Goal: Task Accomplishment & Management: Use online tool/utility

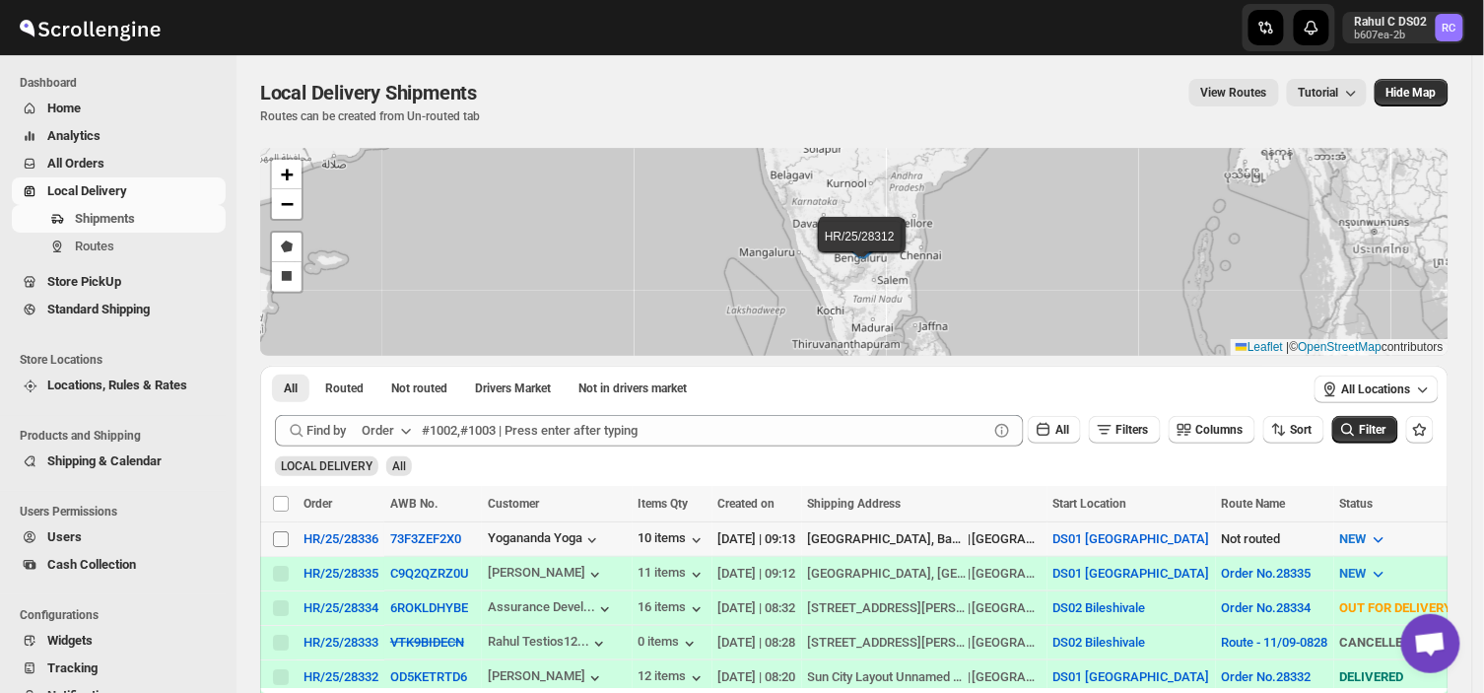
click at [279, 538] on input "Select shipment" at bounding box center [281, 539] width 16 height 16
checkbox input "true"
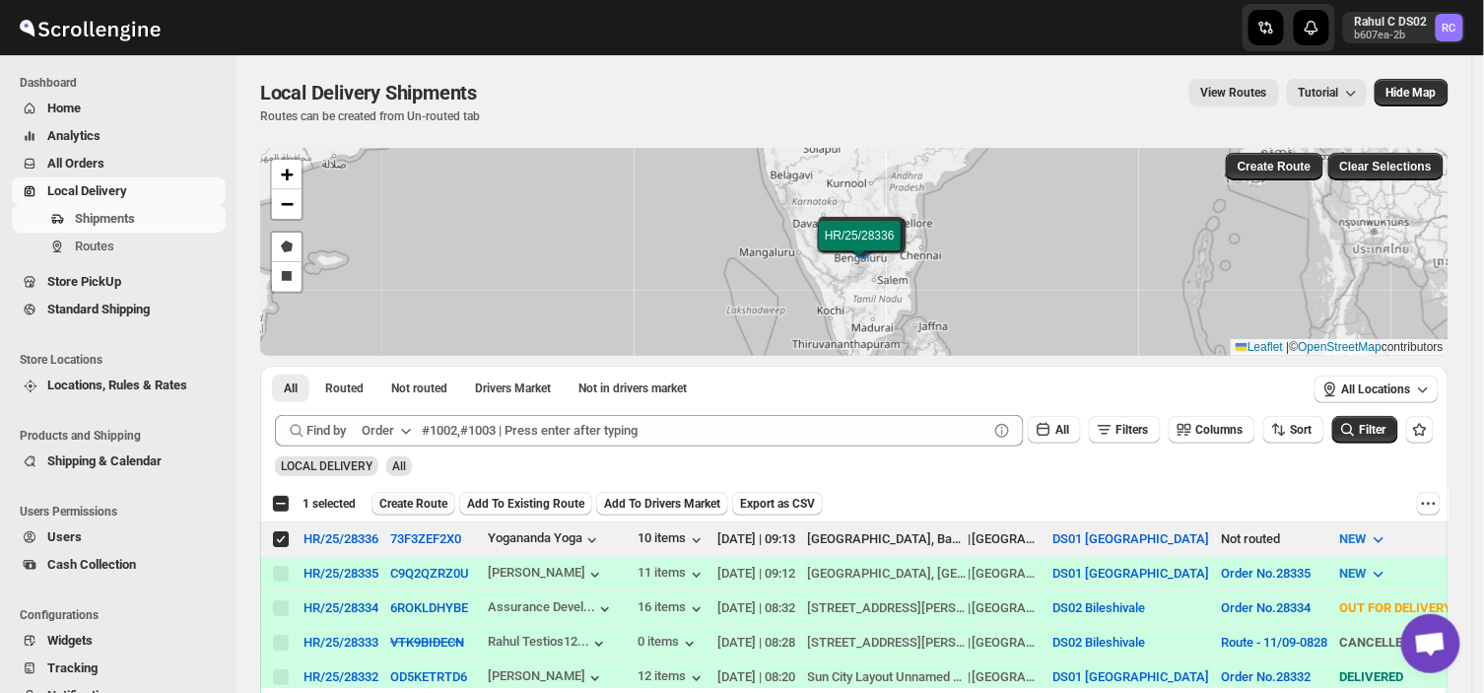
click at [411, 499] on span "Create Route" at bounding box center [413, 504] width 68 height 16
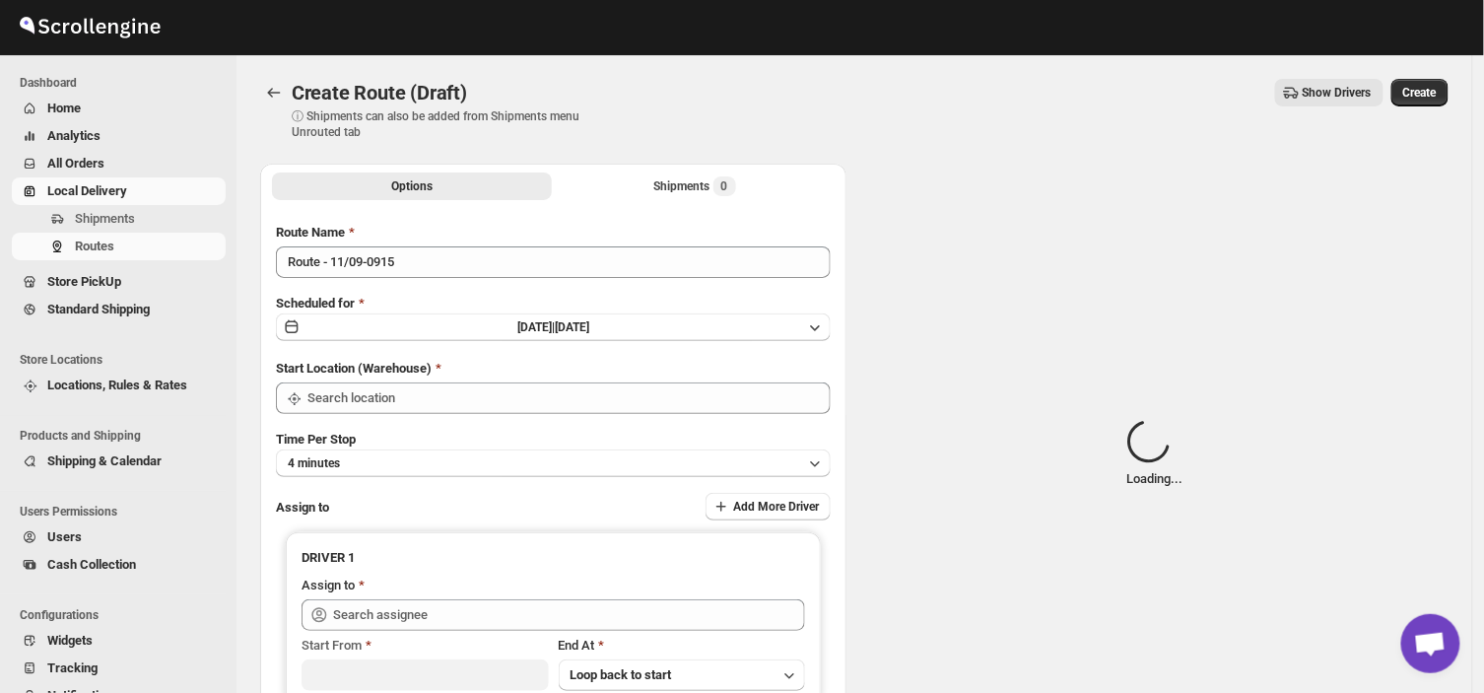
type input "DS01 [GEOGRAPHIC_DATA]"
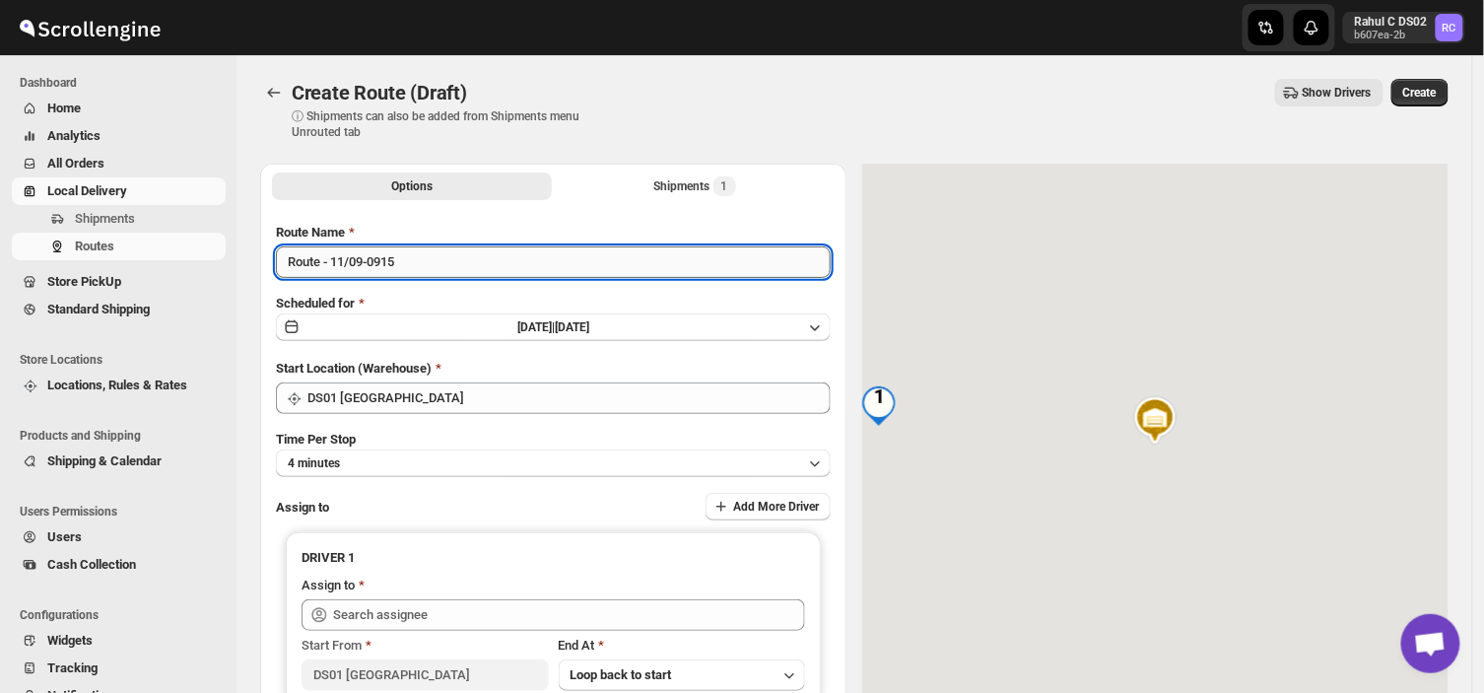
click at [405, 260] on input "Route - 11/09-0915" at bounding box center [553, 262] width 555 height 32
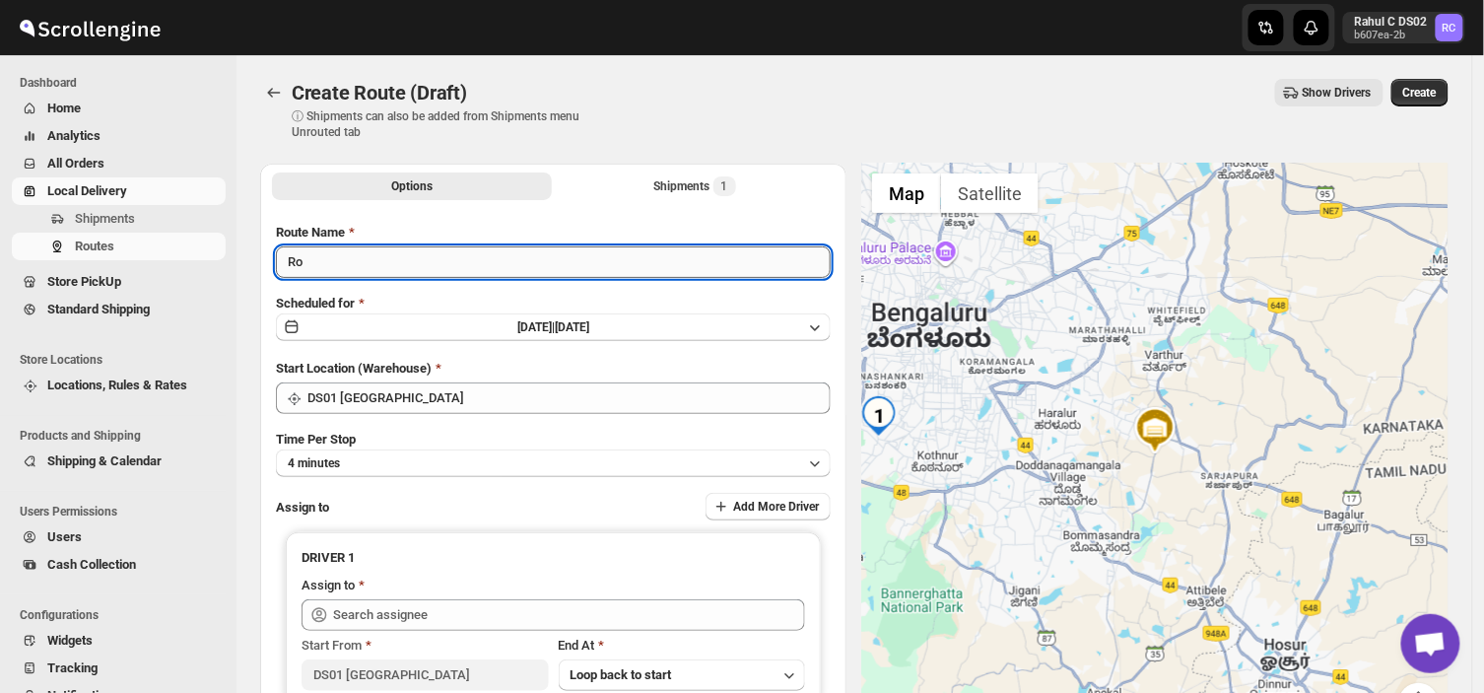
type input "R"
type input "Order no 28336"
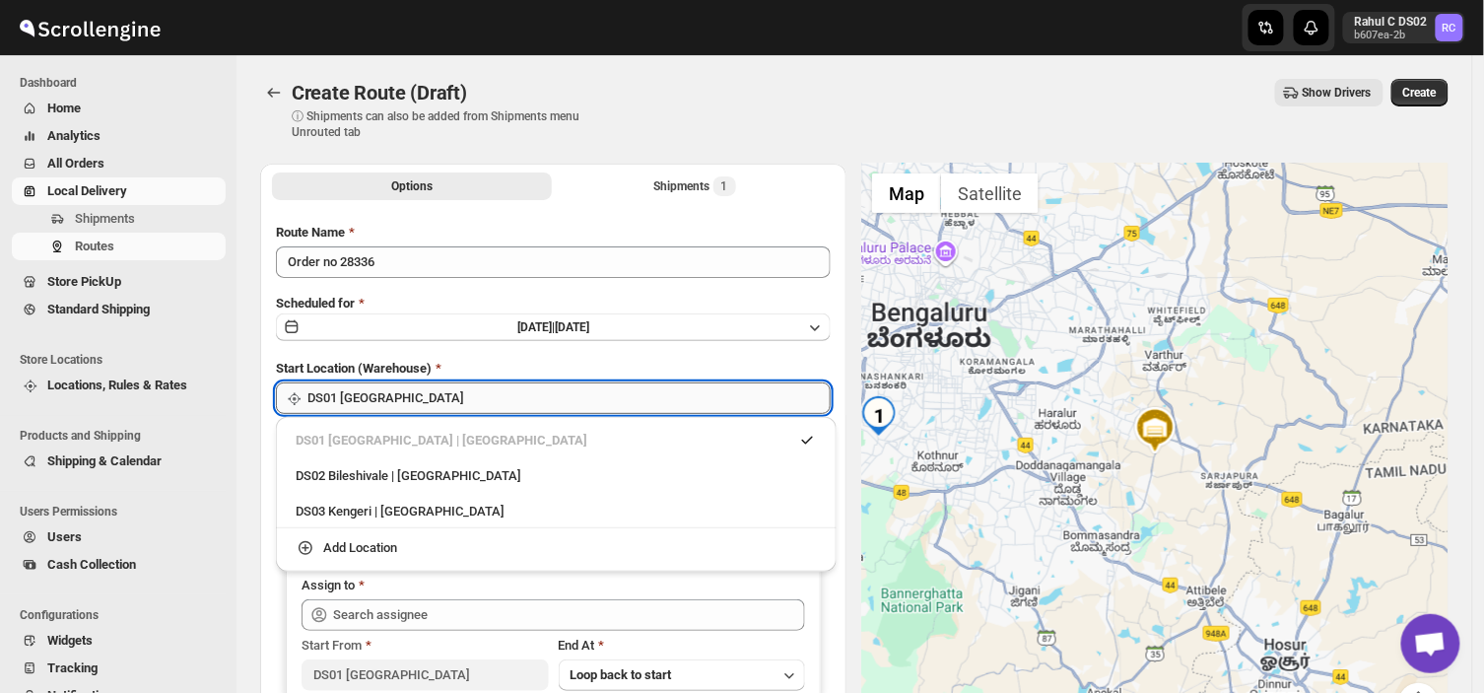
click at [416, 399] on input "DS01 [GEOGRAPHIC_DATA]" at bounding box center [568, 398] width 523 height 32
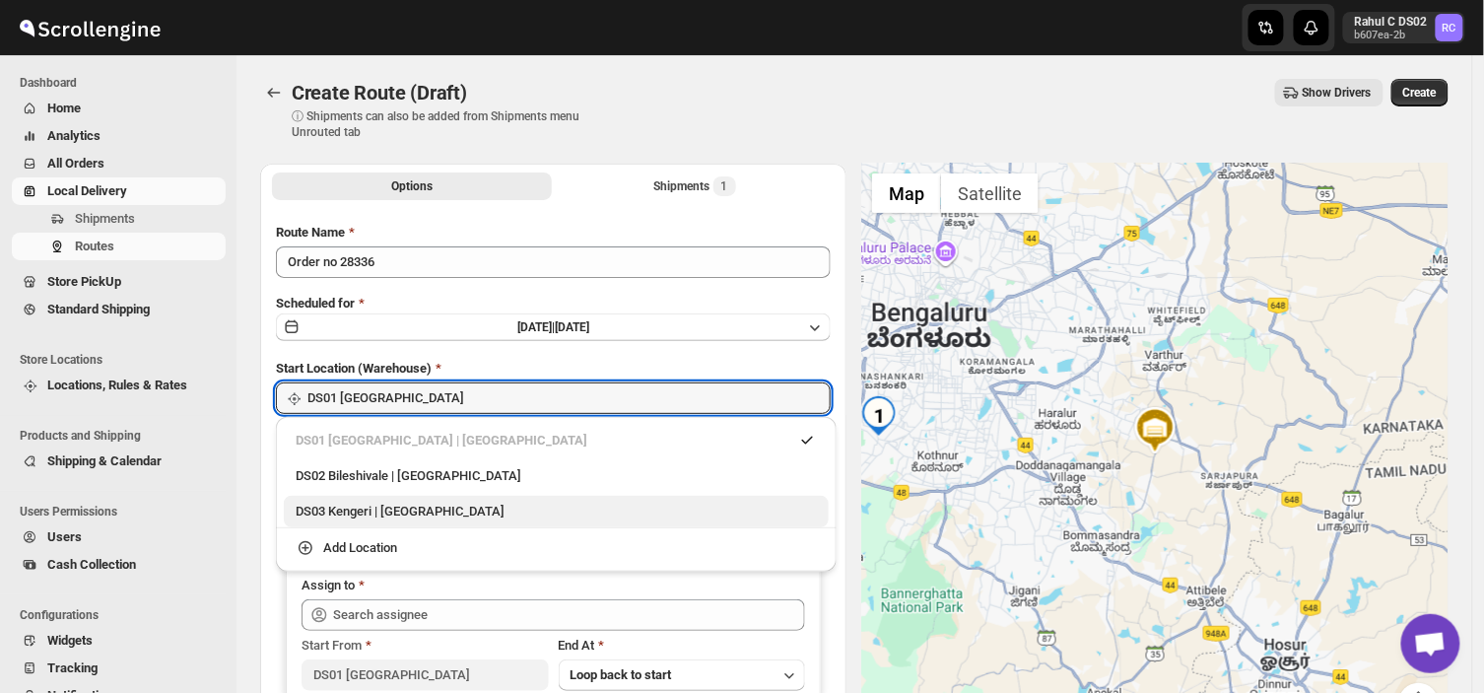
click at [352, 510] on div "DS03 Kengeri | [GEOGRAPHIC_DATA]" at bounding box center [556, 512] width 521 height 20
type input "DS03 Kengeri"
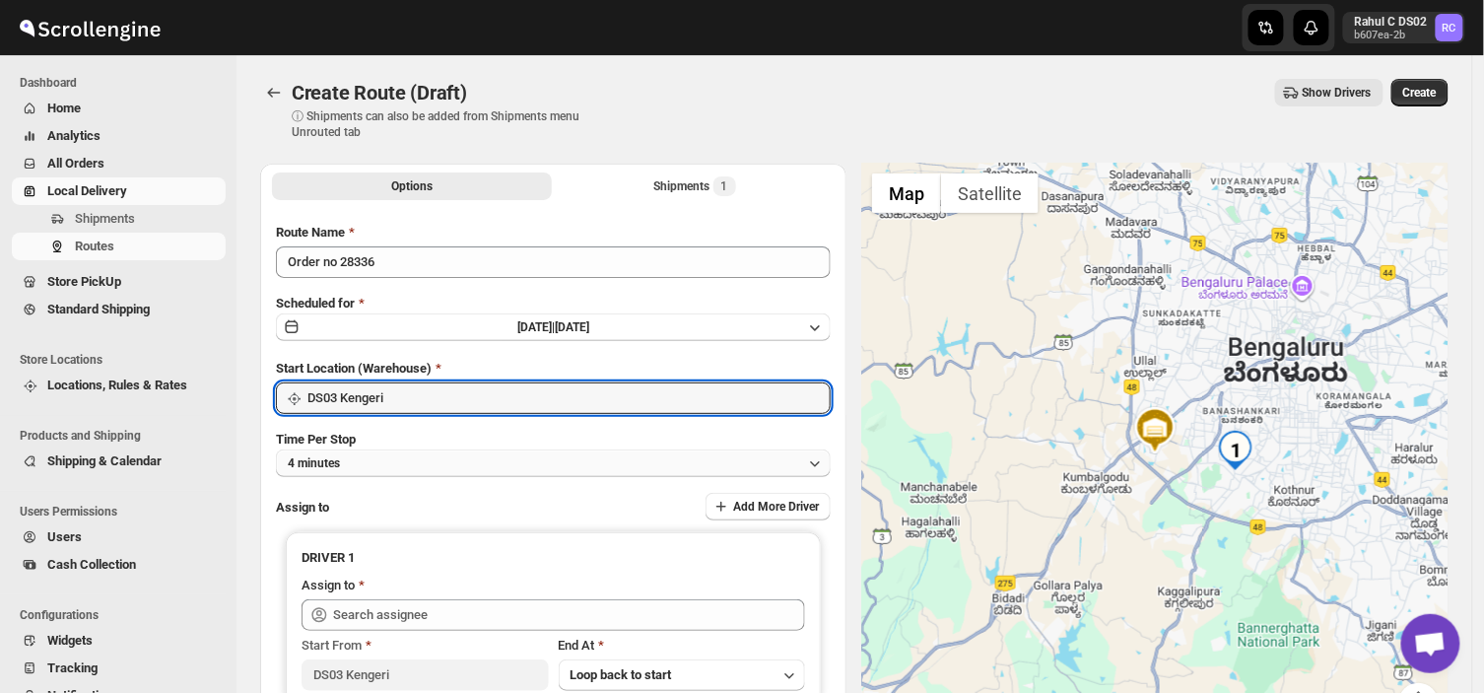
click at [366, 466] on button "4 minutes" at bounding box center [553, 463] width 555 height 28
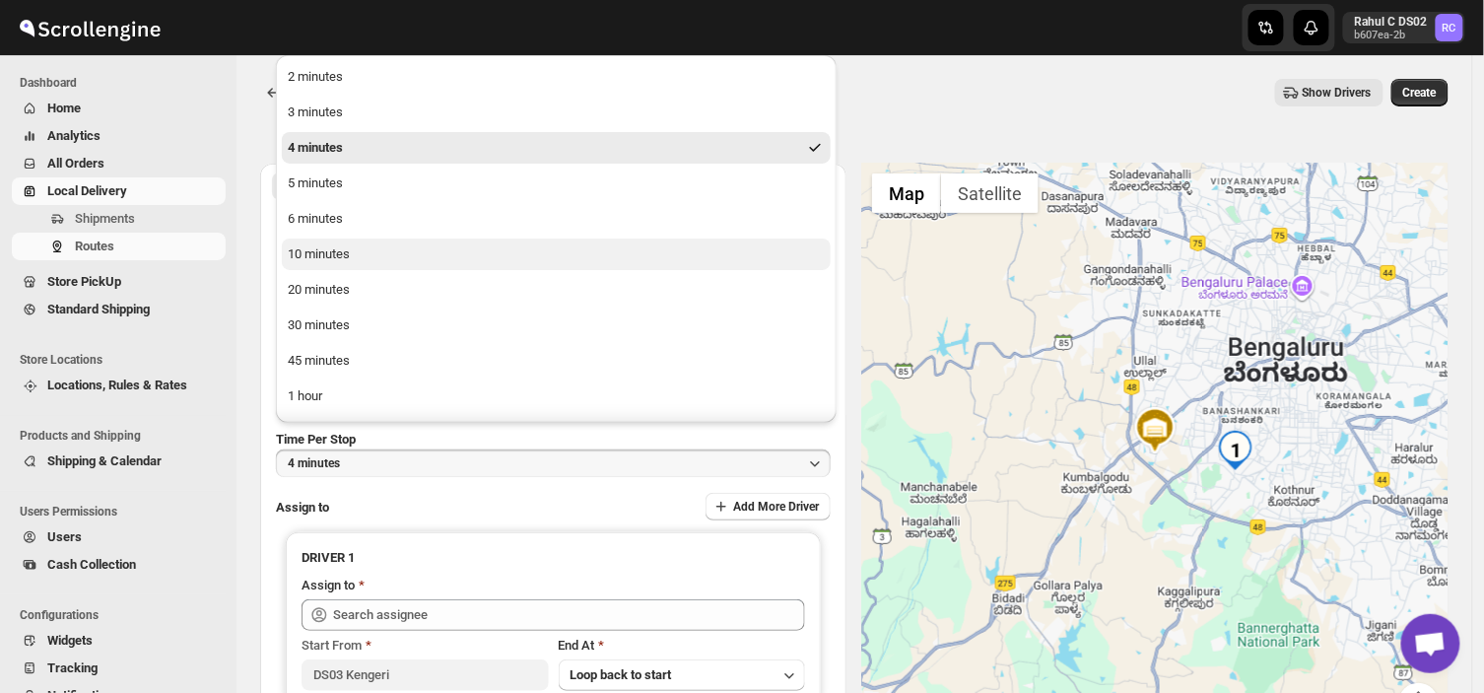
click at [342, 252] on div "10 minutes" at bounding box center [319, 254] width 62 height 20
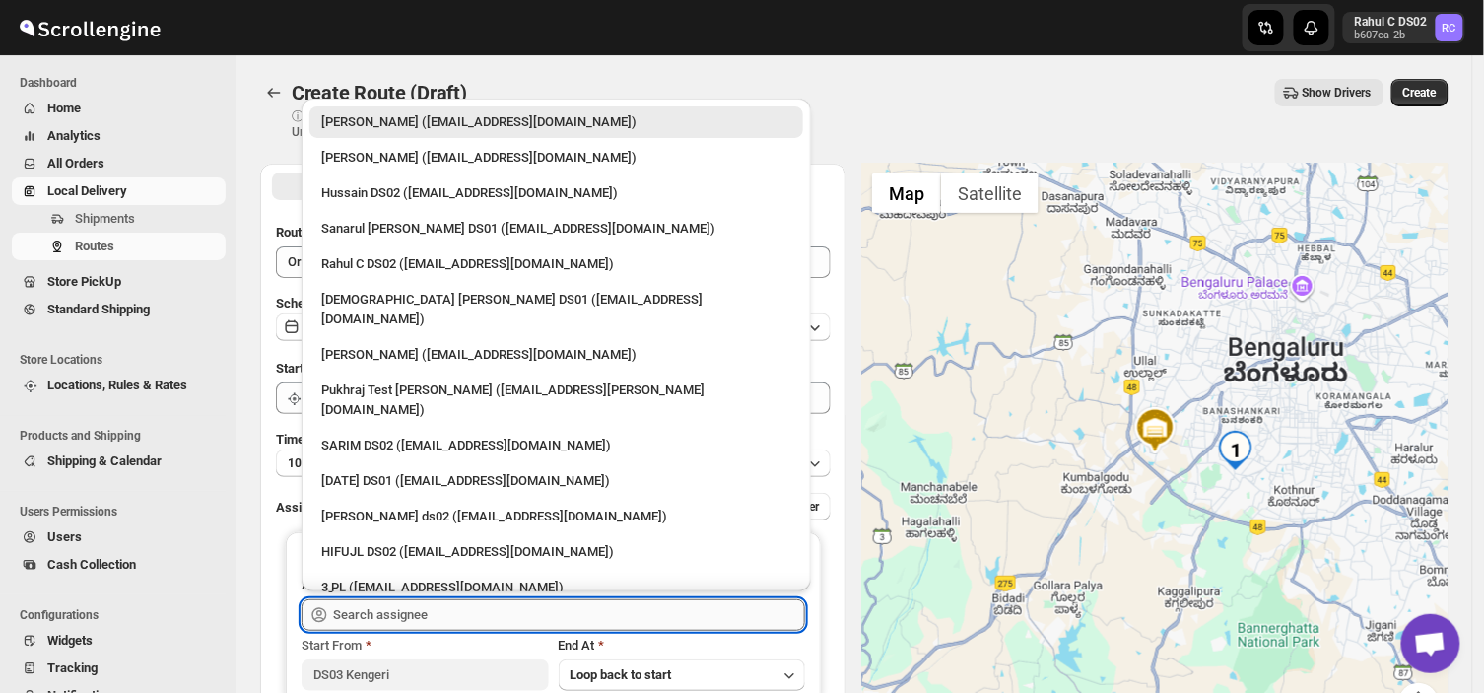
click at [453, 605] on input "text" at bounding box center [569, 615] width 472 height 32
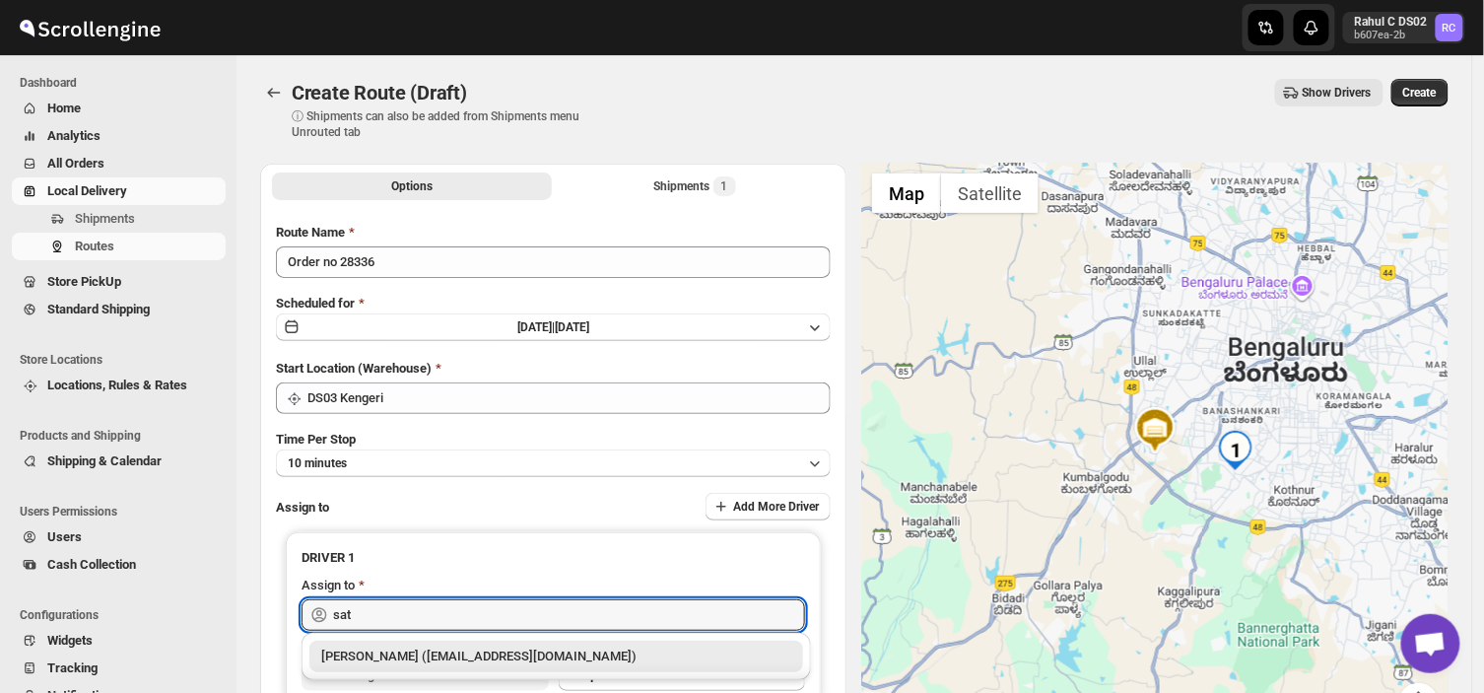
click at [460, 664] on div "[PERSON_NAME] ([EMAIL_ADDRESS][DOMAIN_NAME])" at bounding box center [556, 656] width 470 height 20
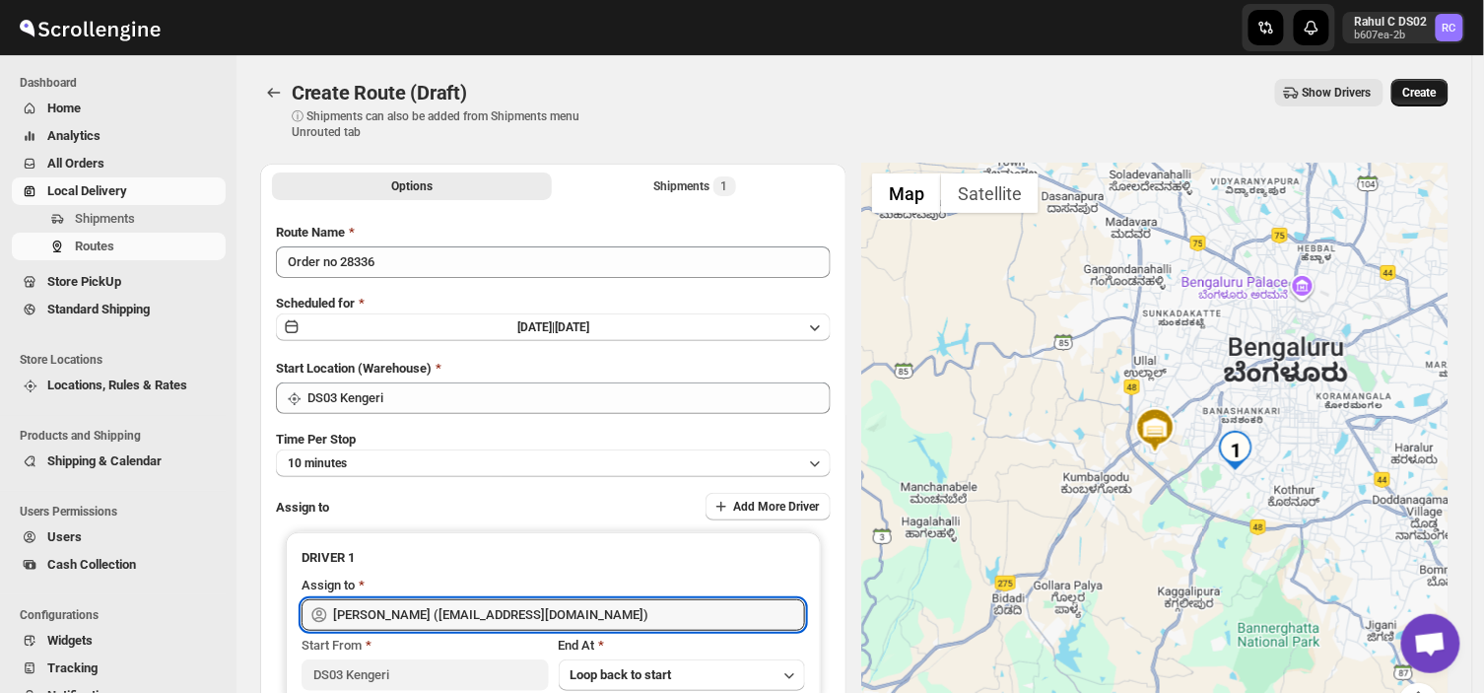
type input "[PERSON_NAME] ([EMAIL_ADDRESS][DOMAIN_NAME])"
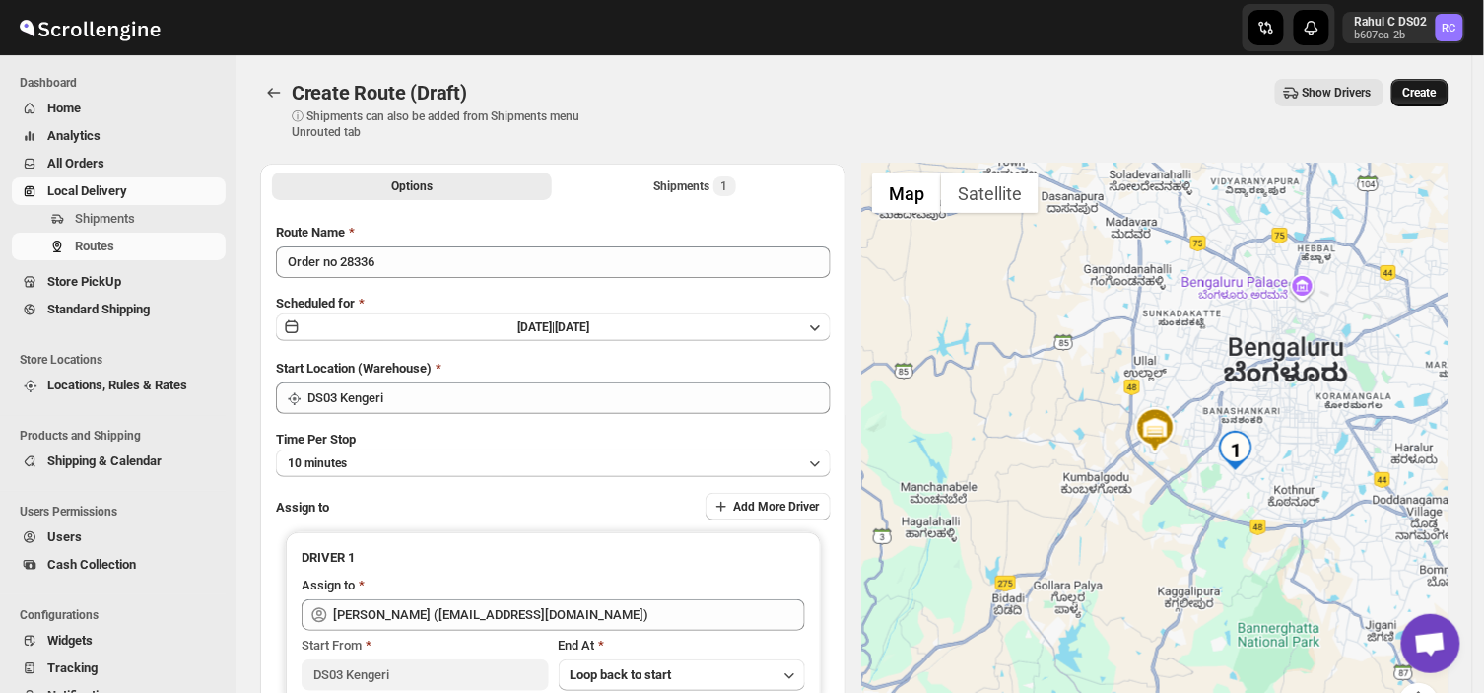
click at [1429, 90] on span "Create" at bounding box center [1420, 93] width 34 height 16
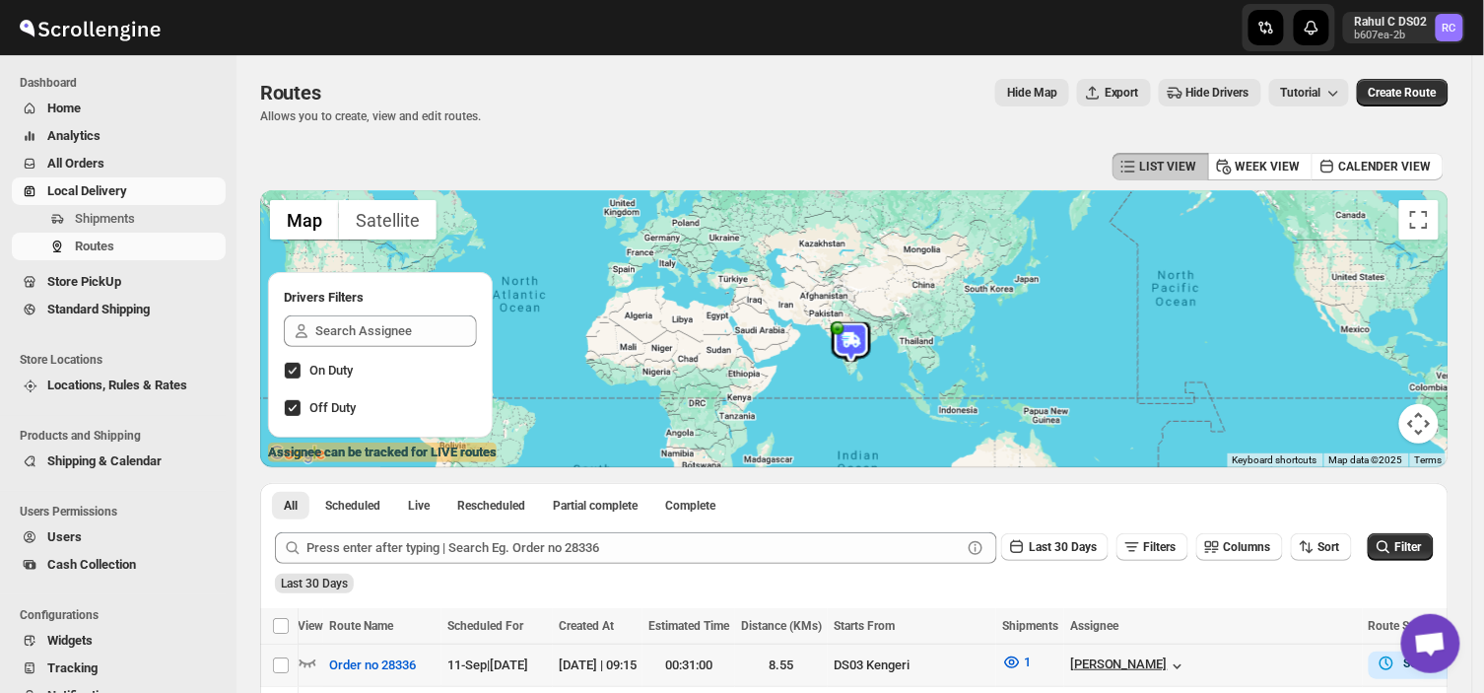
scroll to position [0, 55]
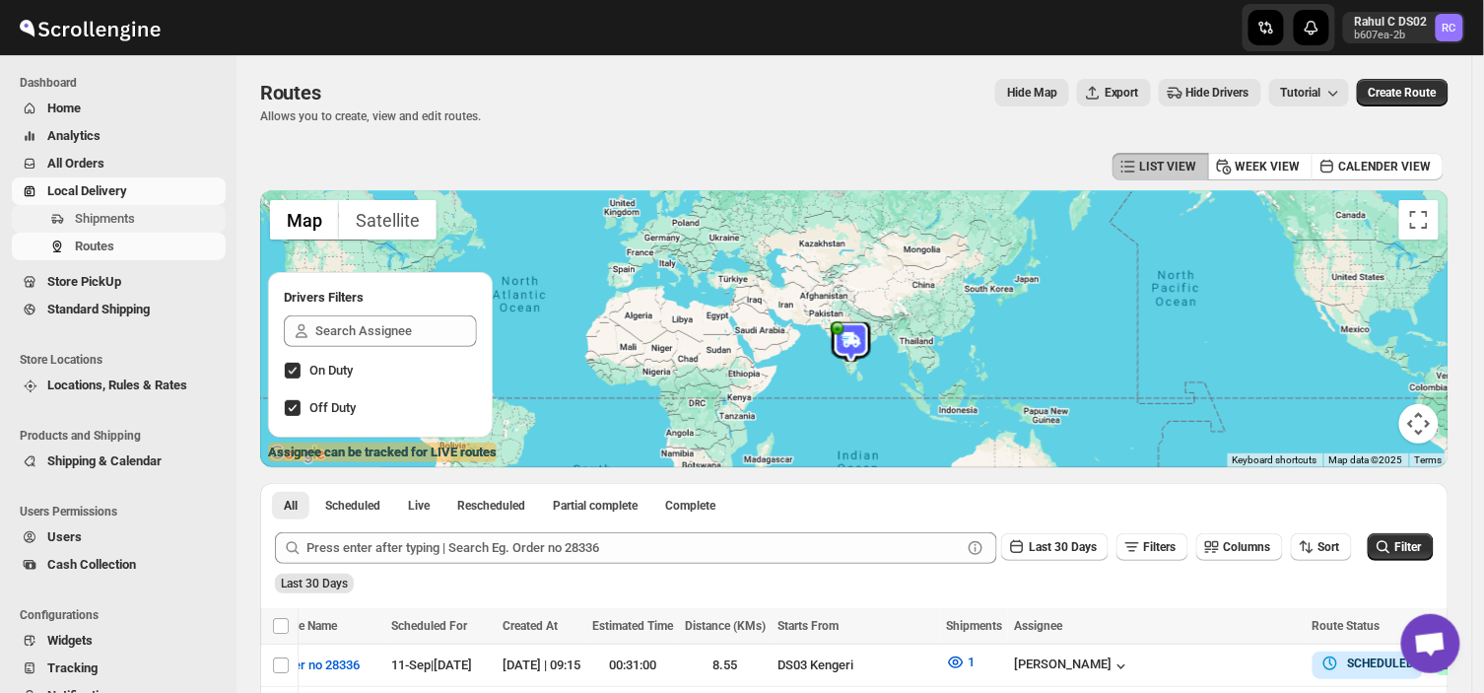
click at [126, 214] on span "Shipments" at bounding box center [105, 218] width 60 height 15
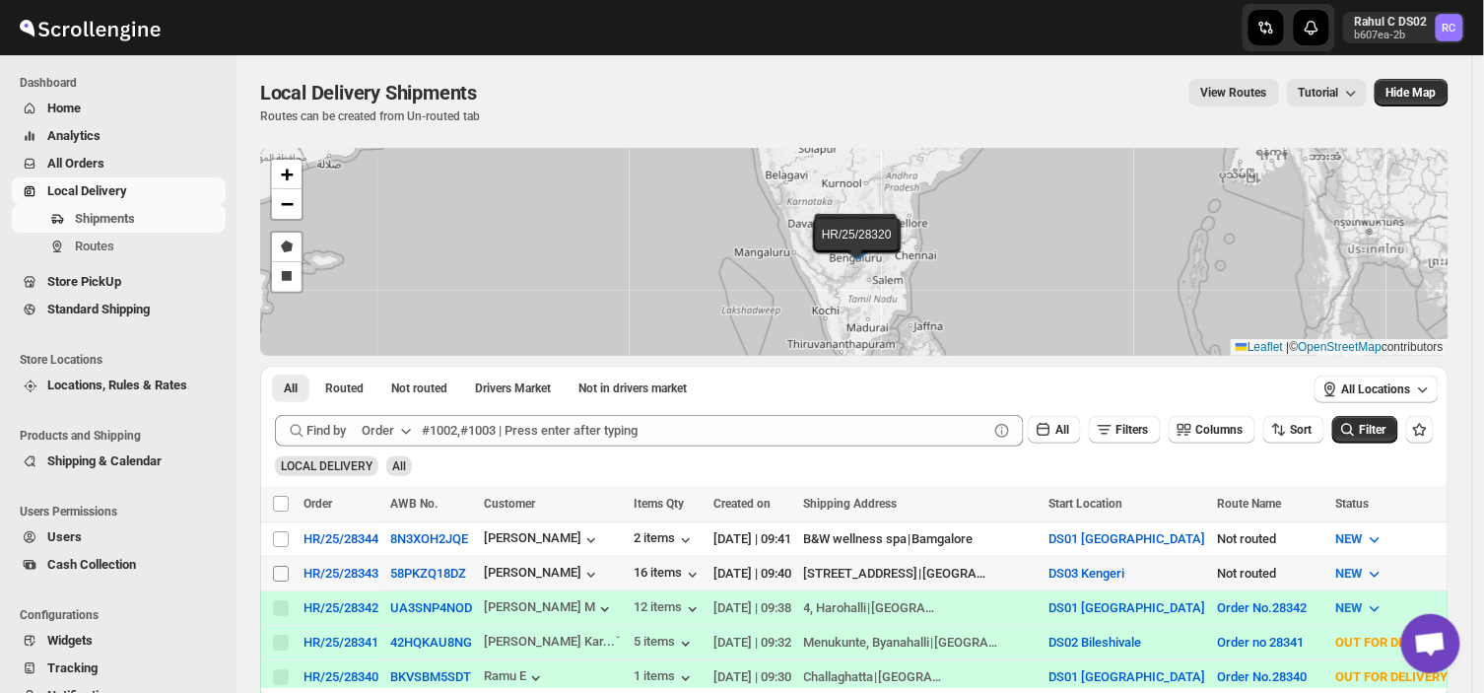
click at [280, 566] on input "Select shipment" at bounding box center [281, 574] width 16 height 16
checkbox input "true"
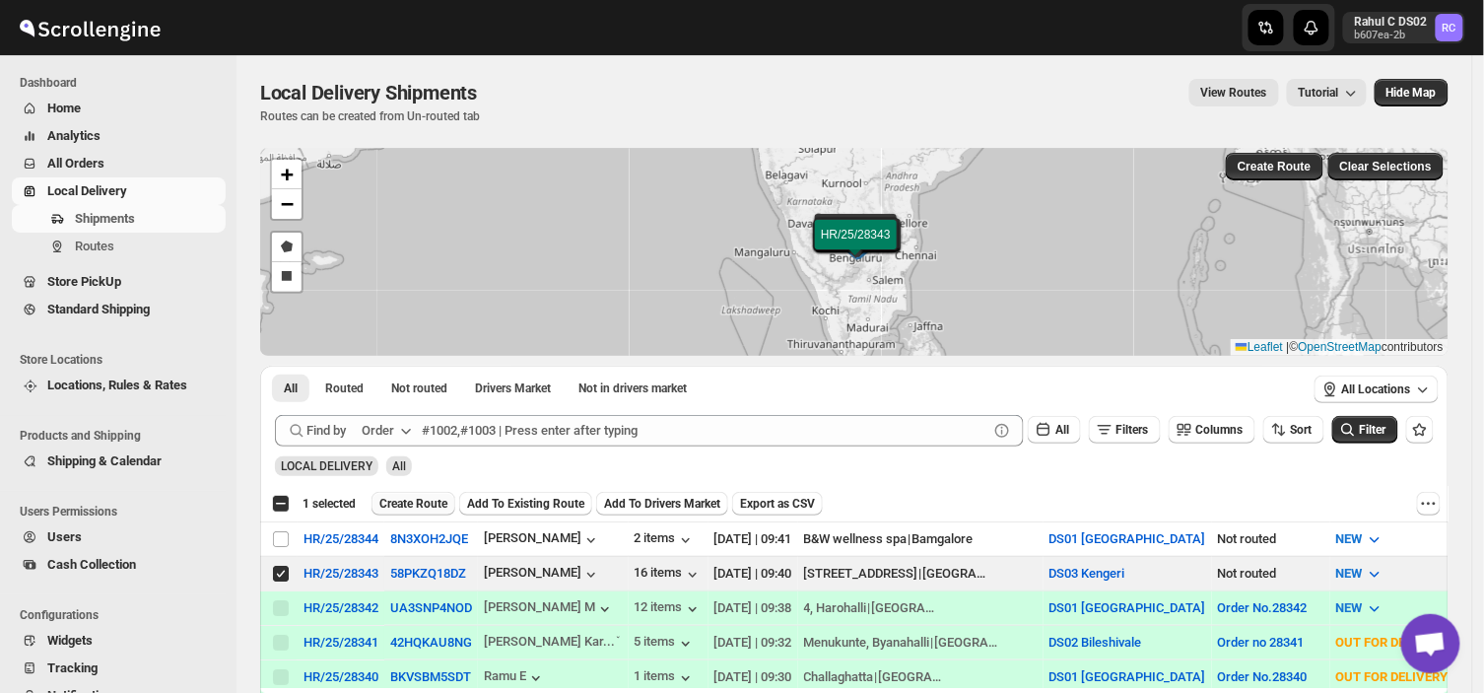
click at [405, 504] on span "Create Route" at bounding box center [413, 504] width 68 height 16
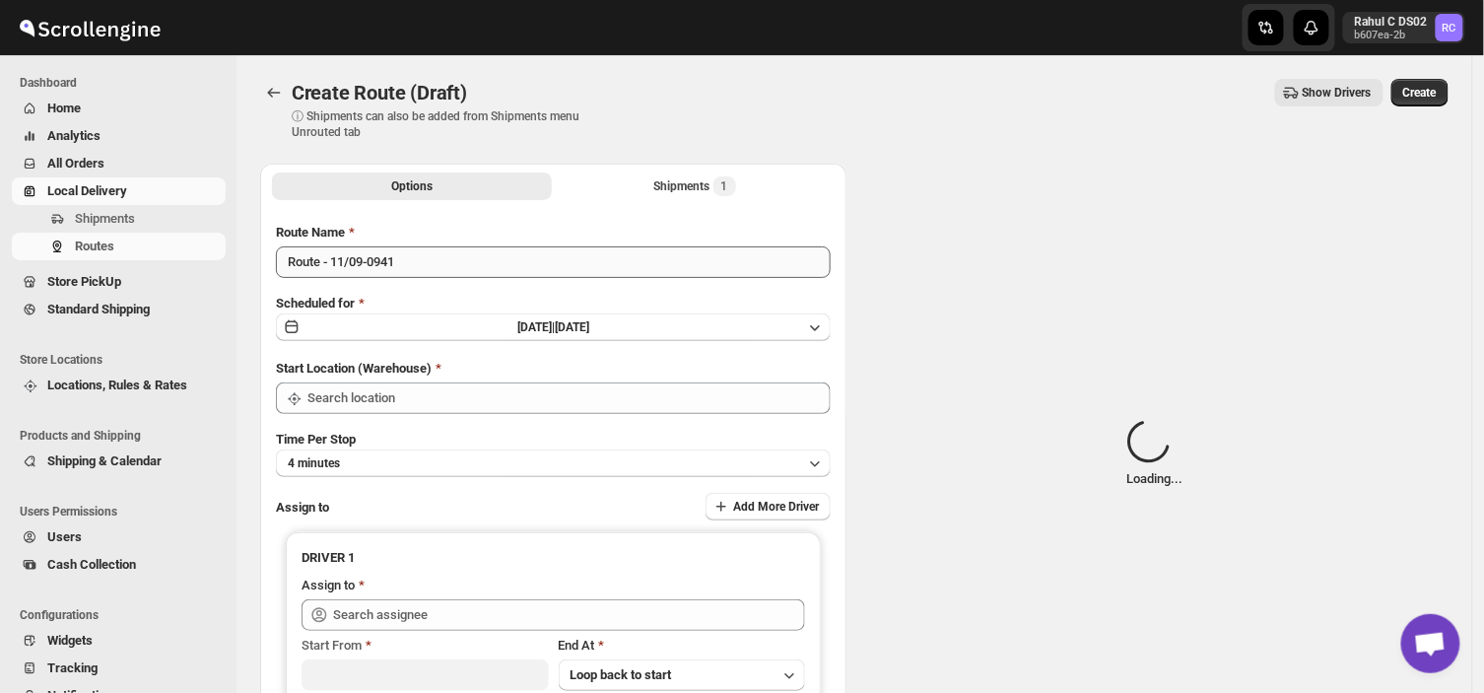
type input "DS03 Kengeri"
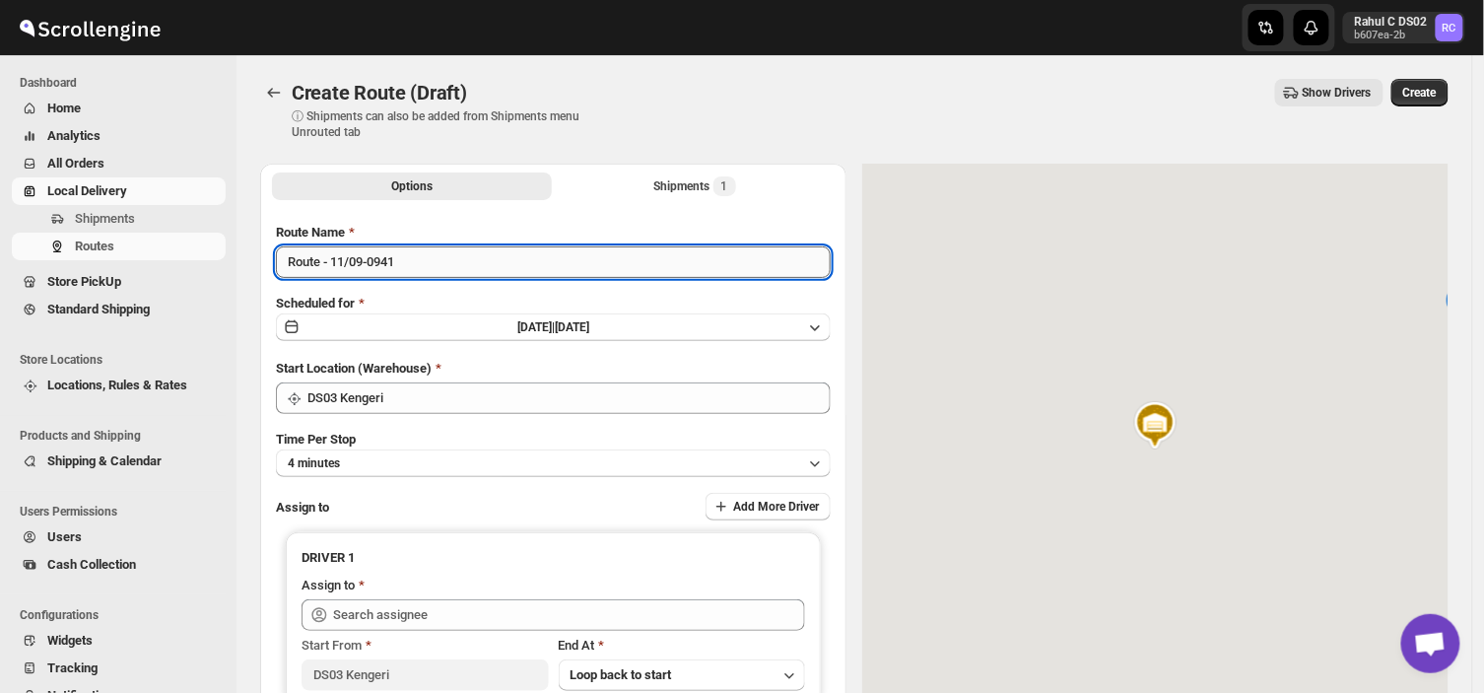
click at [405, 260] on input "Route - 11/09-0941" at bounding box center [553, 262] width 555 height 32
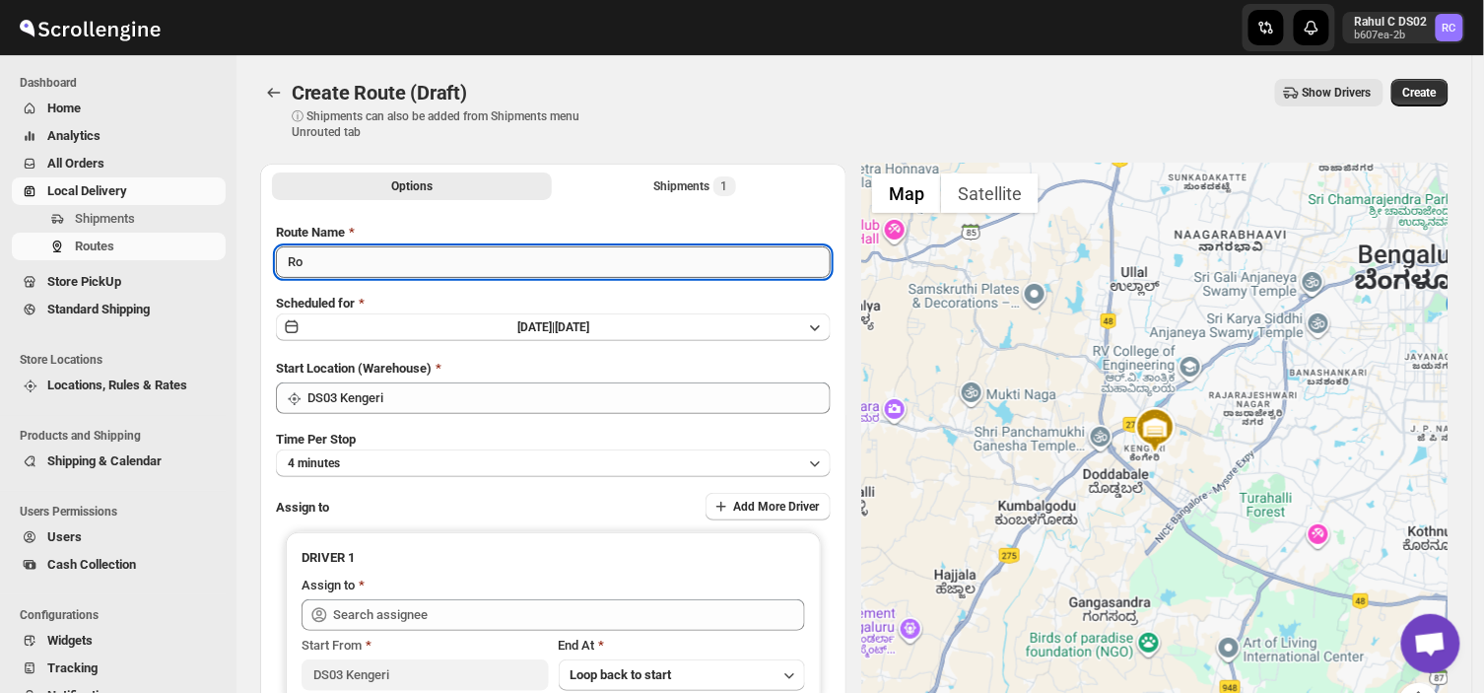
type input "R"
type input "Order no 28343"
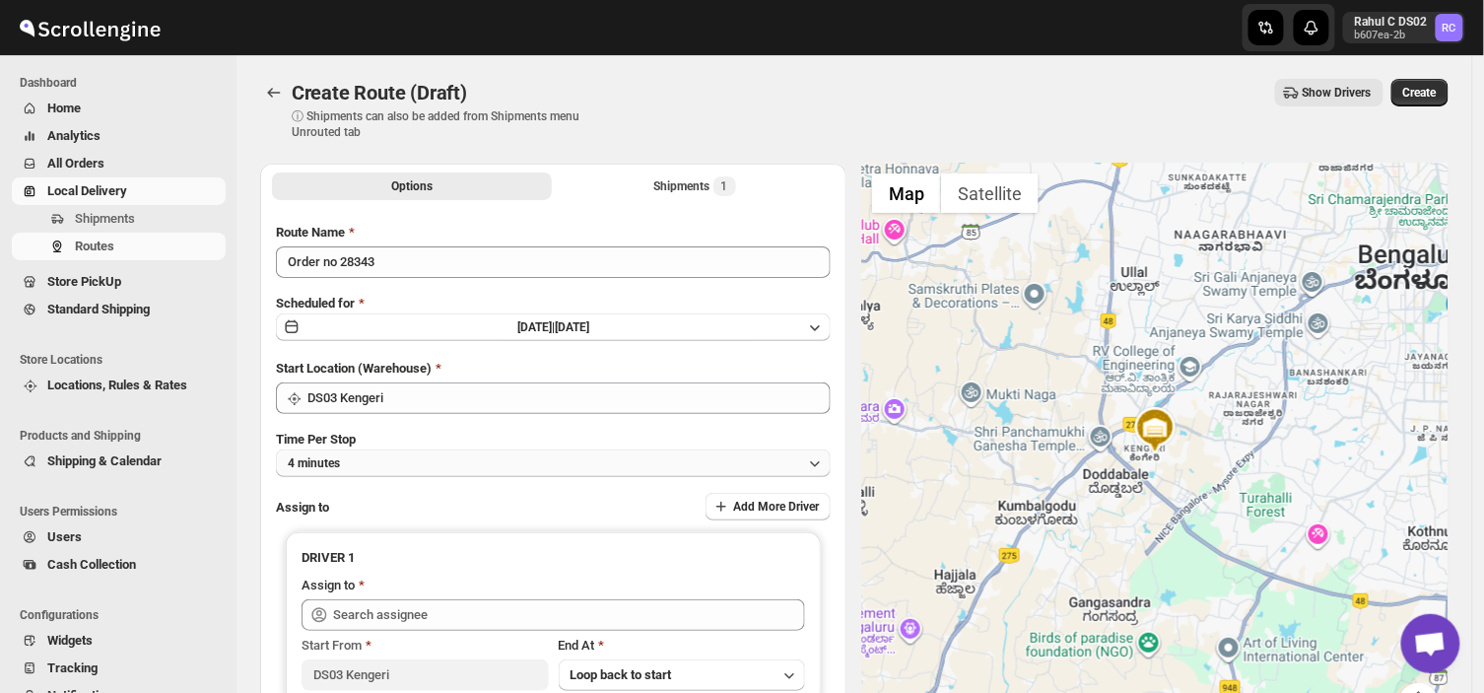
click at [408, 460] on button "4 minutes" at bounding box center [553, 463] width 555 height 28
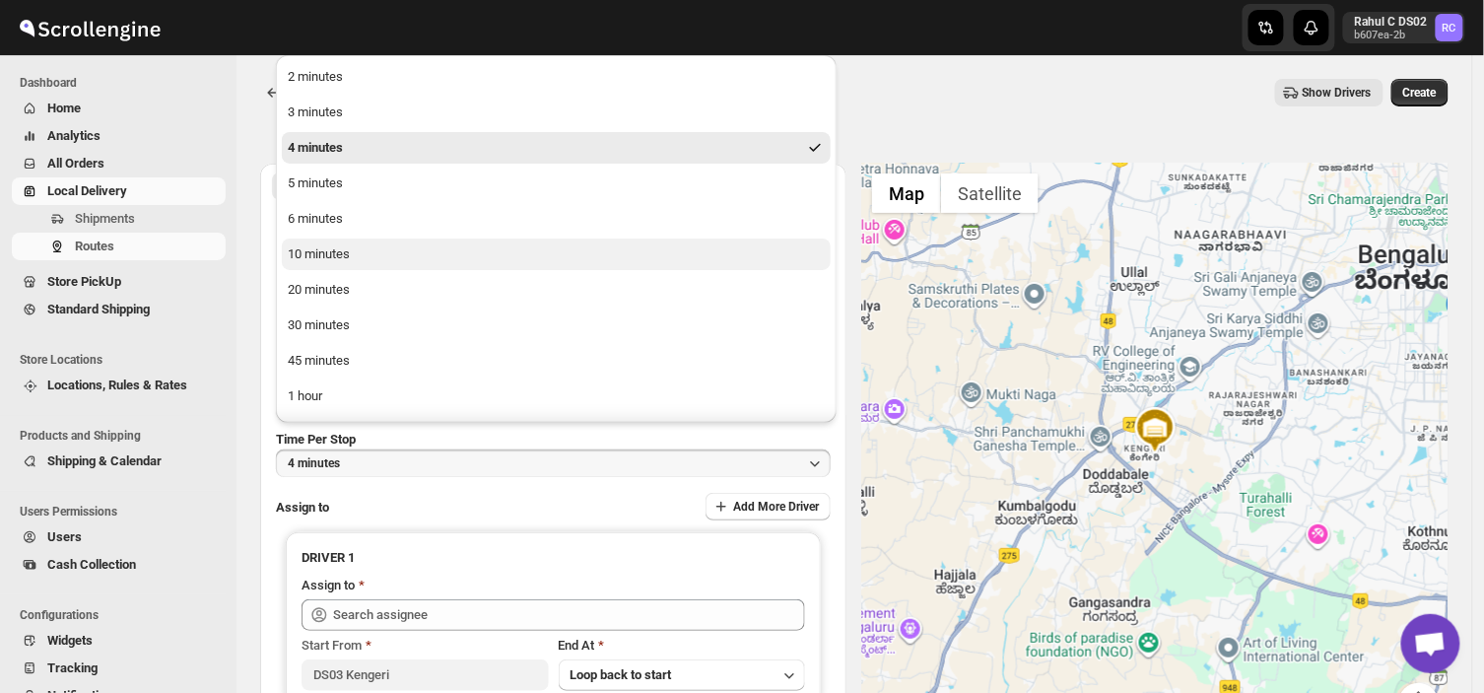
click at [331, 246] on div "10 minutes" at bounding box center [319, 254] width 62 height 20
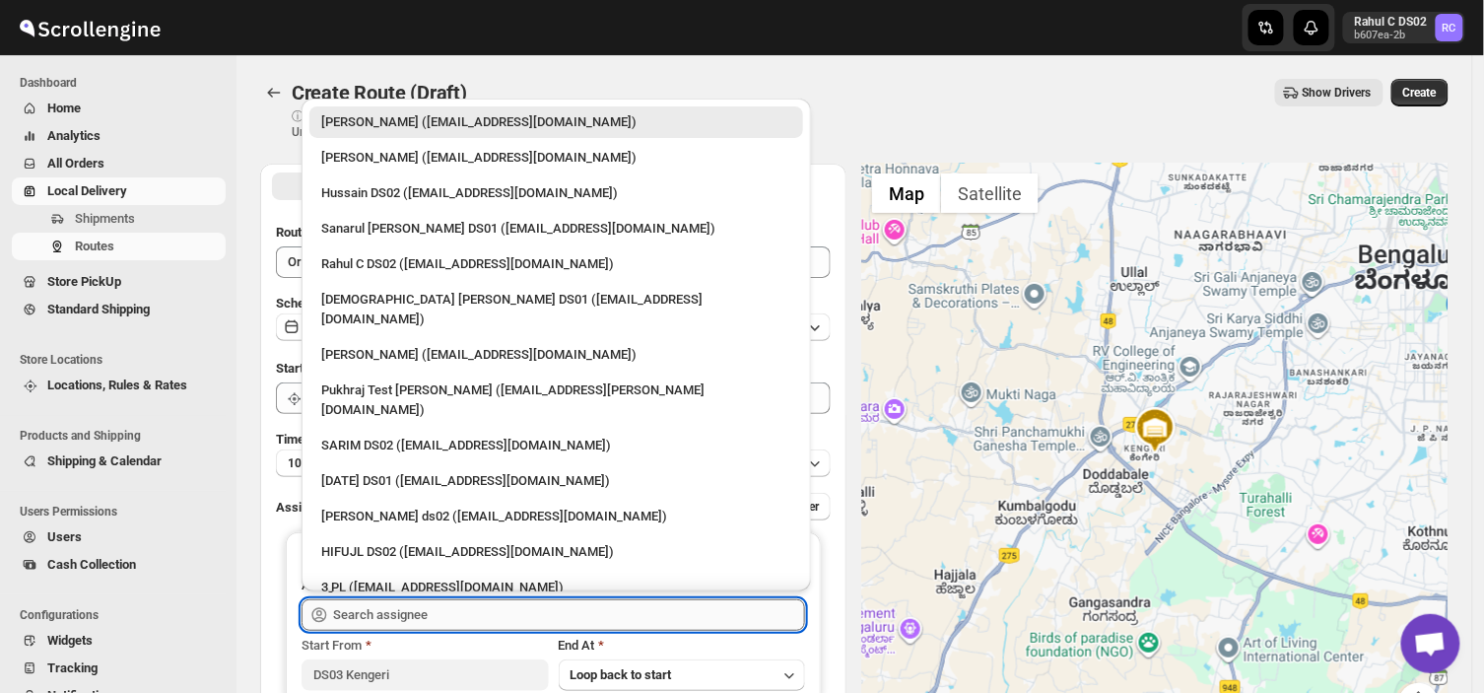
click at [446, 606] on input "text" at bounding box center [569, 615] width 472 height 32
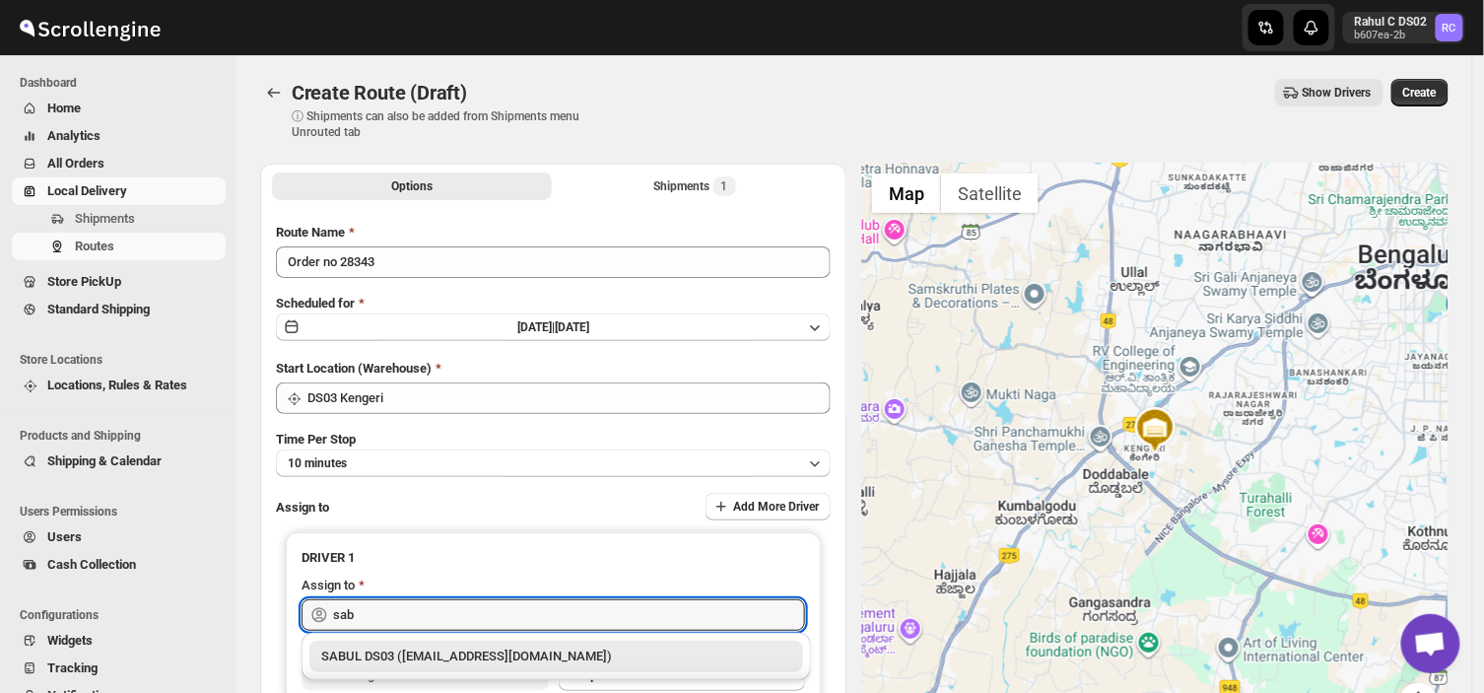
click at [419, 662] on div "SABUL DS03 ([EMAIL_ADDRESS][DOMAIN_NAME])" at bounding box center [556, 656] width 470 height 20
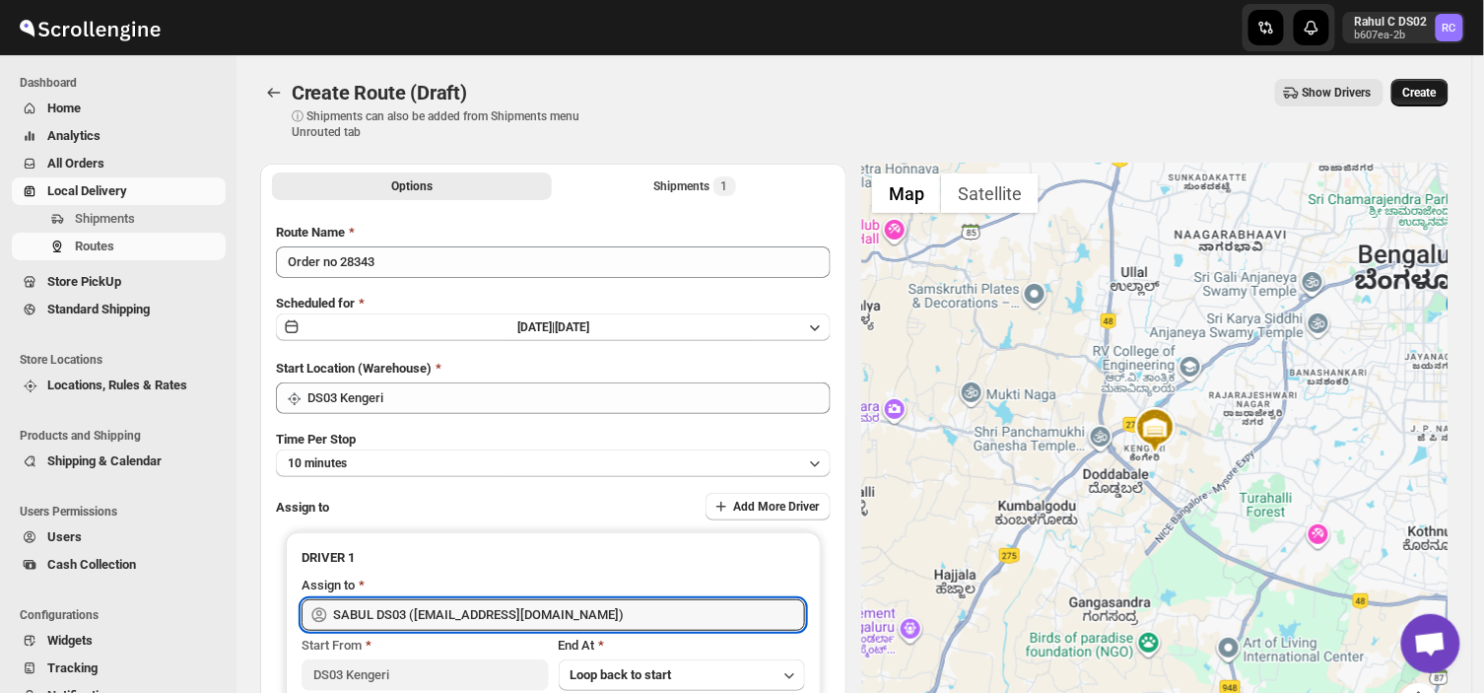
type input "SABUL DS03 ([EMAIL_ADDRESS][DOMAIN_NAME])"
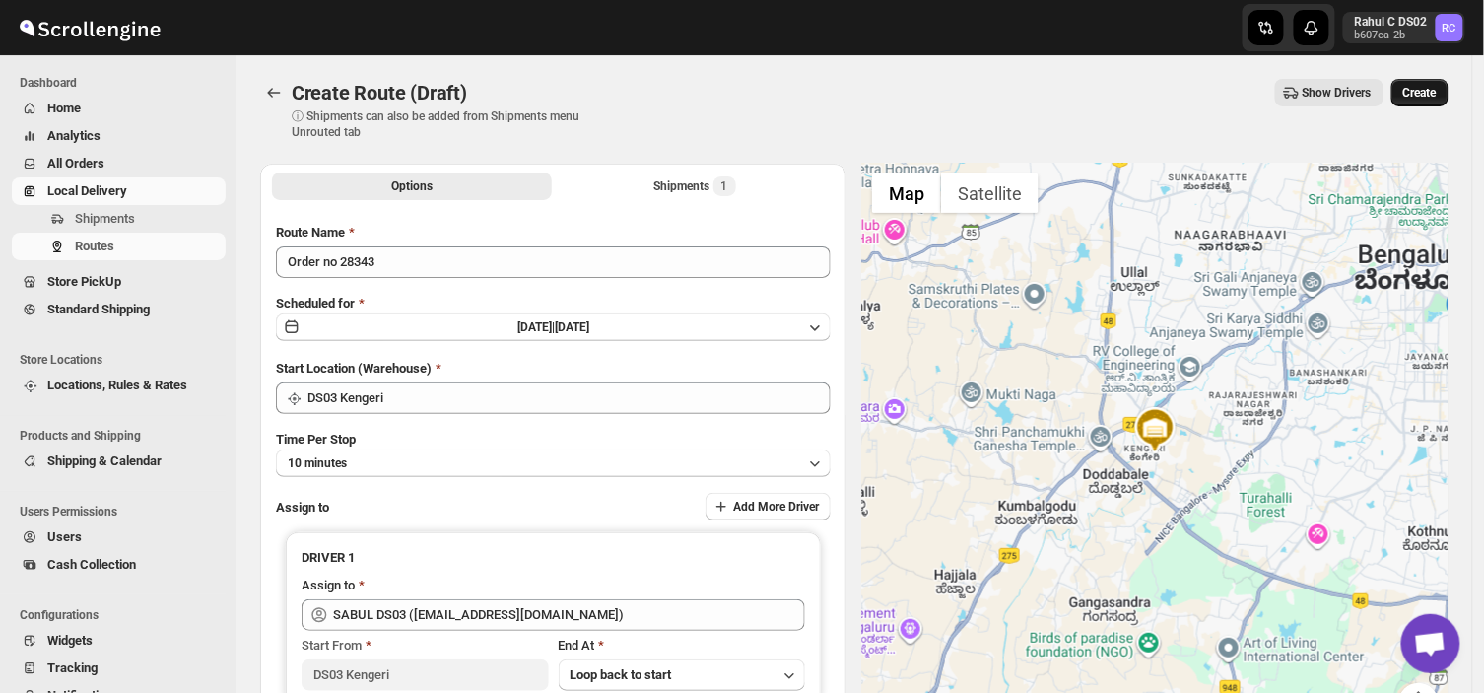
click at [1437, 91] on span "Create" at bounding box center [1420, 93] width 34 height 16
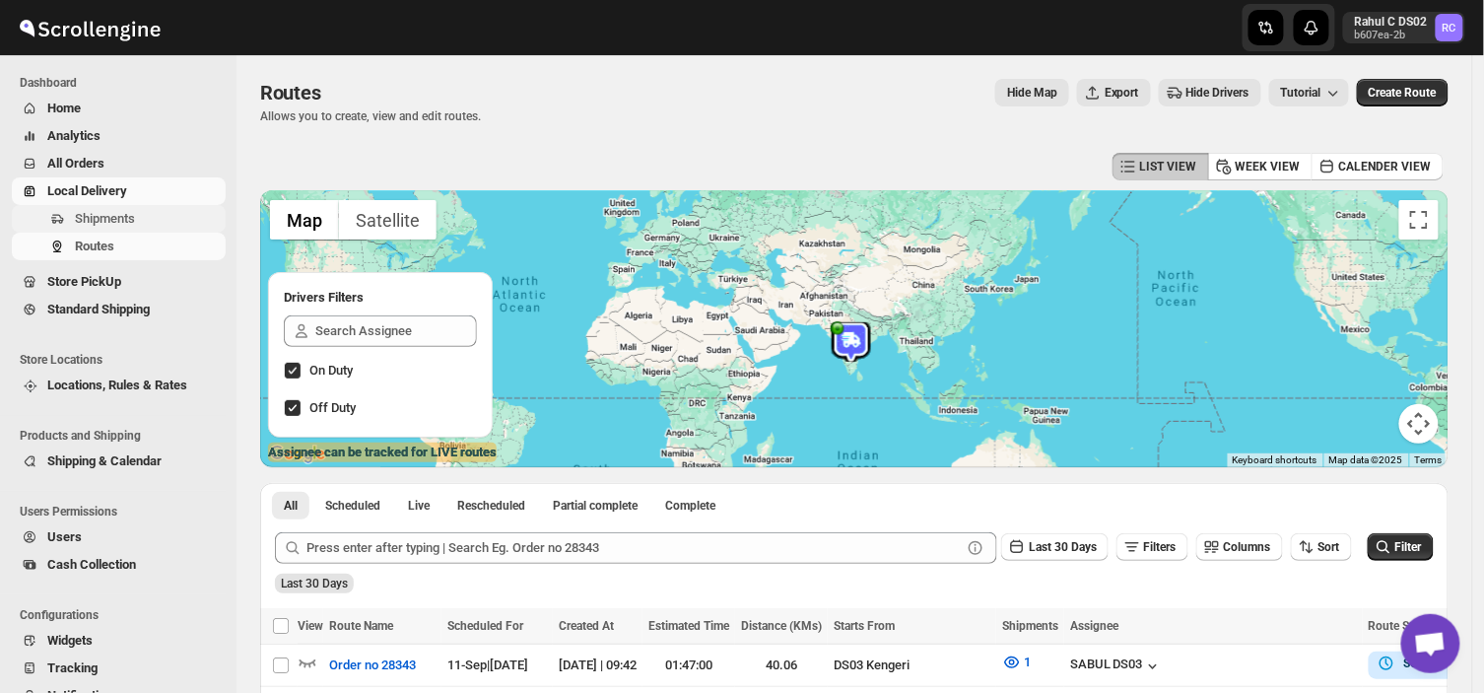
click at [134, 222] on span "Shipments" at bounding box center [148, 219] width 147 height 20
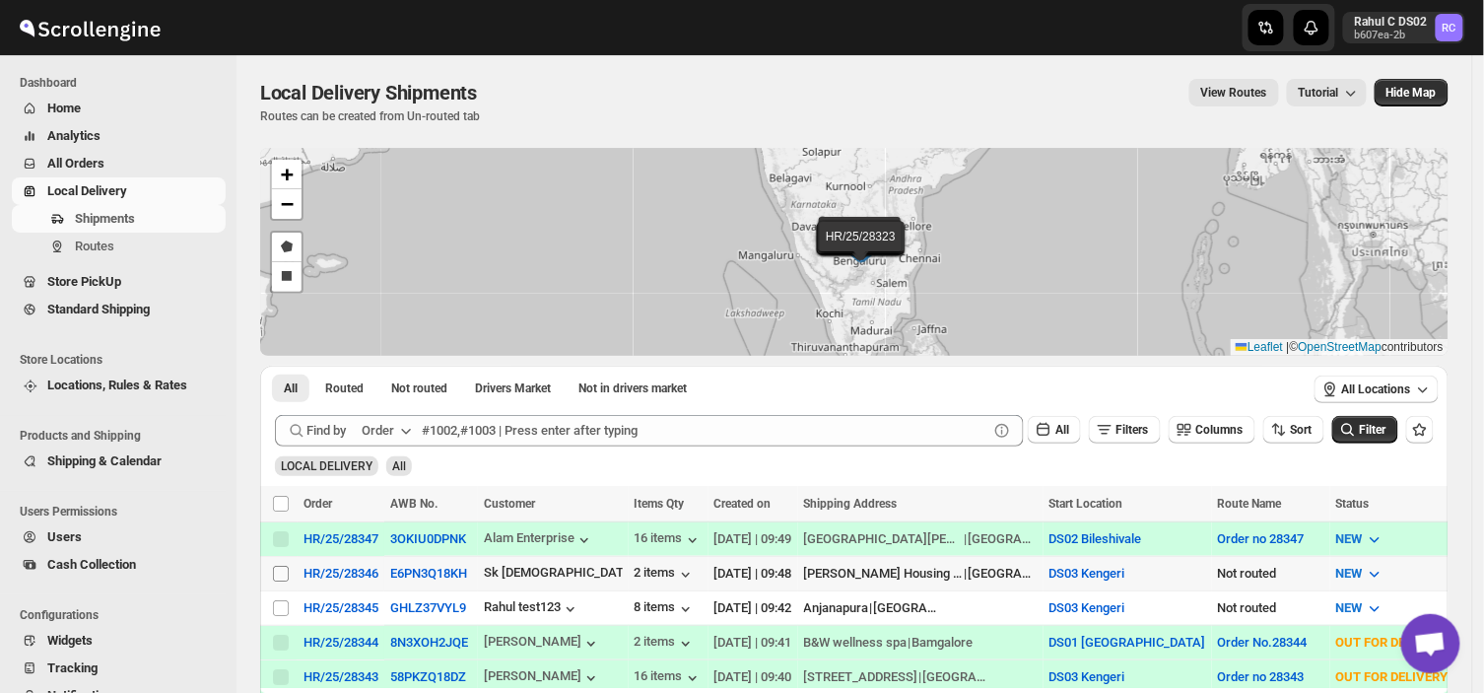
click at [281, 567] on input "Select shipment" at bounding box center [281, 574] width 16 height 16
checkbox input "true"
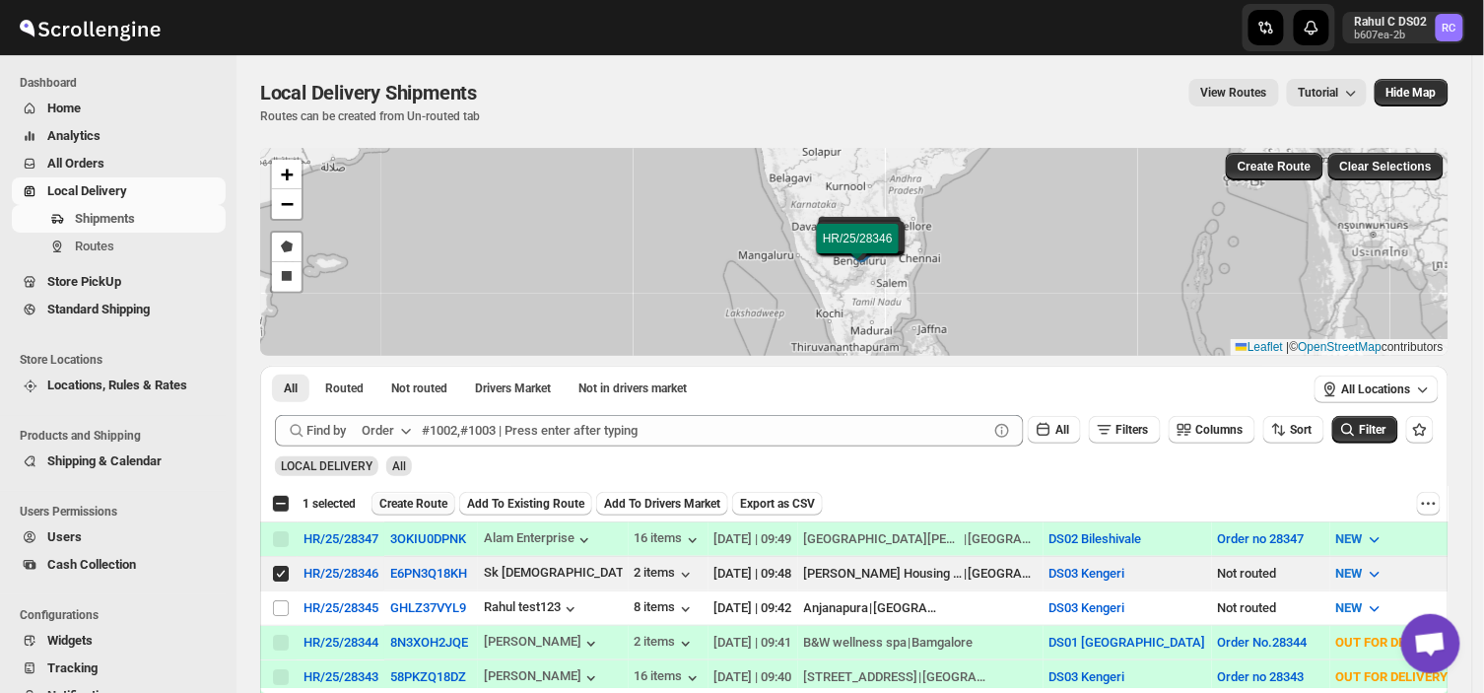
click at [410, 505] on span "Create Route" at bounding box center [413, 504] width 68 height 16
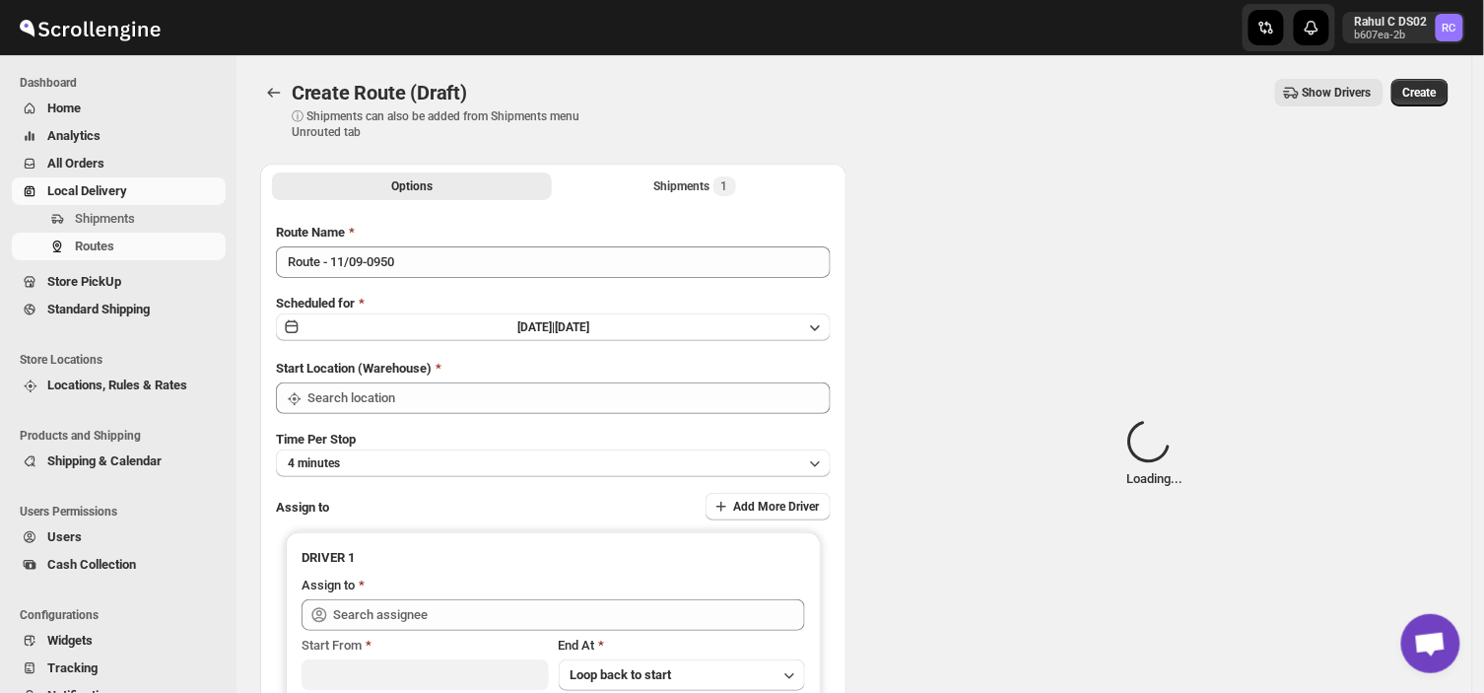
type input "DS03 Kengeri"
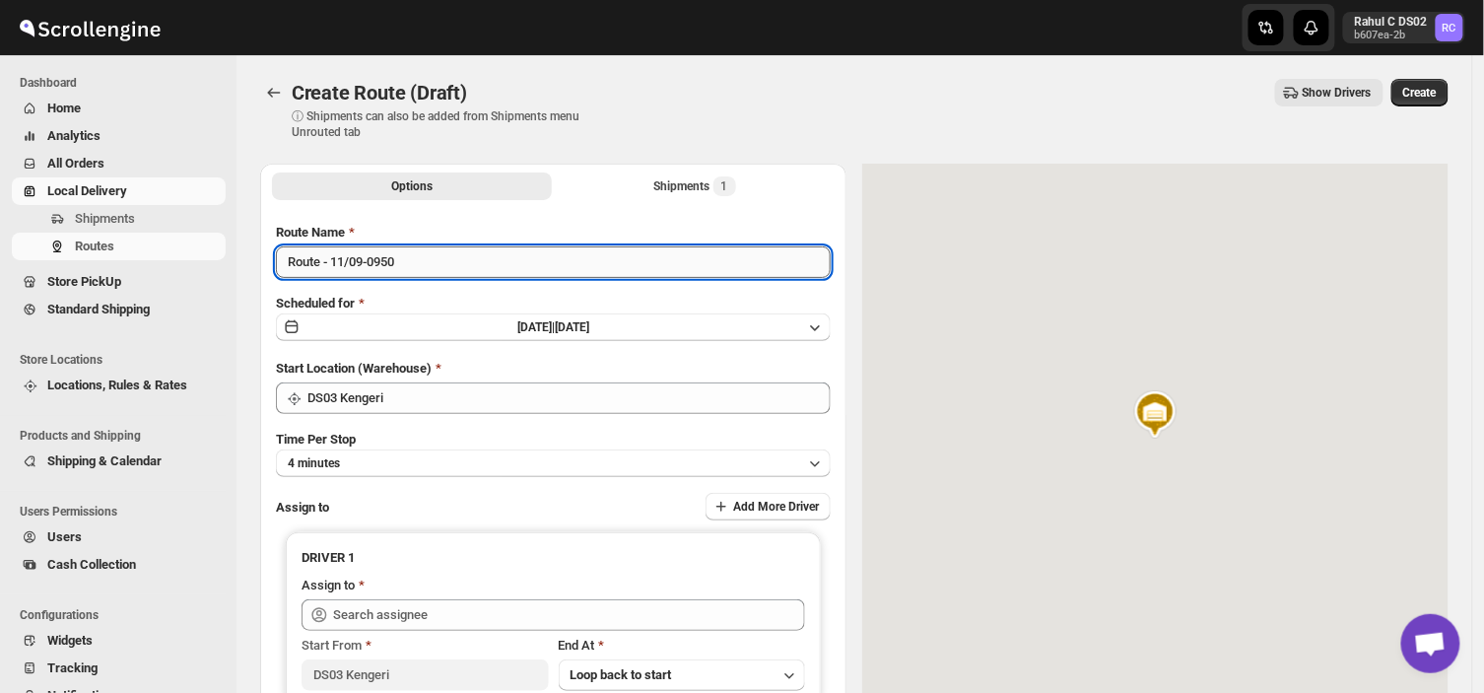
click at [411, 269] on input "Route - 11/09-0950" at bounding box center [553, 262] width 555 height 32
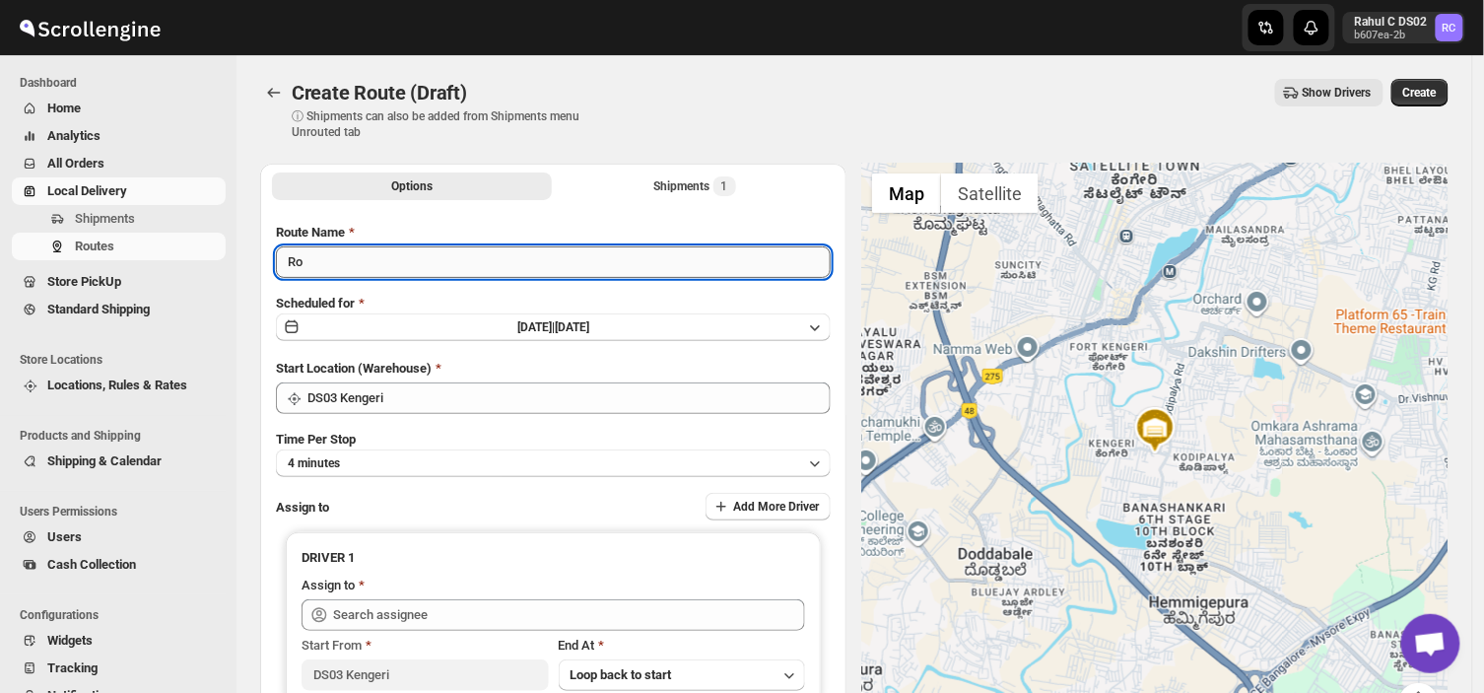
type input "R"
type input "Order no 28346"
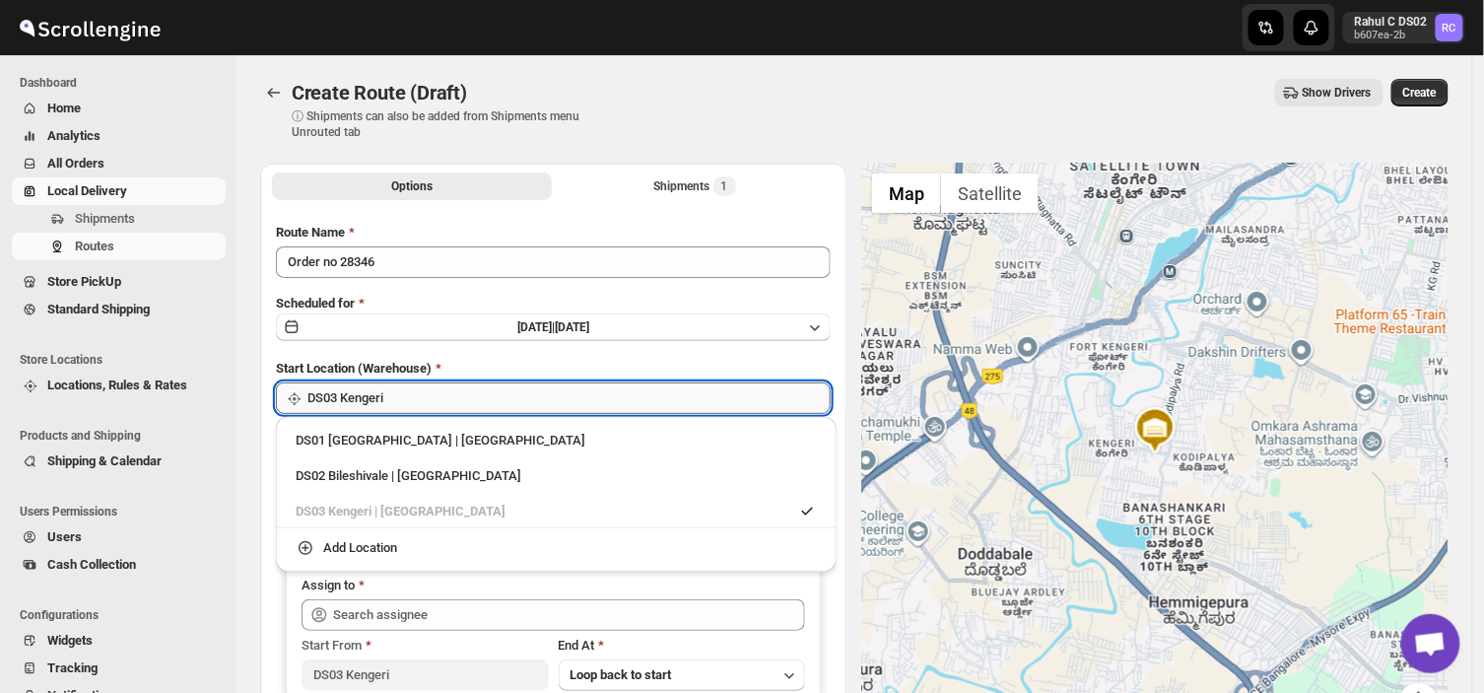
click at [463, 405] on input "DS03 Kengeri" at bounding box center [568, 398] width 523 height 32
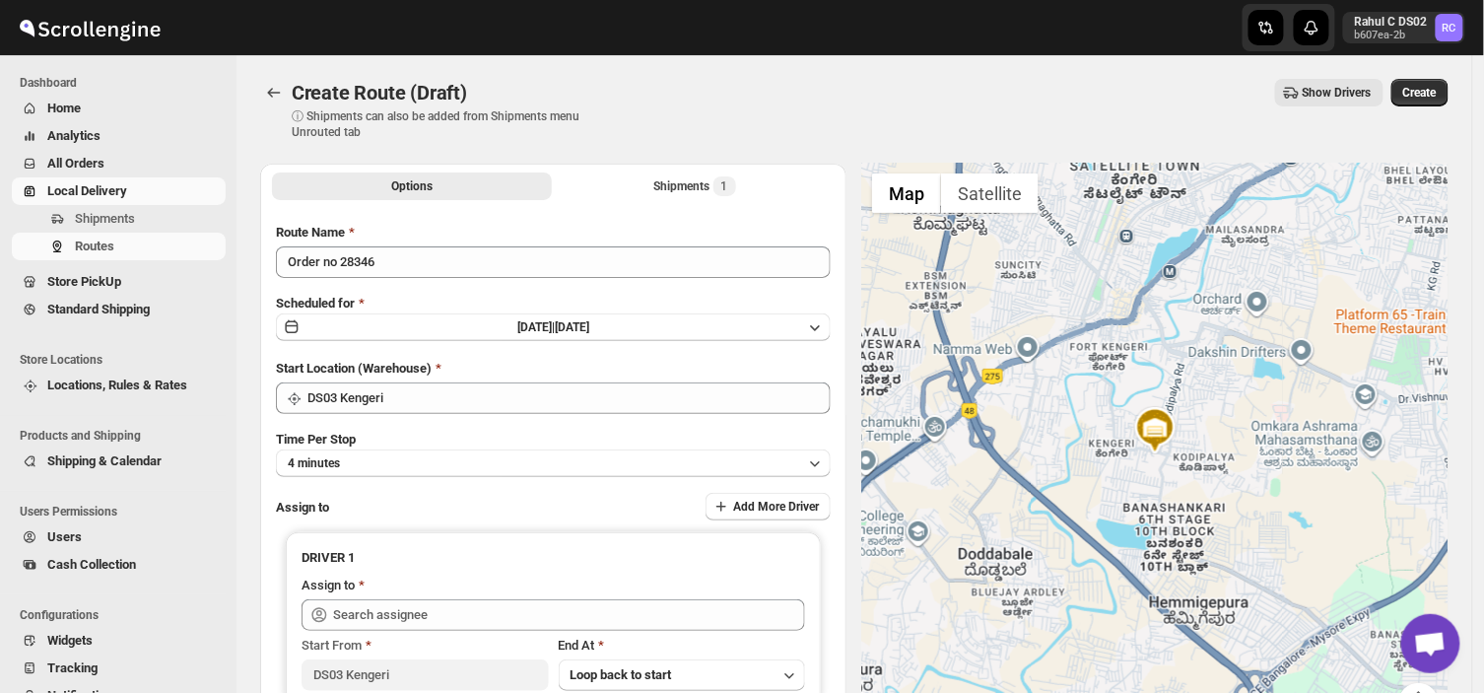
click at [671, 296] on div "Scheduled for [DATE] | [DATE]" at bounding box center [553, 318] width 555 height 49
click at [431, 458] on button "4 minutes" at bounding box center [553, 463] width 555 height 28
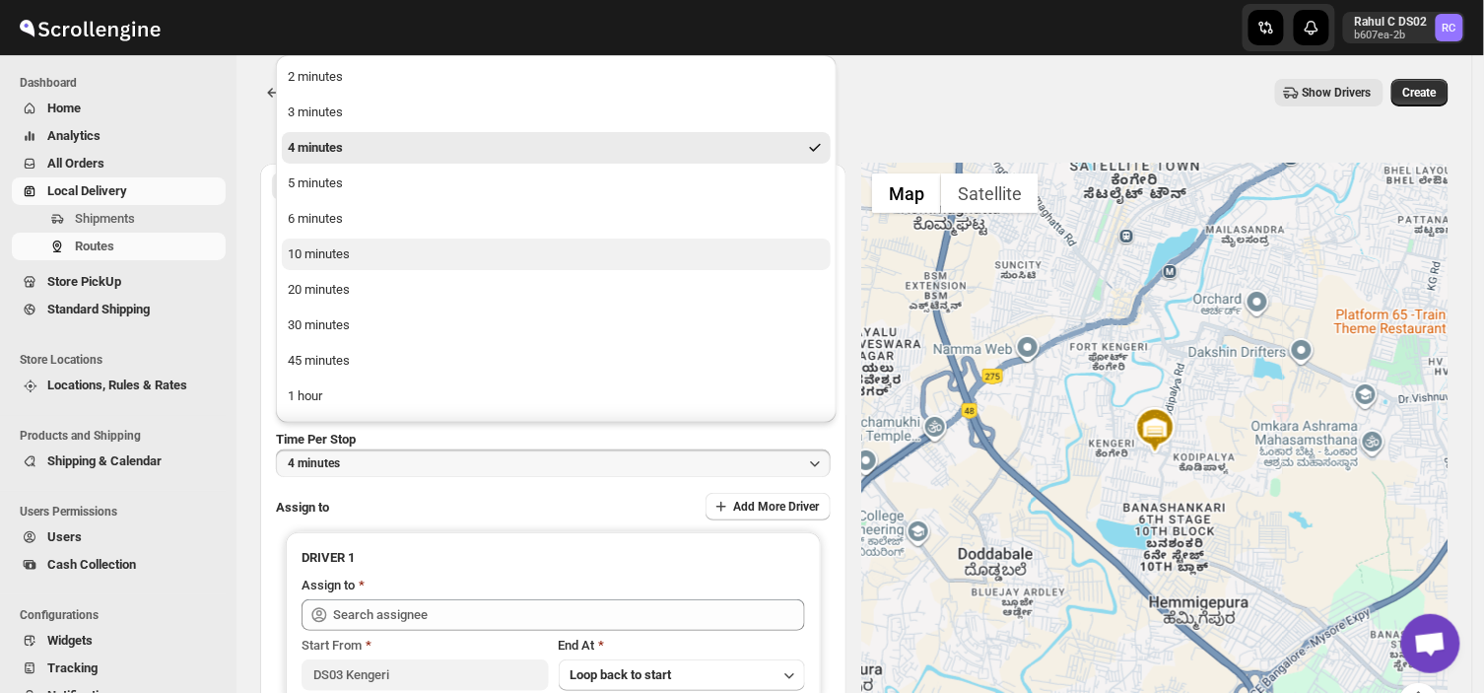
click at [335, 260] on div "10 minutes" at bounding box center [319, 254] width 62 height 20
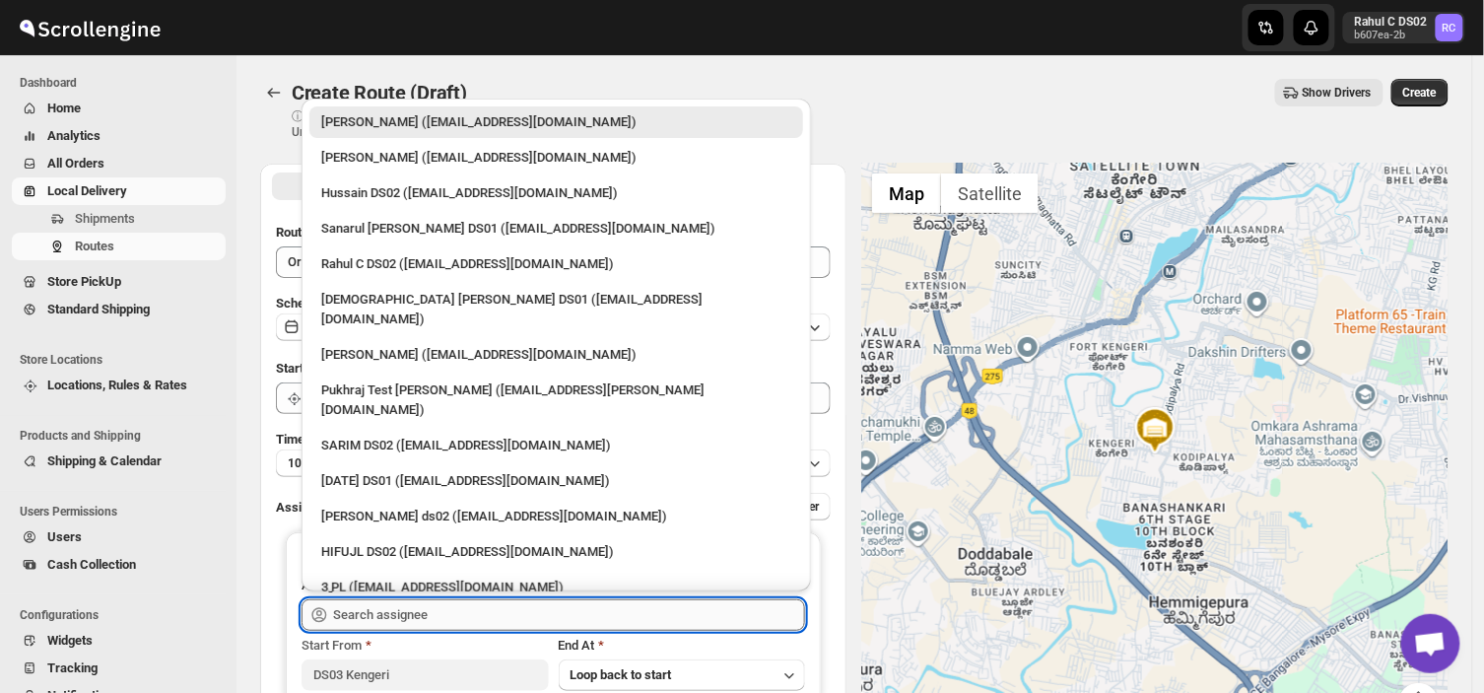
click at [460, 621] on input "text" at bounding box center [569, 615] width 472 height 32
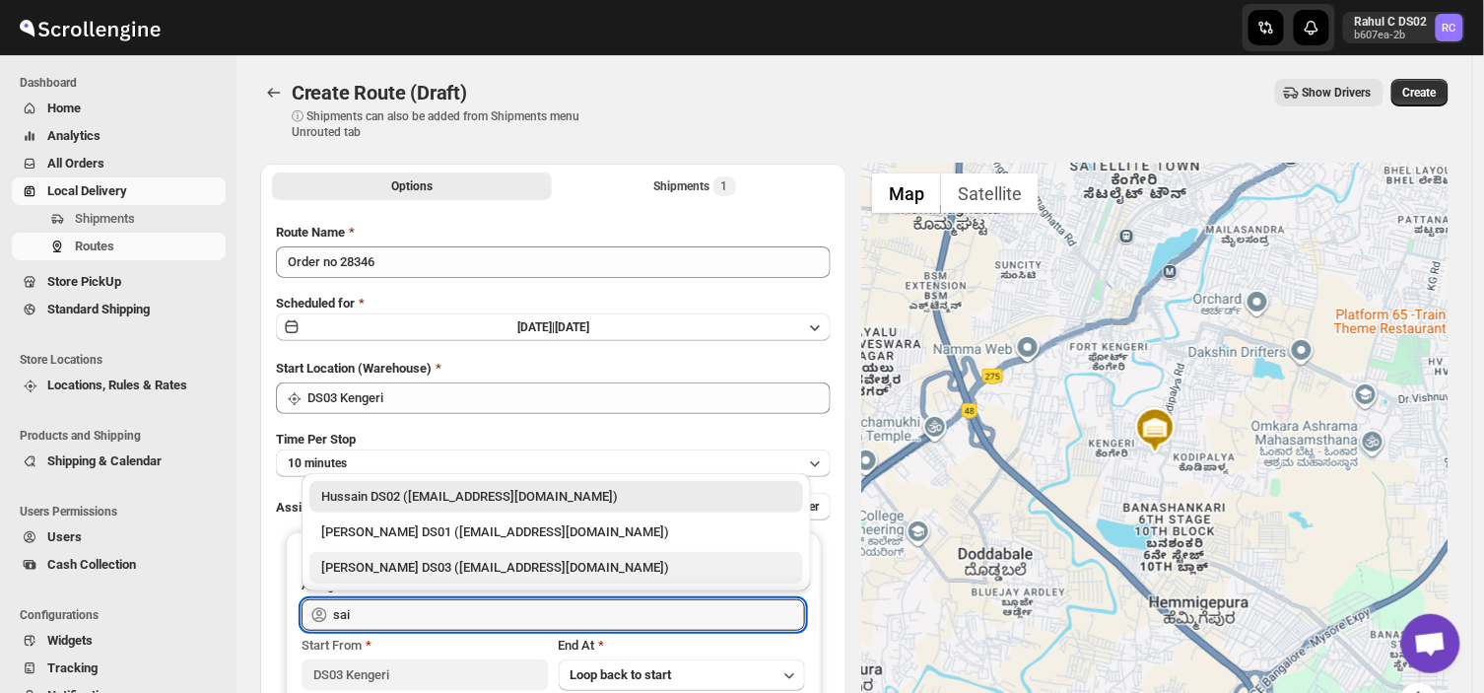
click at [386, 565] on div "[PERSON_NAME] DS03 ([EMAIL_ADDRESS][DOMAIN_NAME])" at bounding box center [556, 568] width 470 height 20
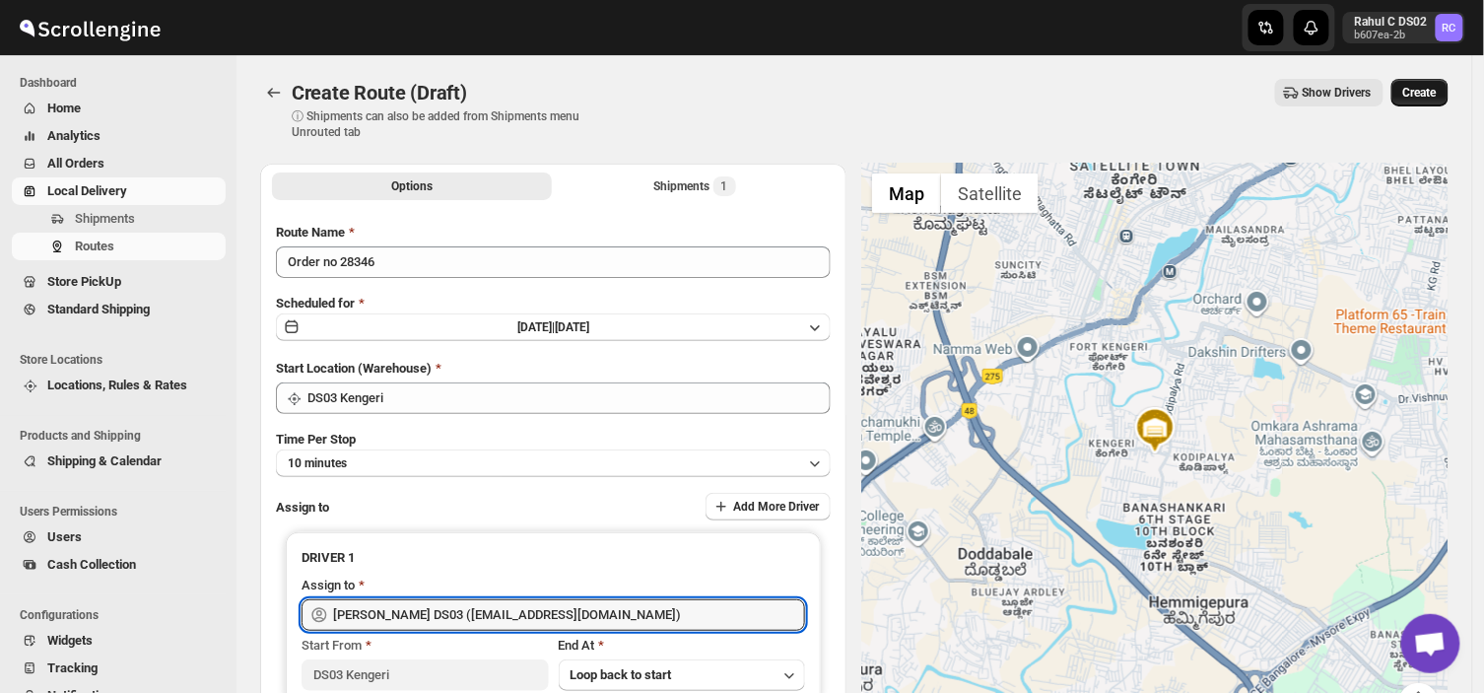
type input "[PERSON_NAME] DS03 ([EMAIL_ADDRESS][DOMAIN_NAME])"
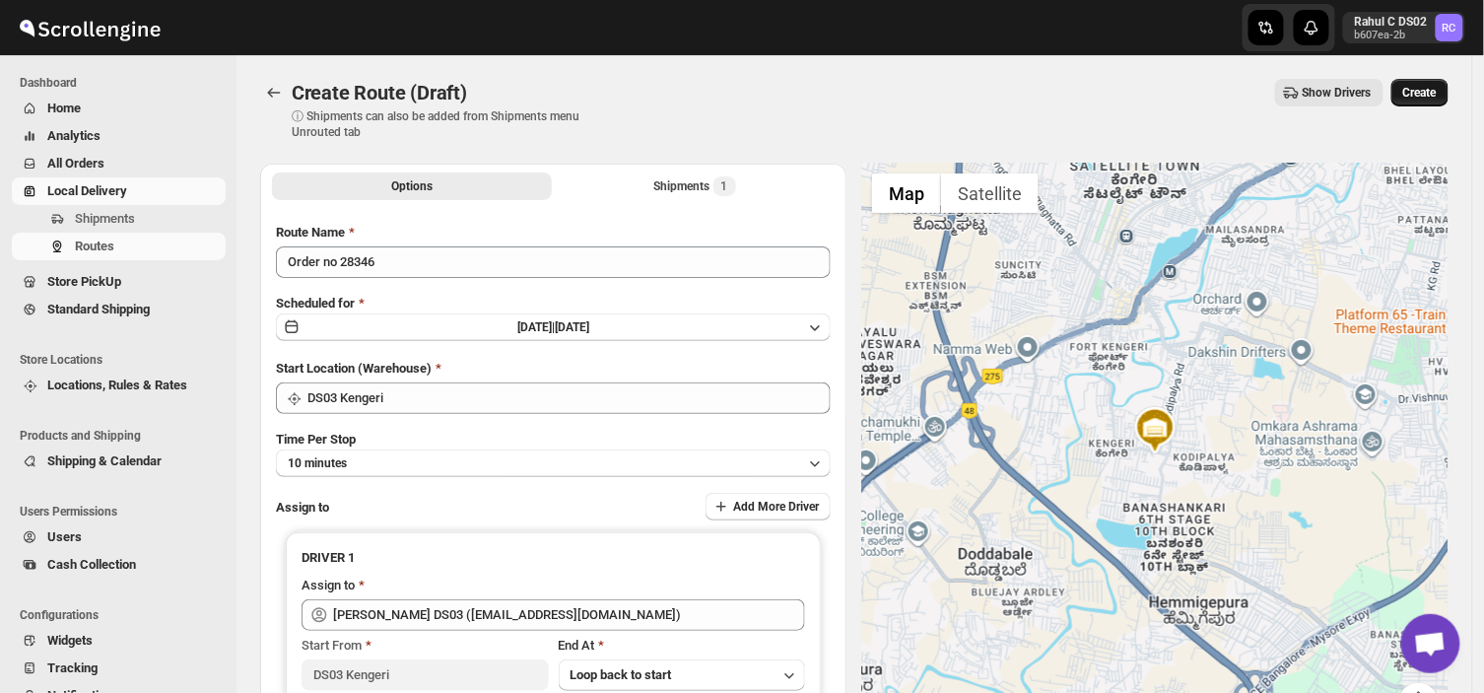
click at [1433, 92] on span "Create" at bounding box center [1420, 93] width 34 height 16
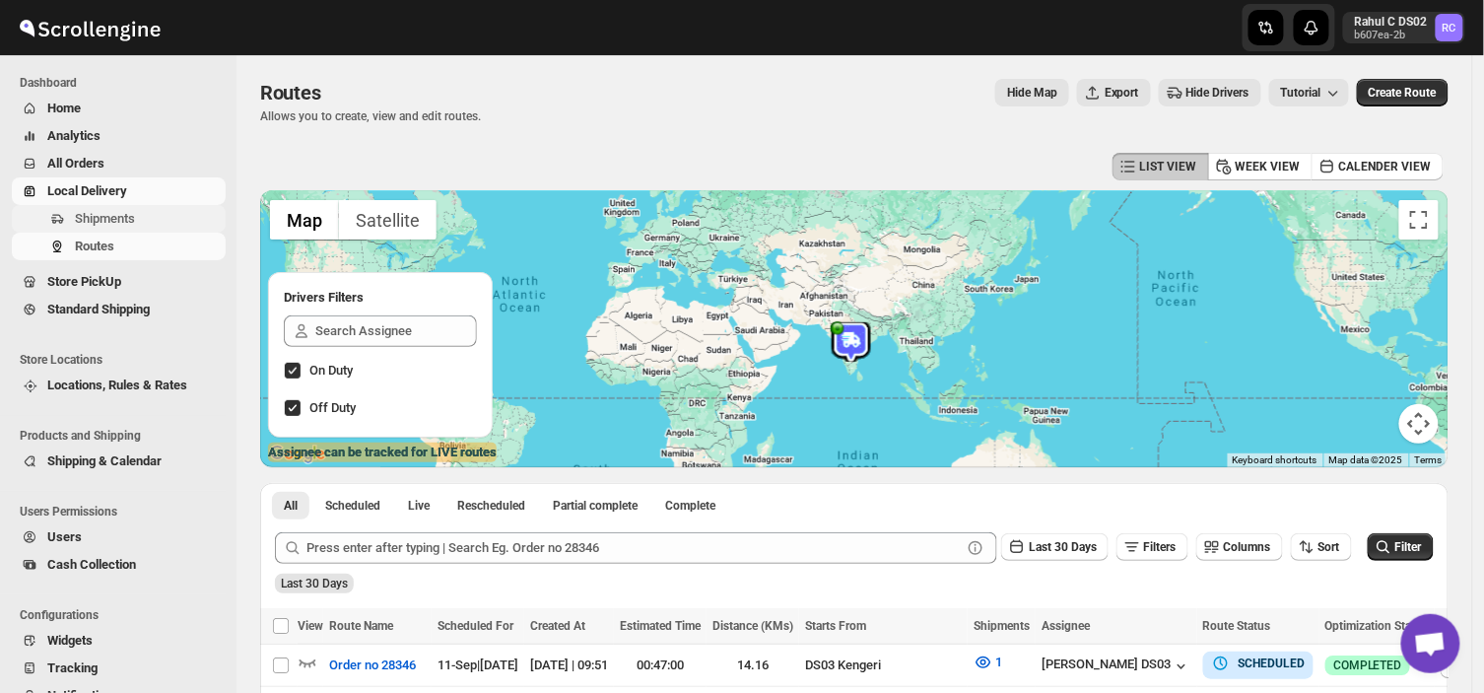
click at [120, 212] on span "Shipments" at bounding box center [105, 218] width 60 height 15
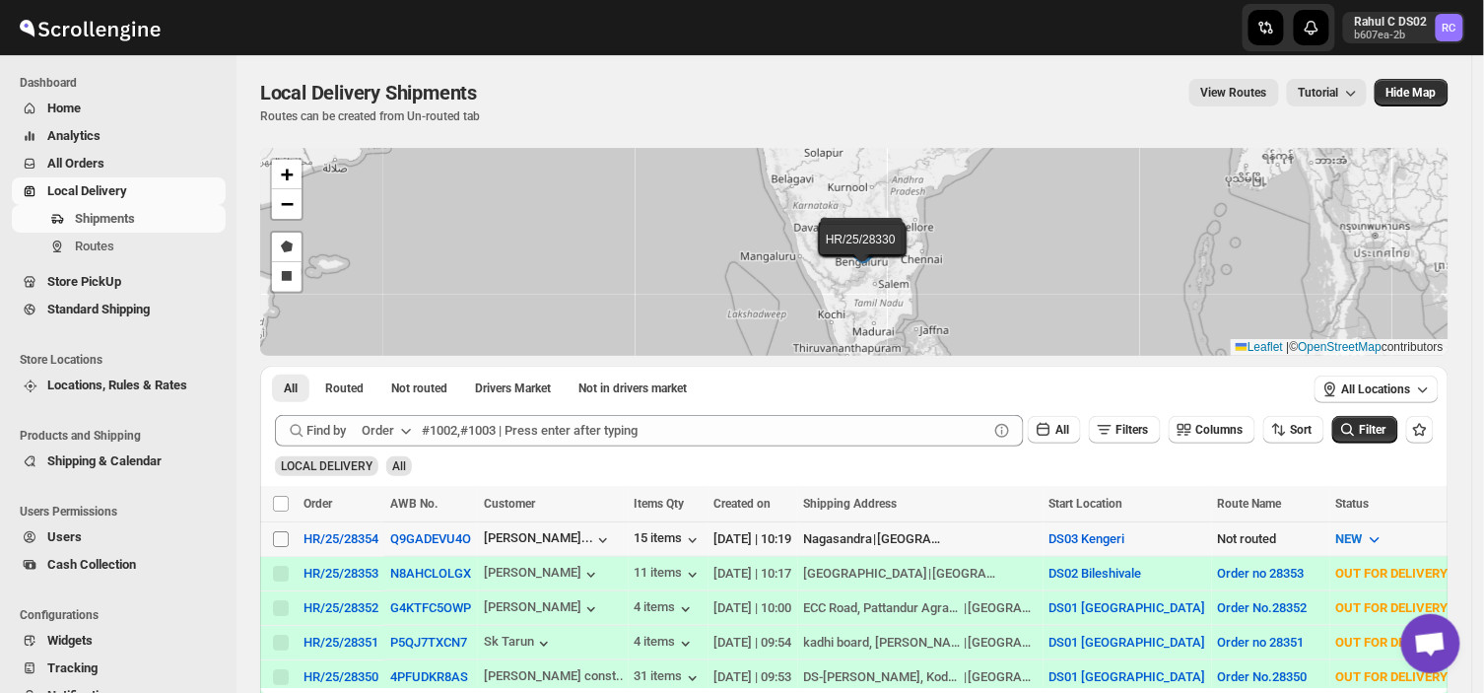
click at [283, 535] on input "Select shipment" at bounding box center [281, 539] width 16 height 16
checkbox input "true"
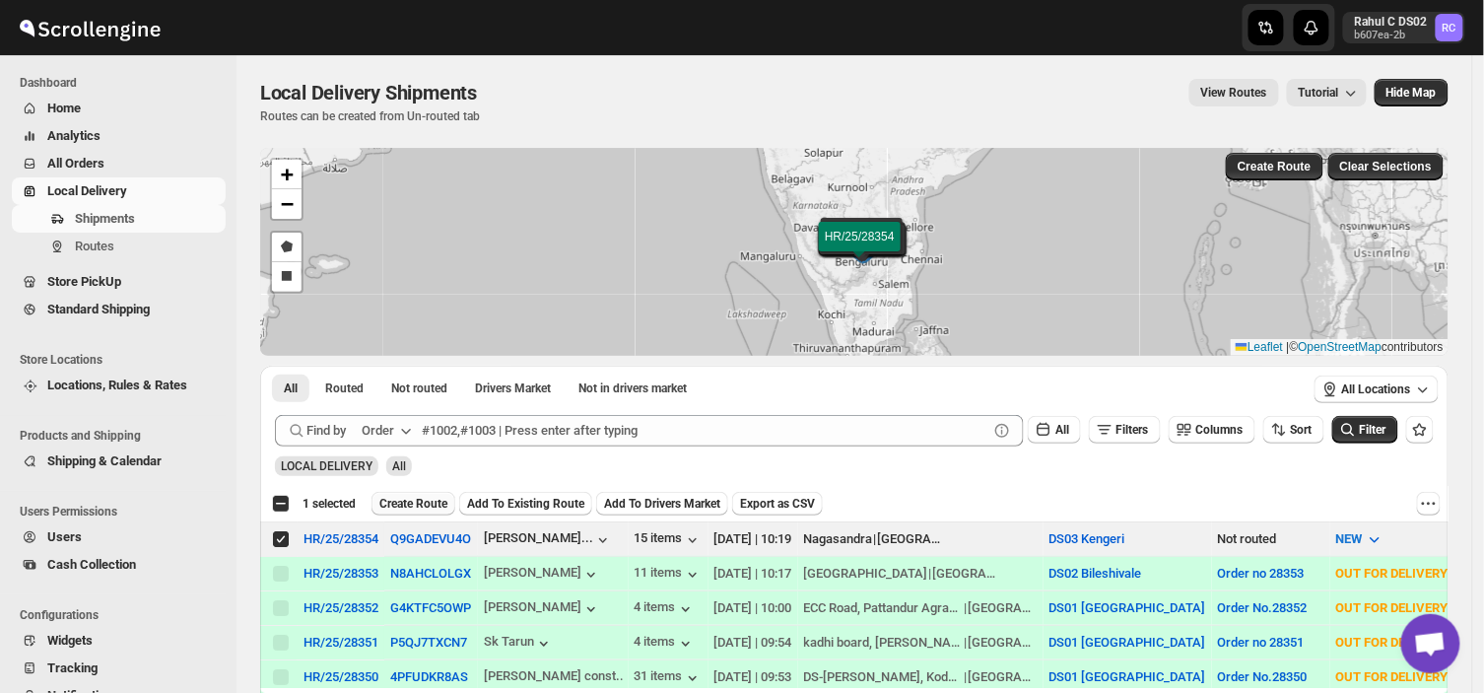
click at [396, 493] on button "Create Route" at bounding box center [414, 504] width 84 height 24
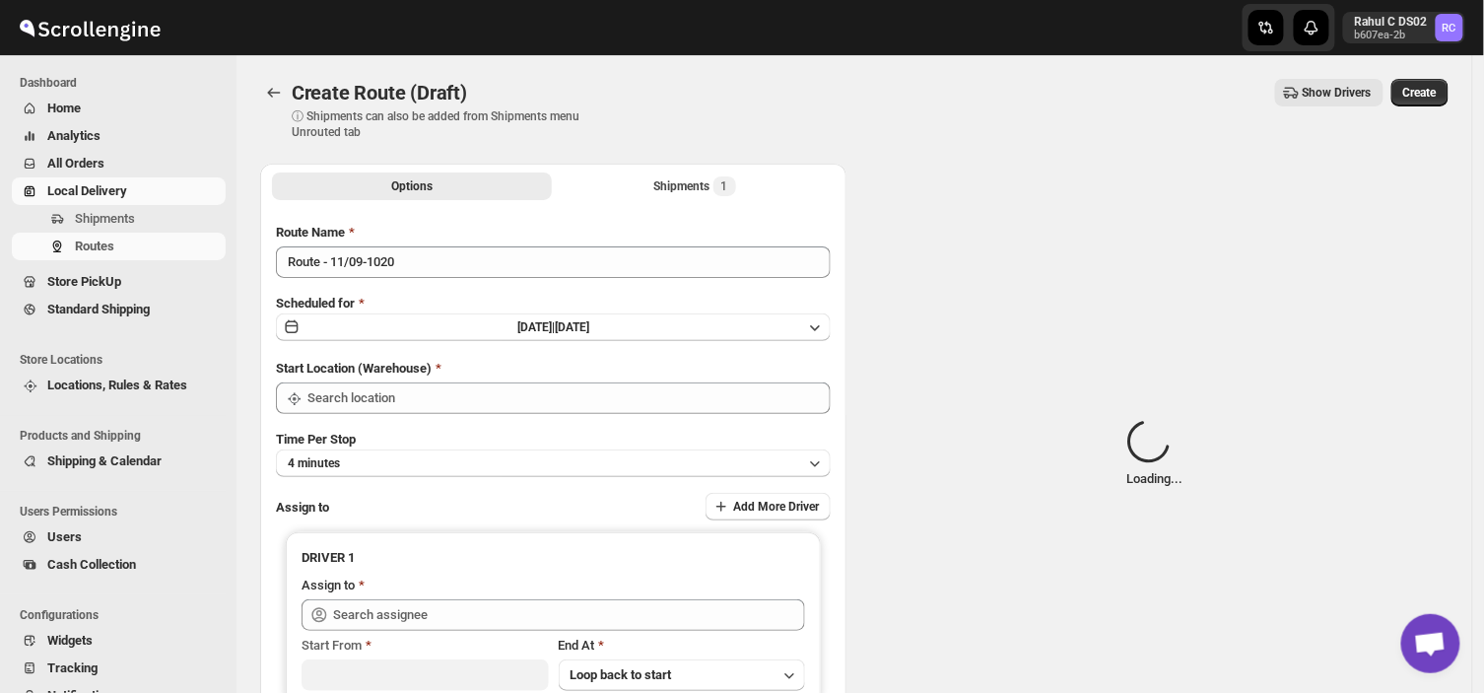
type input "DS03 Kengeri"
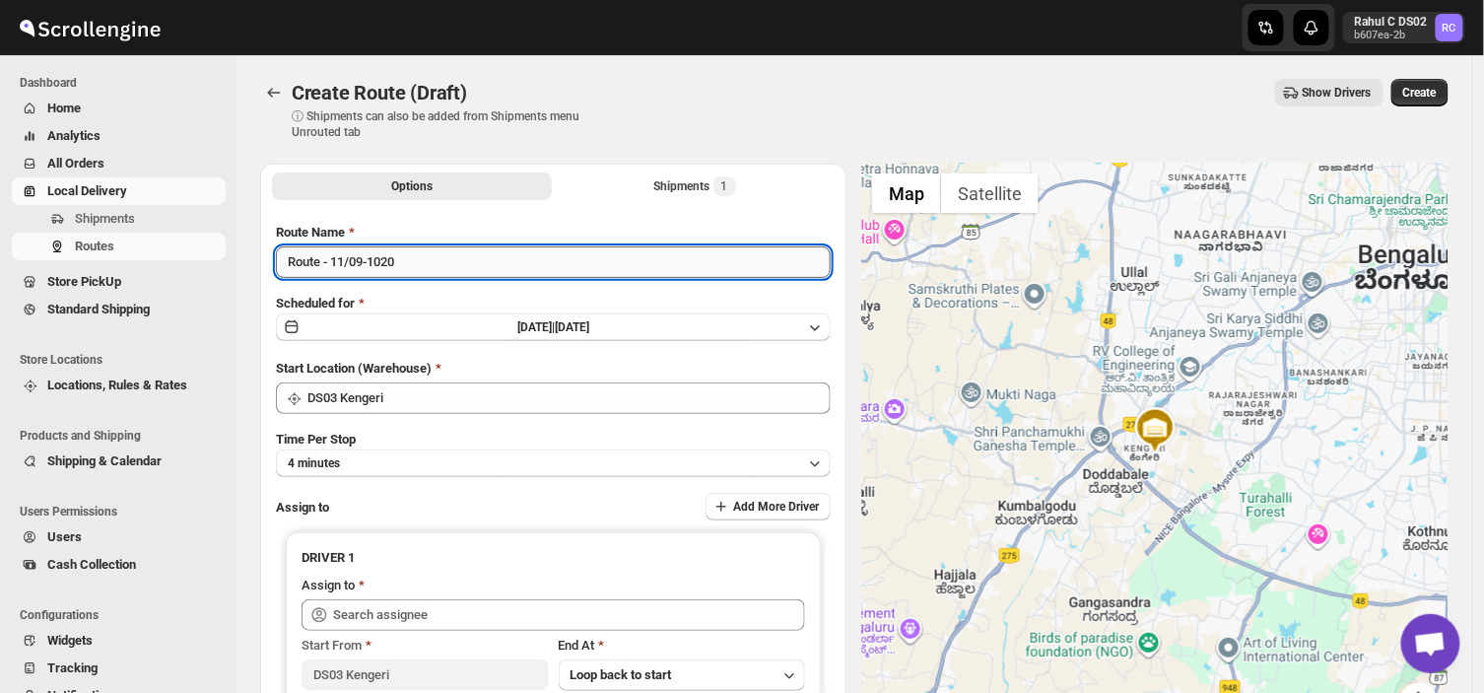
click at [408, 276] on input "Route - 11/09-1020" at bounding box center [553, 262] width 555 height 32
type input "R"
type input "Order no 28354"
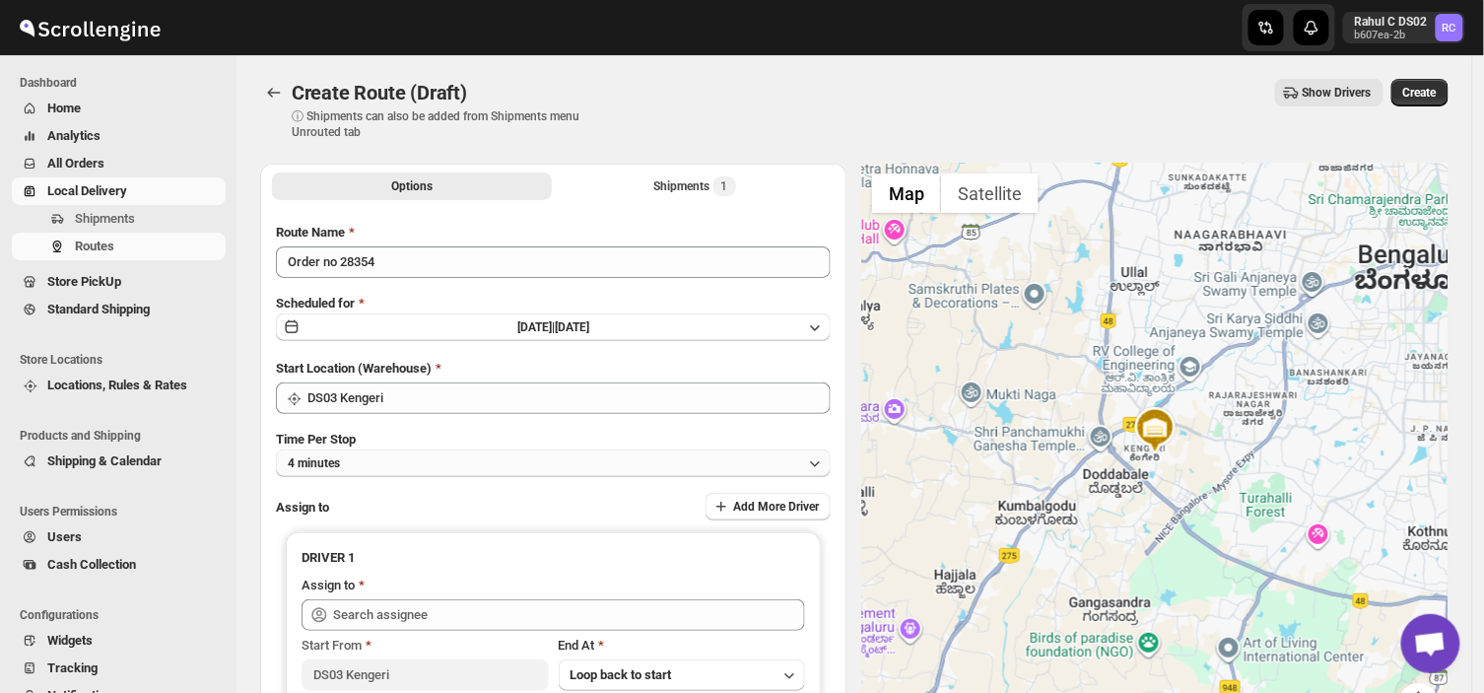
click at [388, 456] on button "4 minutes" at bounding box center [553, 463] width 555 height 28
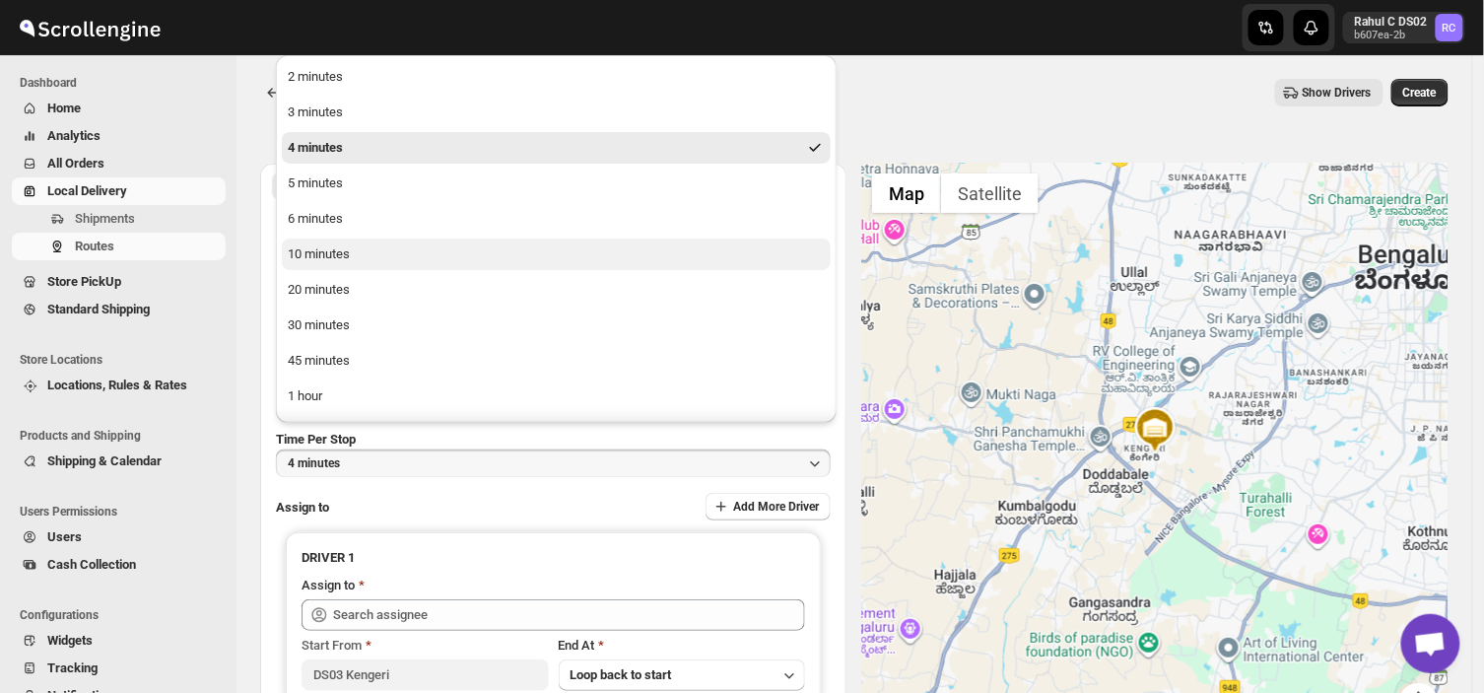
click at [319, 248] on div "10 minutes" at bounding box center [319, 254] width 62 height 20
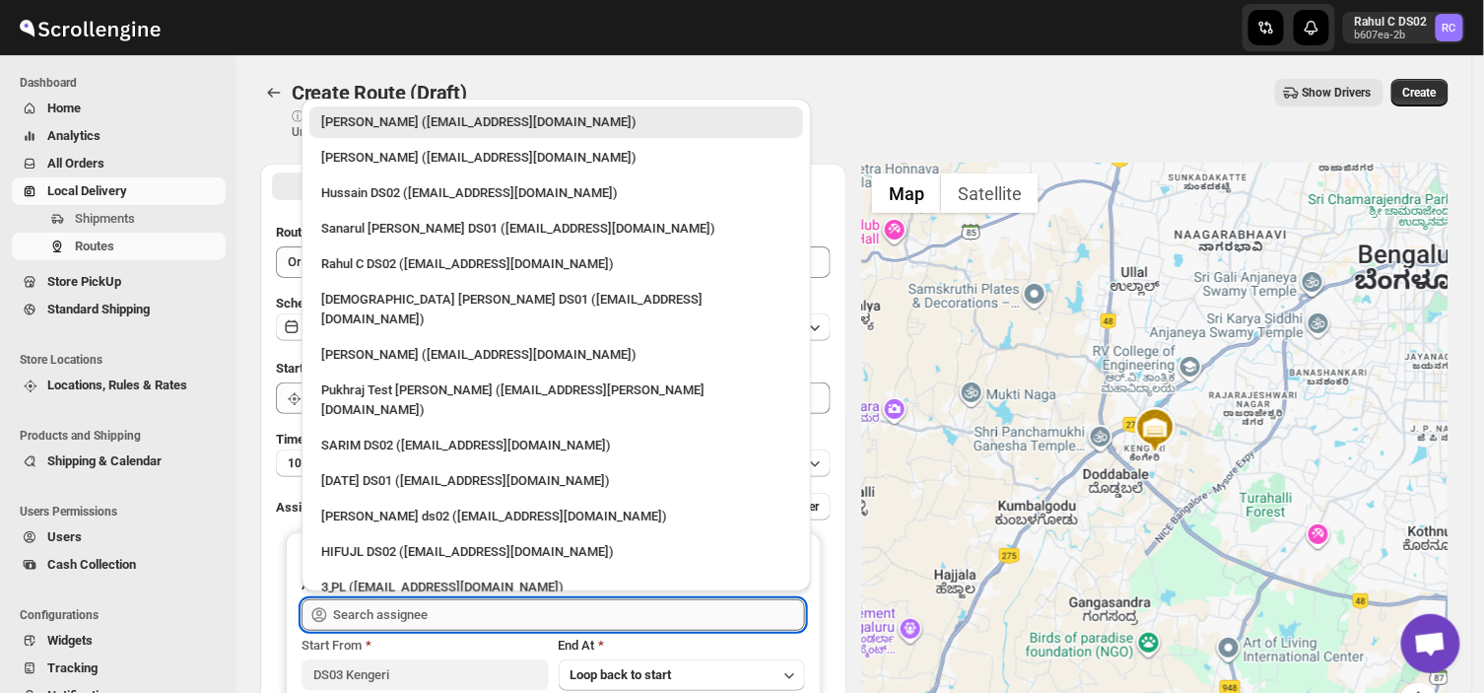
click at [458, 619] on input "text" at bounding box center [569, 615] width 472 height 32
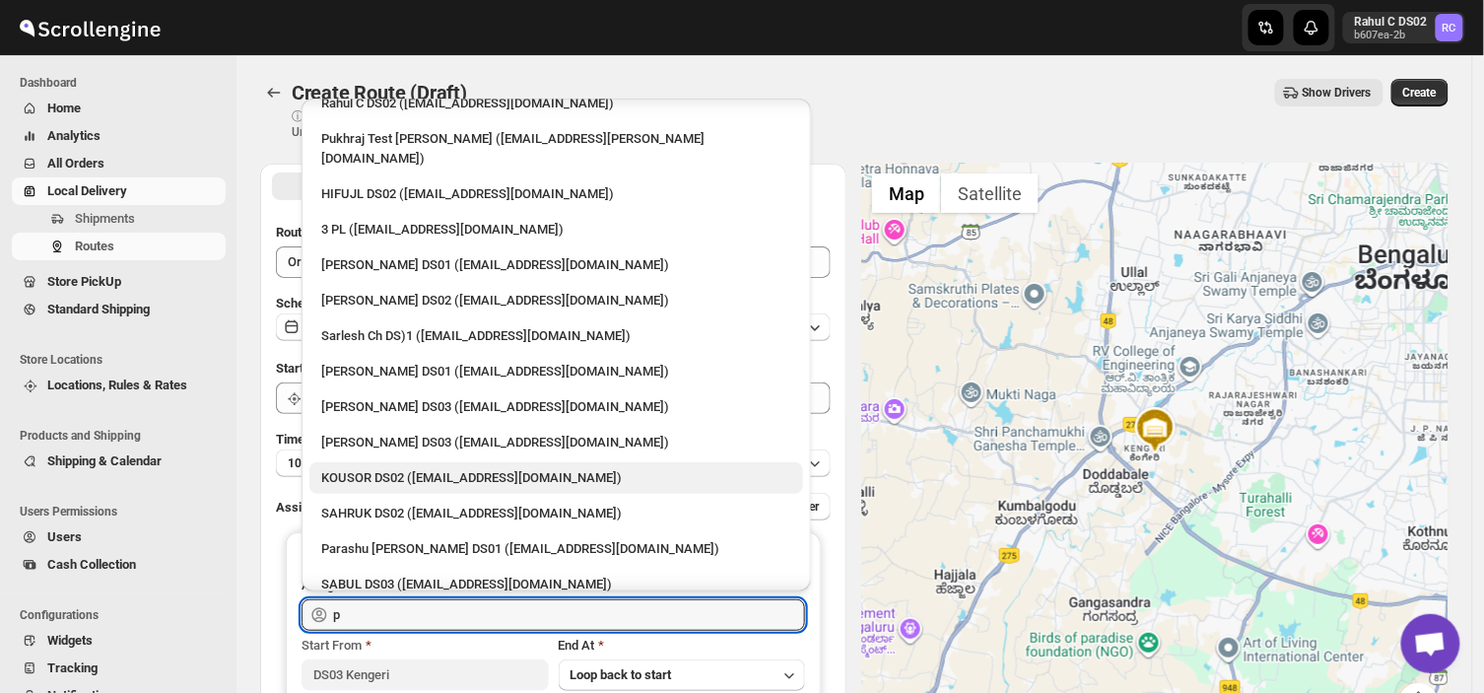
scroll to position [89, 0]
click at [424, 540] on div "Parashu [PERSON_NAME] DS01 ([EMAIL_ADDRESS][DOMAIN_NAME])" at bounding box center [556, 550] width 470 height 20
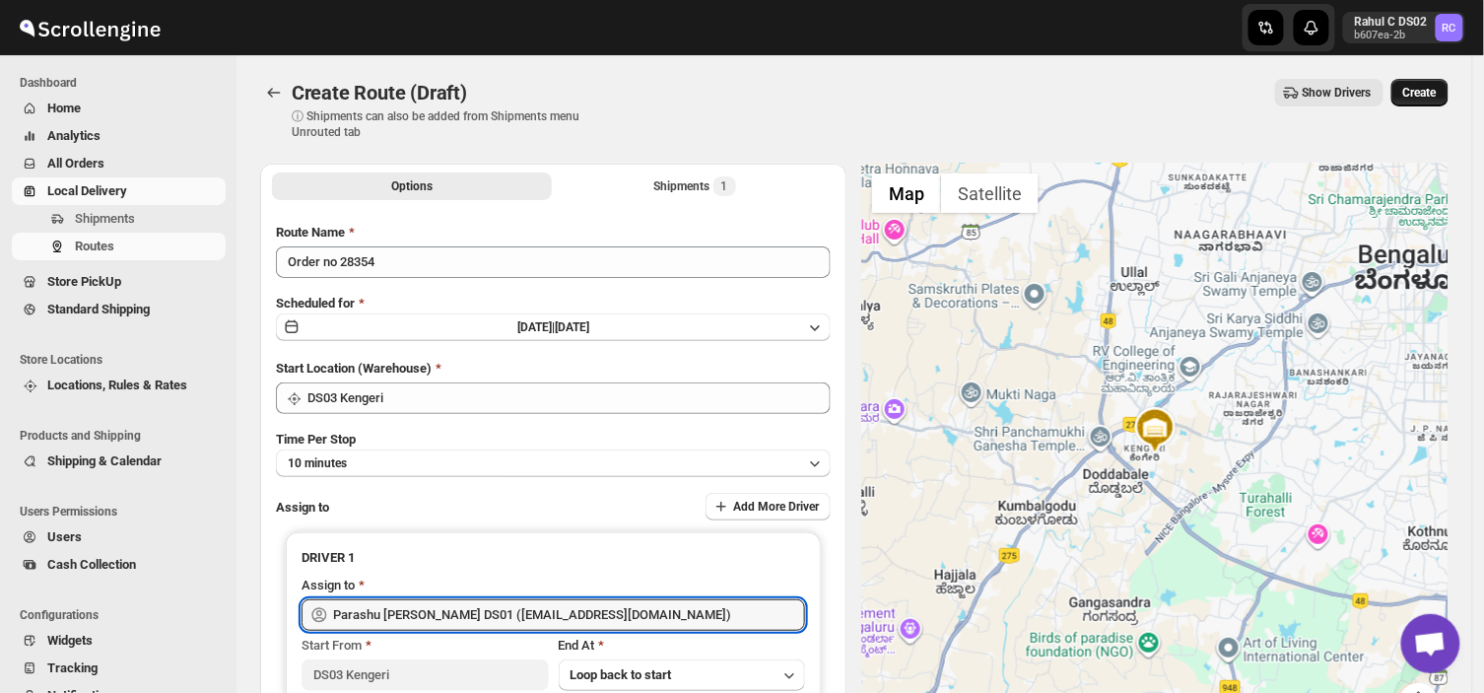
type input "Parashu [PERSON_NAME] DS01 ([EMAIL_ADDRESS][DOMAIN_NAME])"
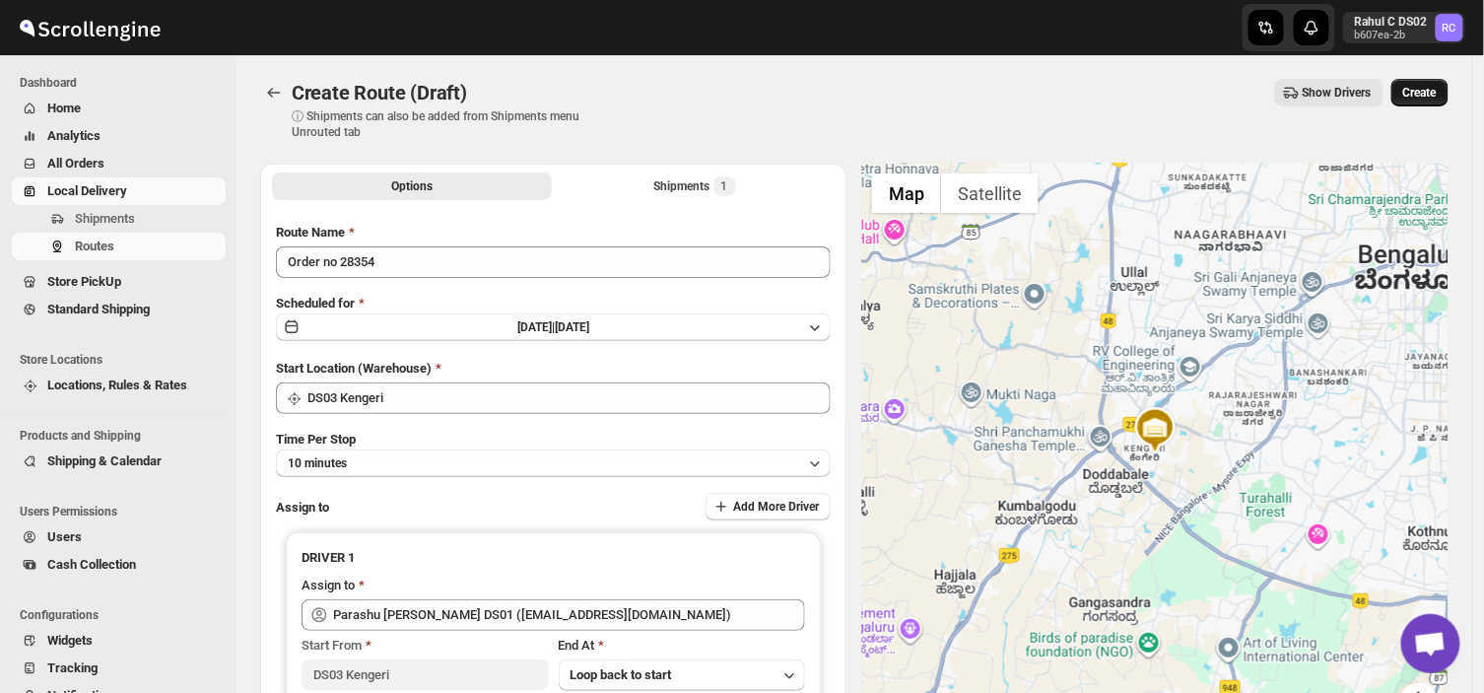
click at [1429, 91] on span "Create" at bounding box center [1420, 93] width 34 height 16
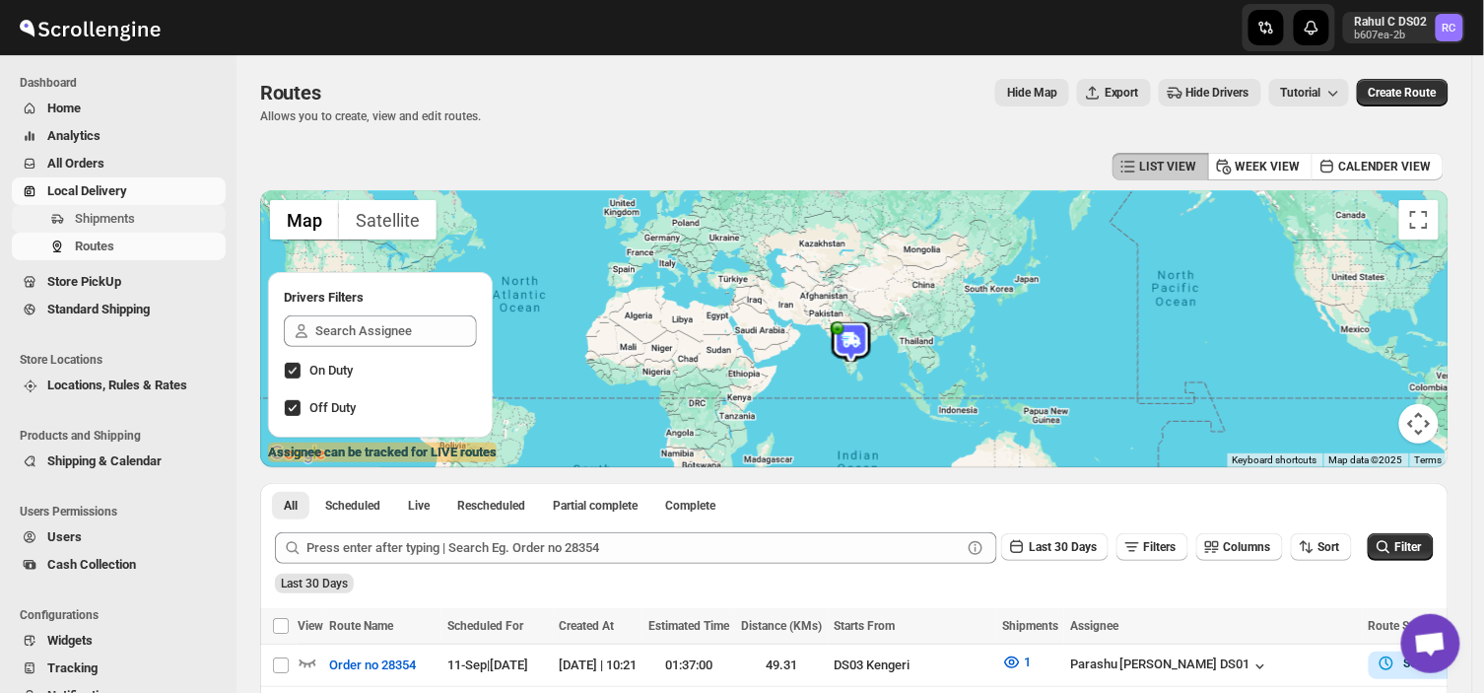
click at [133, 213] on span "Shipments" at bounding box center [105, 218] width 60 height 15
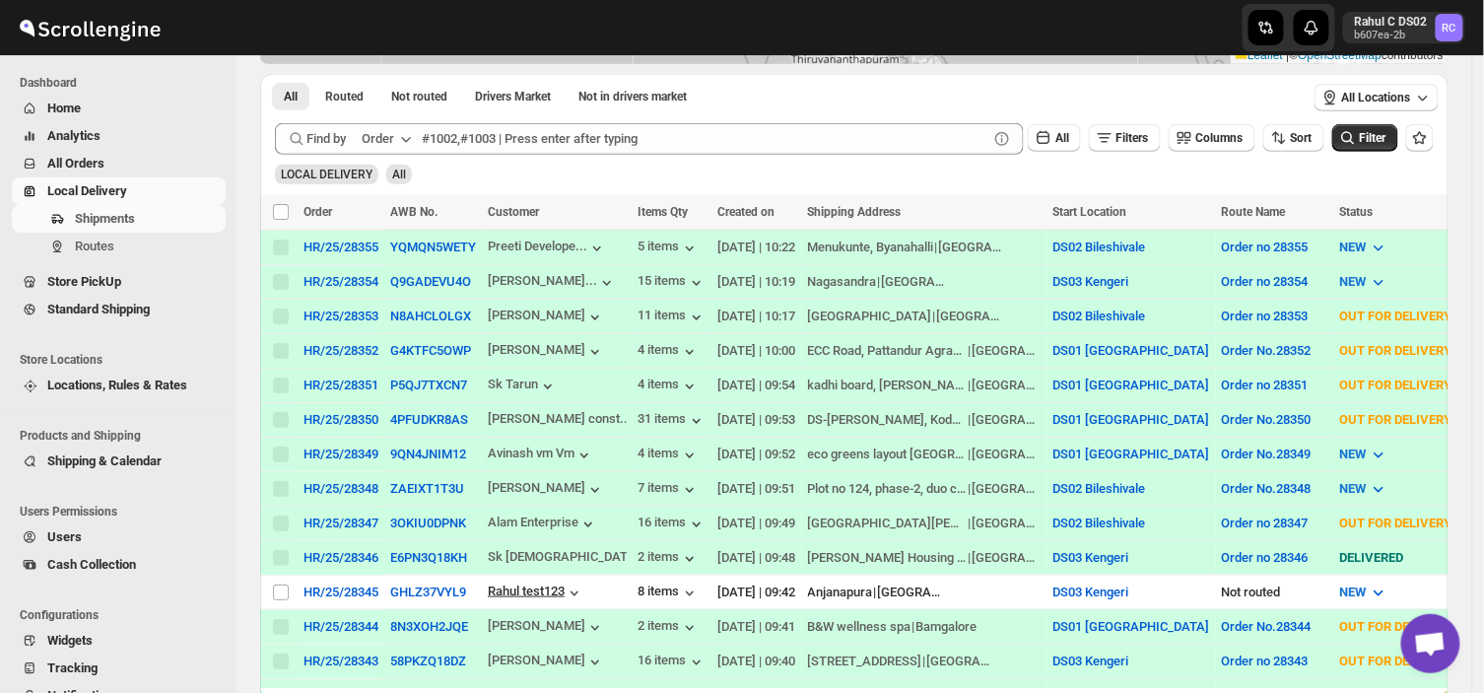
scroll to position [290, 0]
click at [120, 247] on span "Routes" at bounding box center [148, 247] width 147 height 20
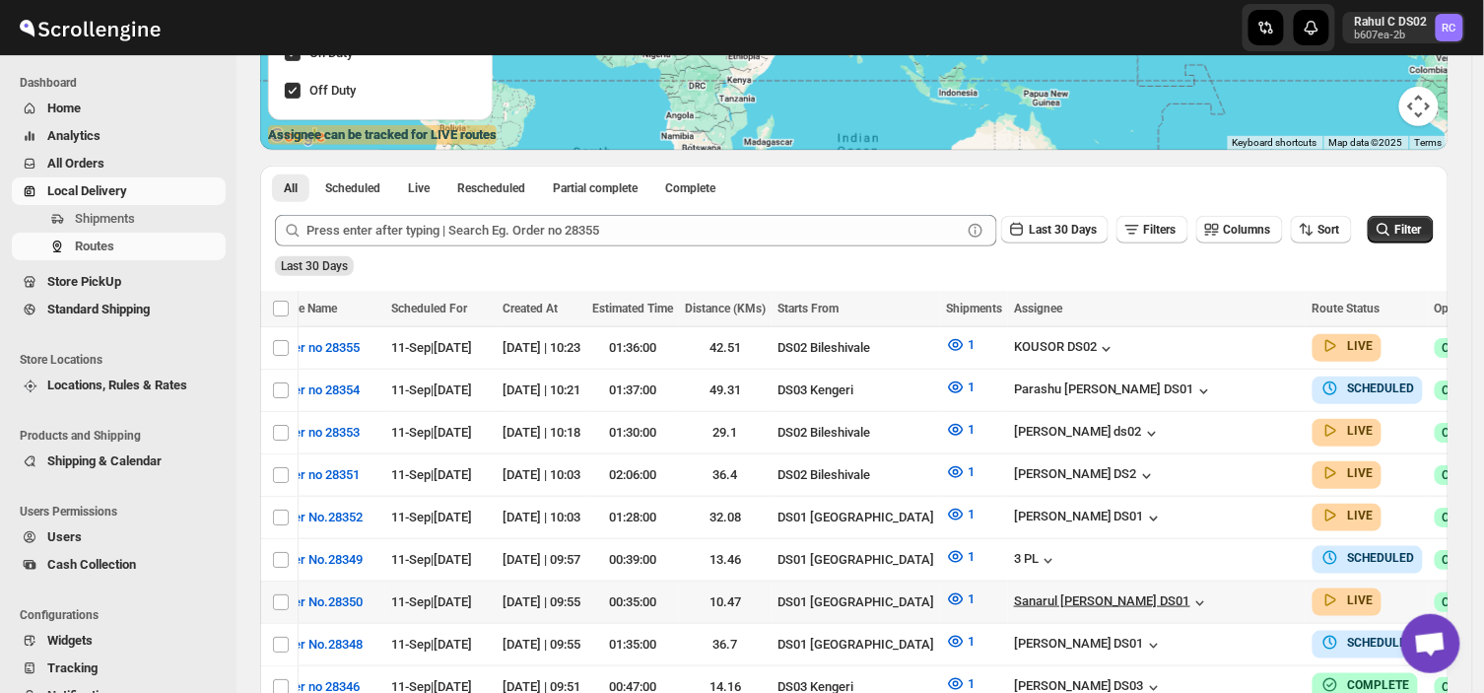
scroll to position [0, 55]
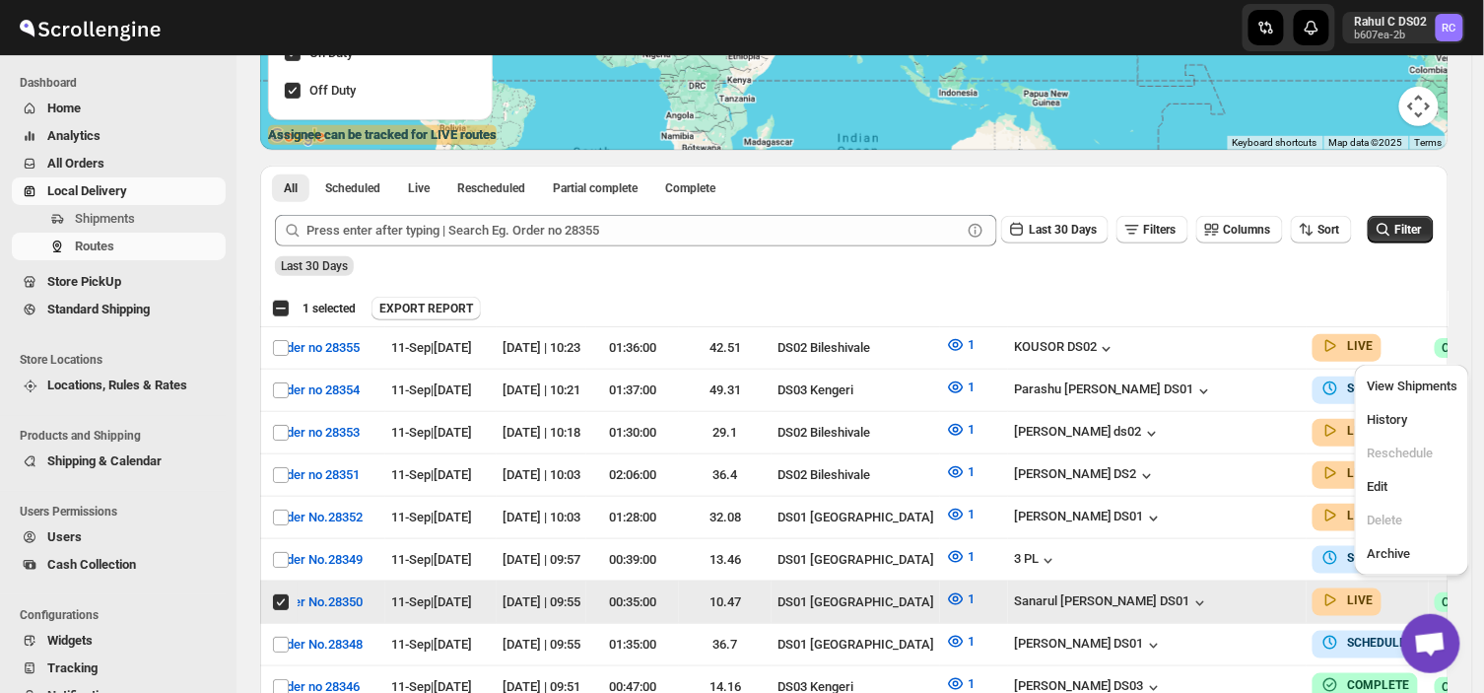
scroll to position [0, 0]
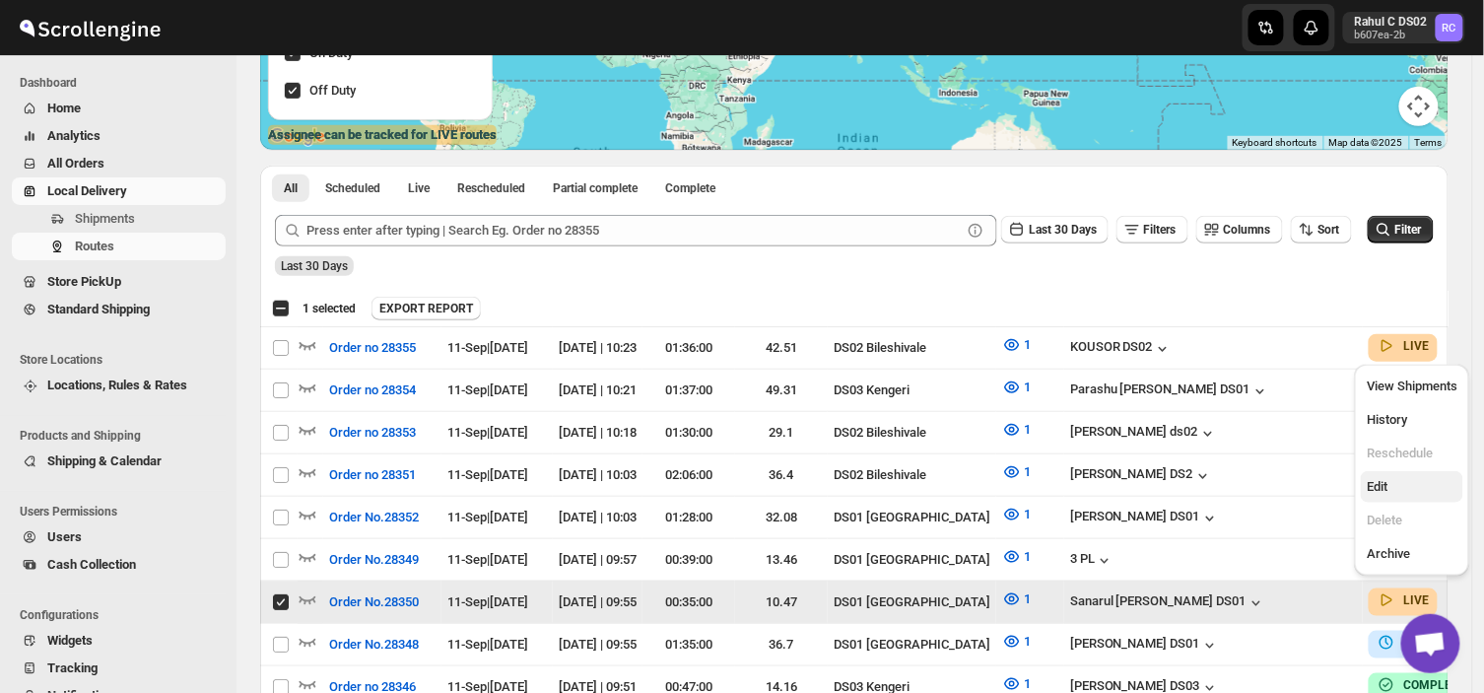
click at [1376, 488] on span "Edit" at bounding box center [1377, 486] width 21 height 15
checkbox input "false"
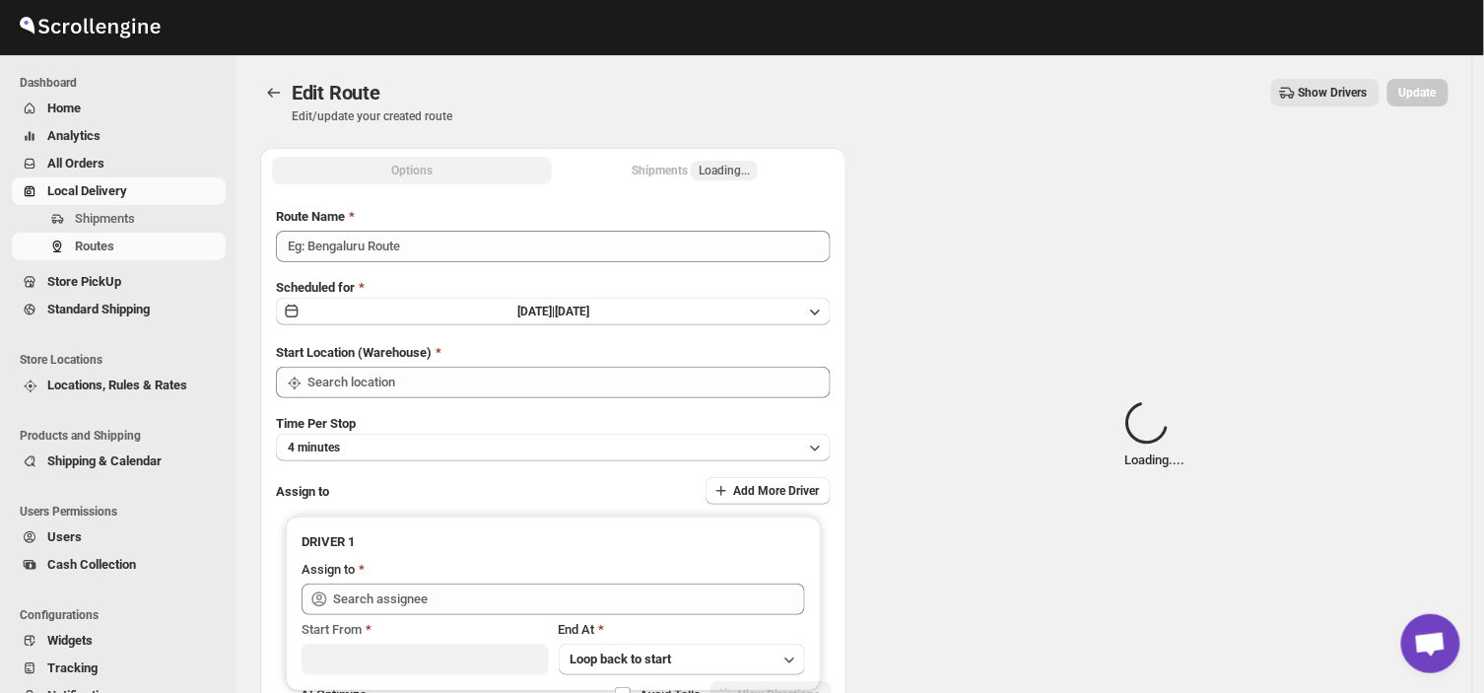
type input "Order No.28350"
type input "DS01 [GEOGRAPHIC_DATA]"
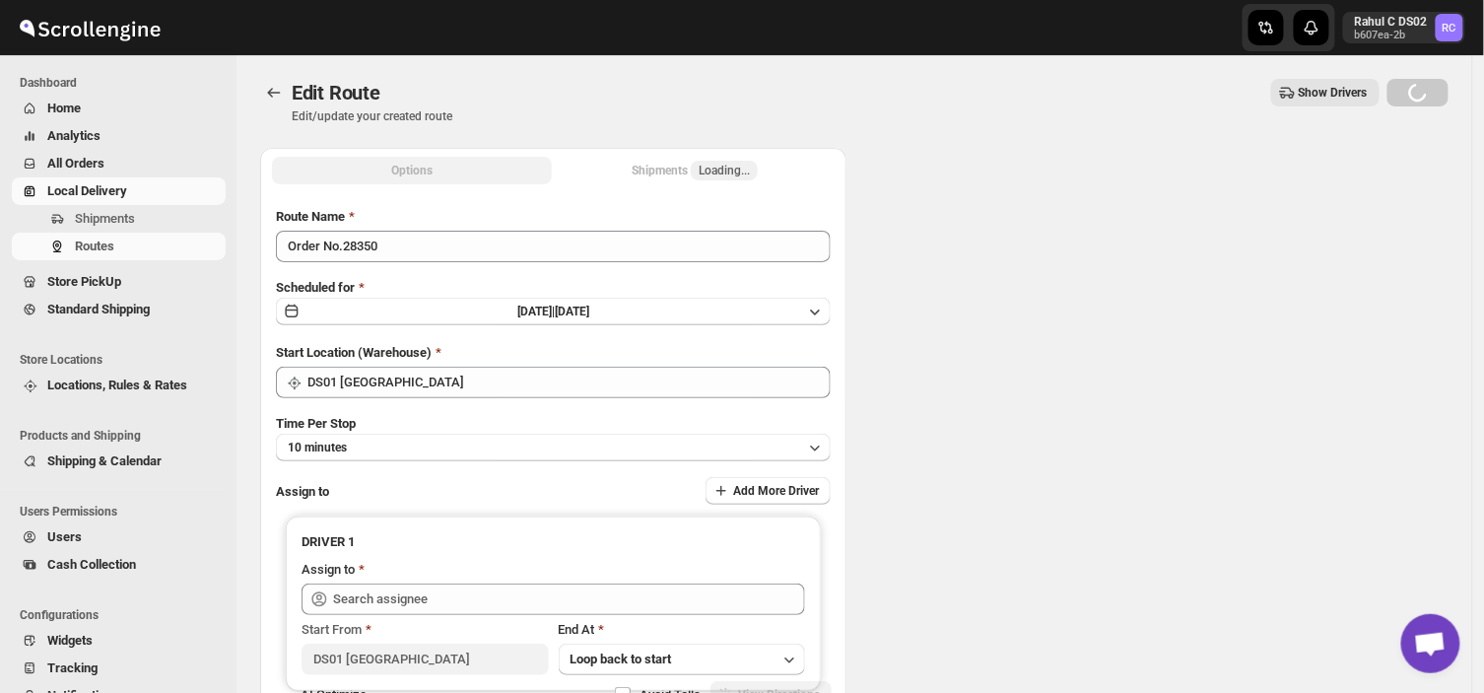
type input "DS01 [GEOGRAPHIC_DATA]"
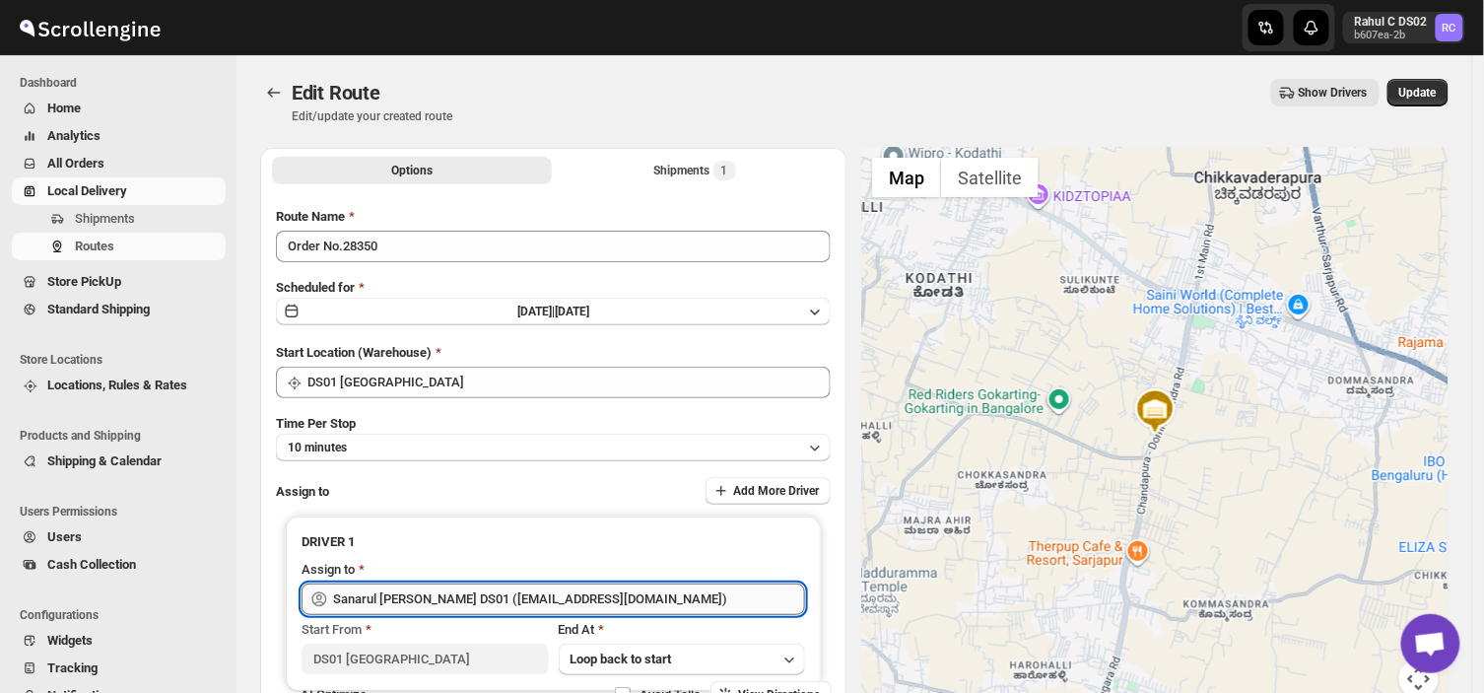
click at [604, 593] on input "Sanarul [PERSON_NAME] DS01 ([EMAIL_ADDRESS][DOMAIN_NAME])" at bounding box center [569, 599] width 472 height 32
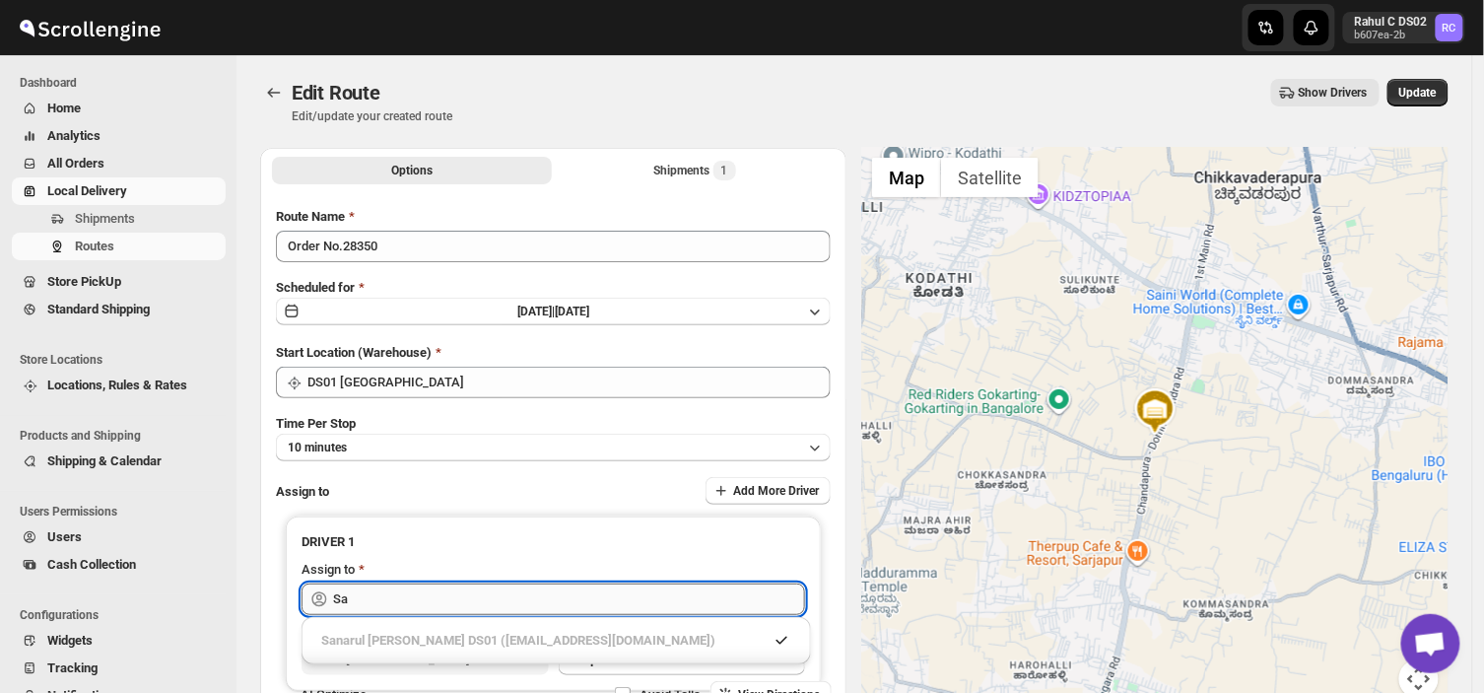
type input "S"
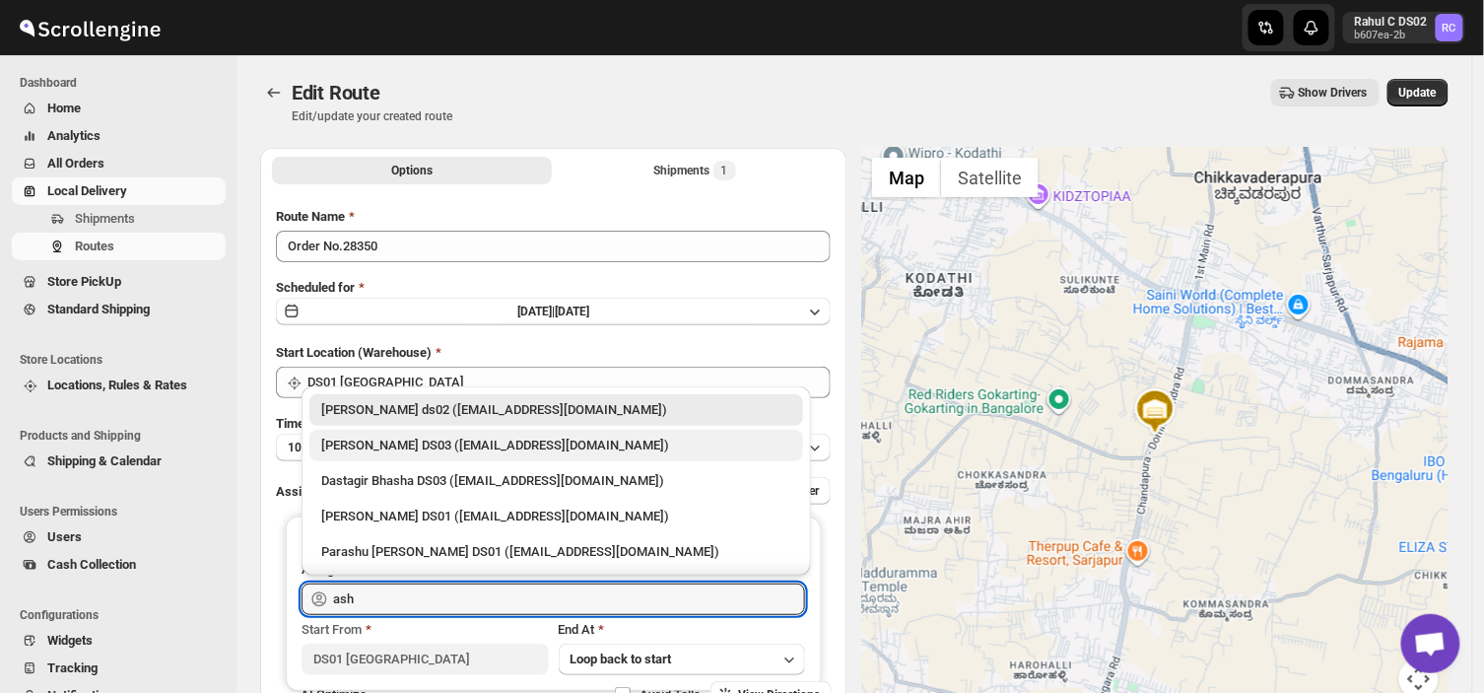
click at [414, 442] on div "[PERSON_NAME] DS03 ([EMAIL_ADDRESS][DOMAIN_NAME])" at bounding box center [556, 446] width 470 height 20
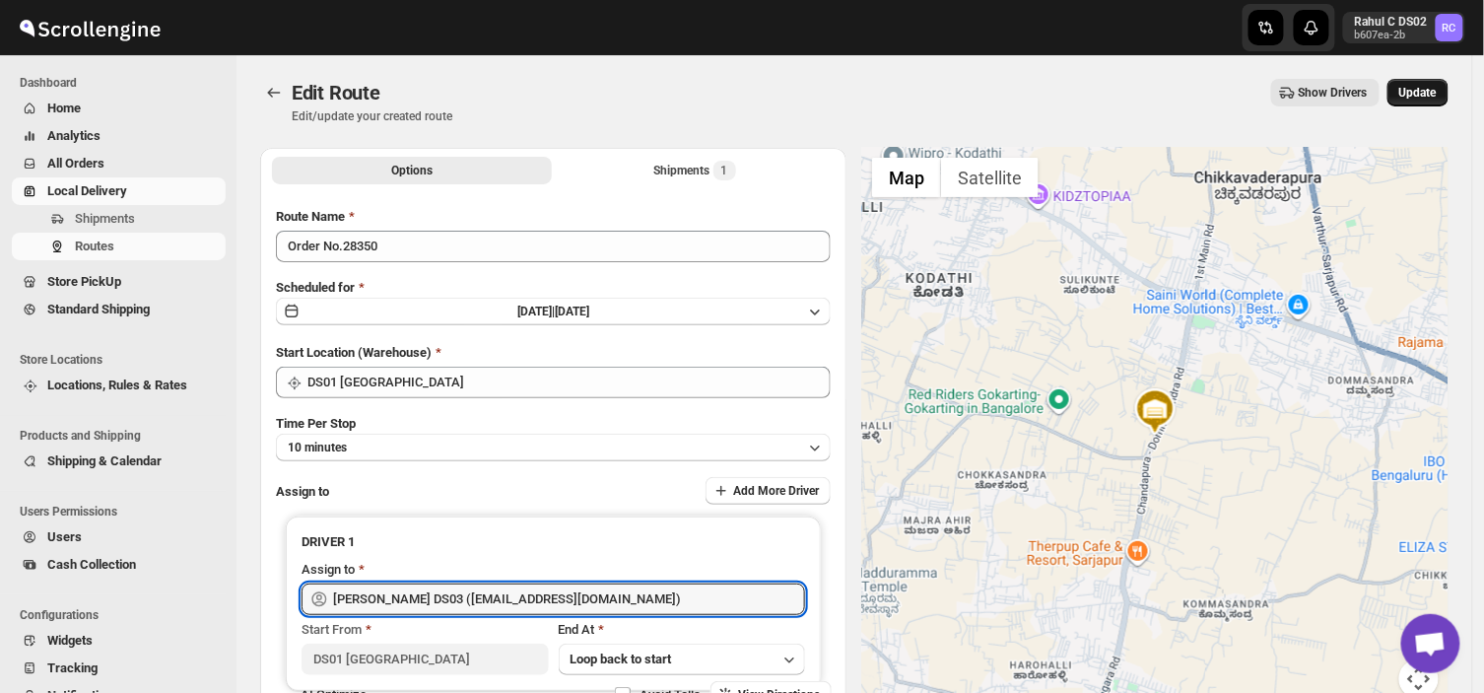
type input "[PERSON_NAME] DS03 ([EMAIL_ADDRESS][DOMAIN_NAME])"
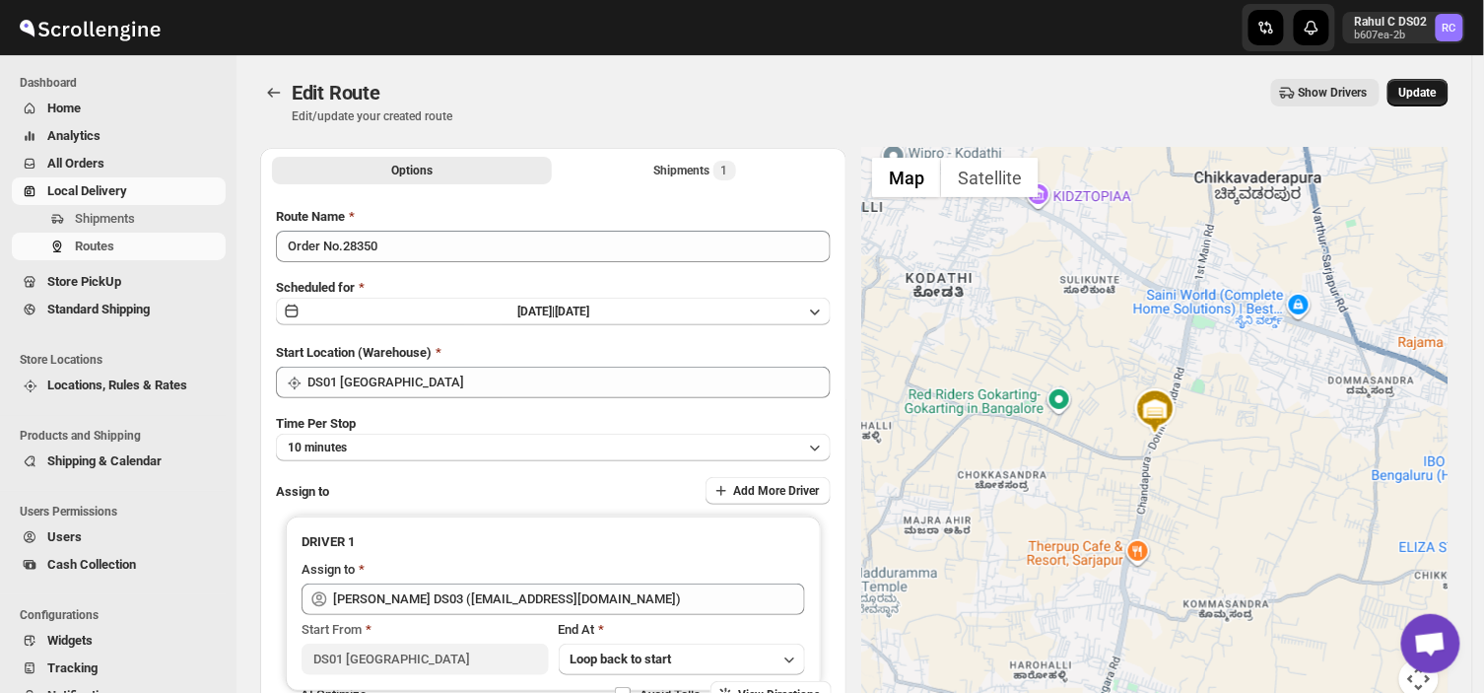
click at [1437, 85] on span "Update" at bounding box center [1417, 93] width 37 height 16
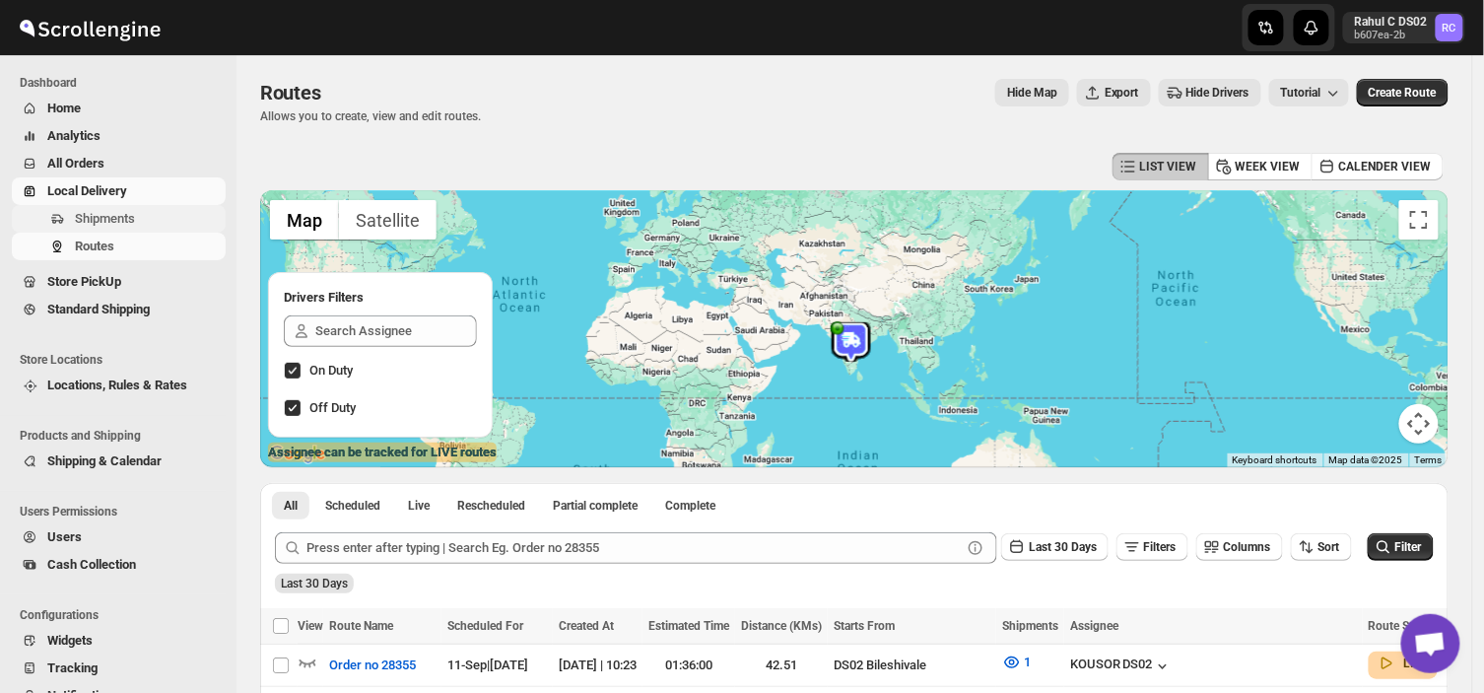
click at [159, 218] on span "Shipments" at bounding box center [148, 219] width 147 height 20
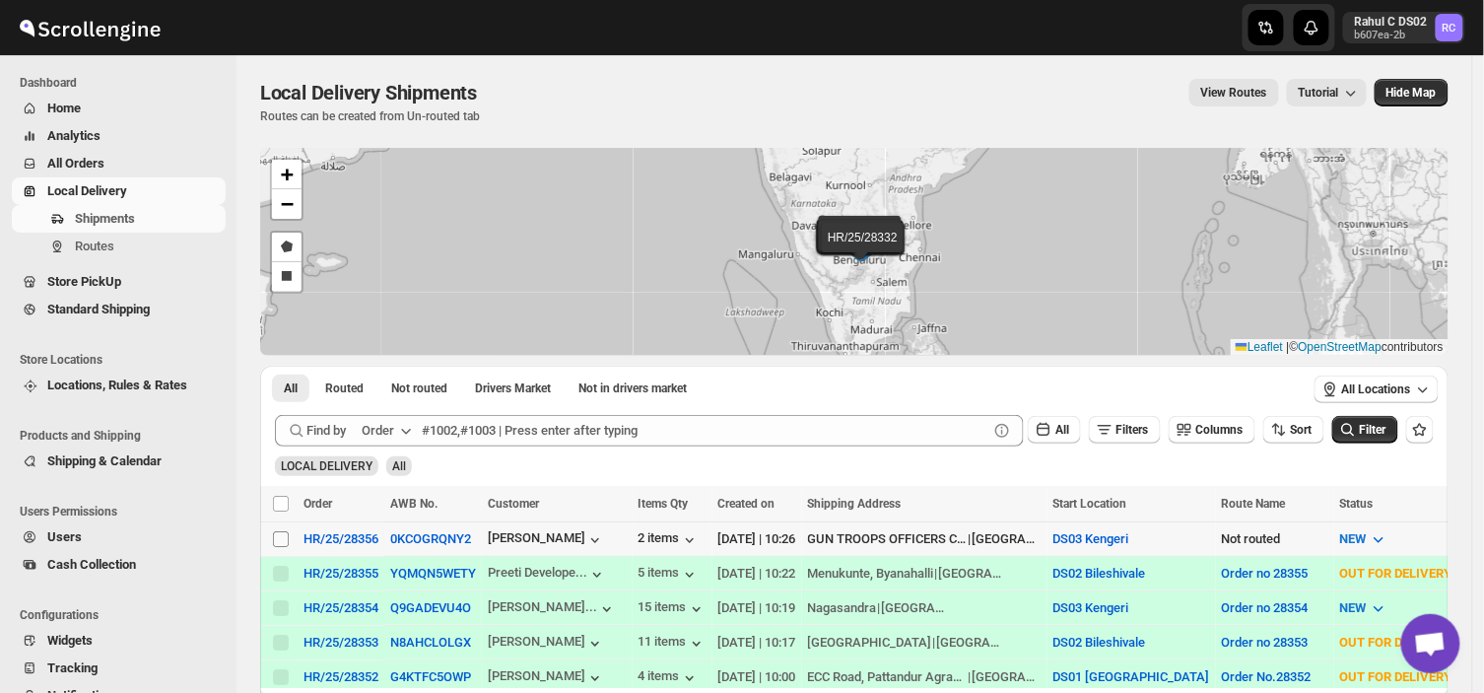
click at [273, 539] on input "Select shipment" at bounding box center [281, 539] width 16 height 16
checkbox input "true"
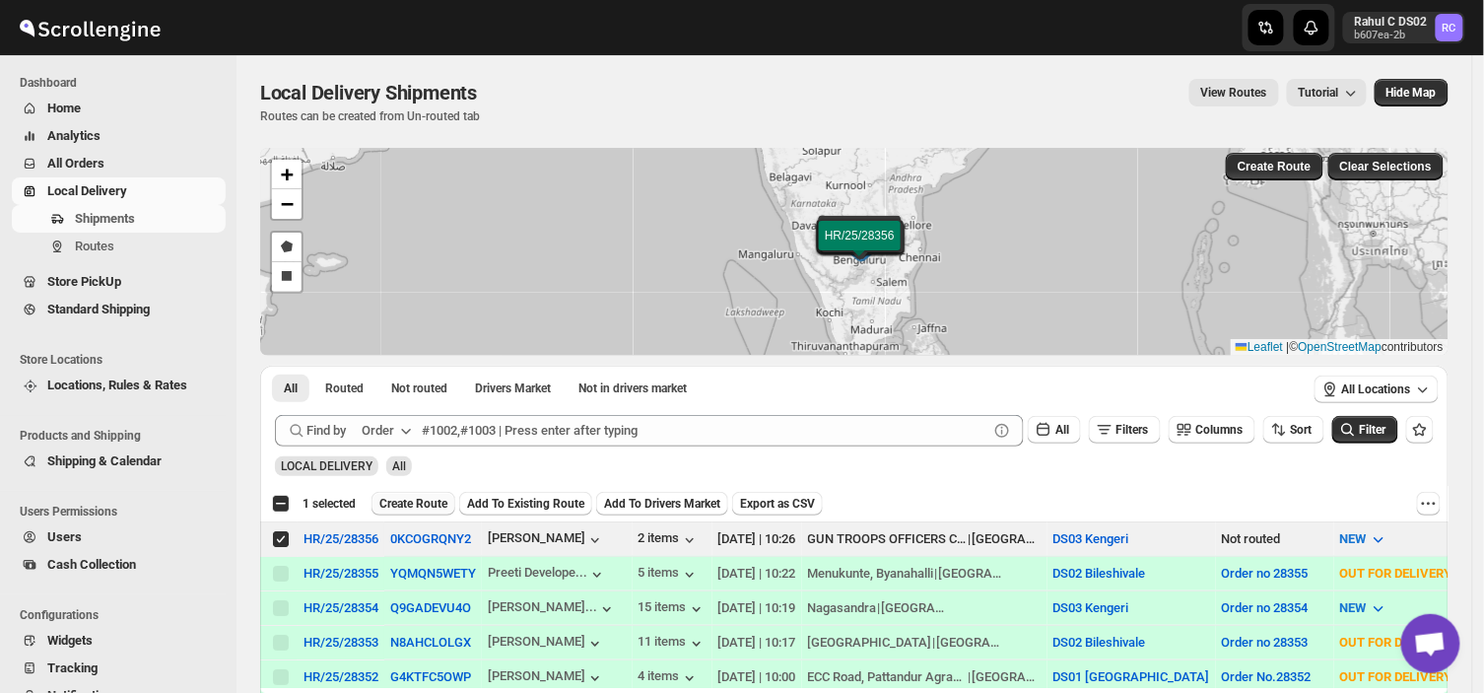
click at [405, 507] on span "Create Route" at bounding box center [413, 504] width 68 height 16
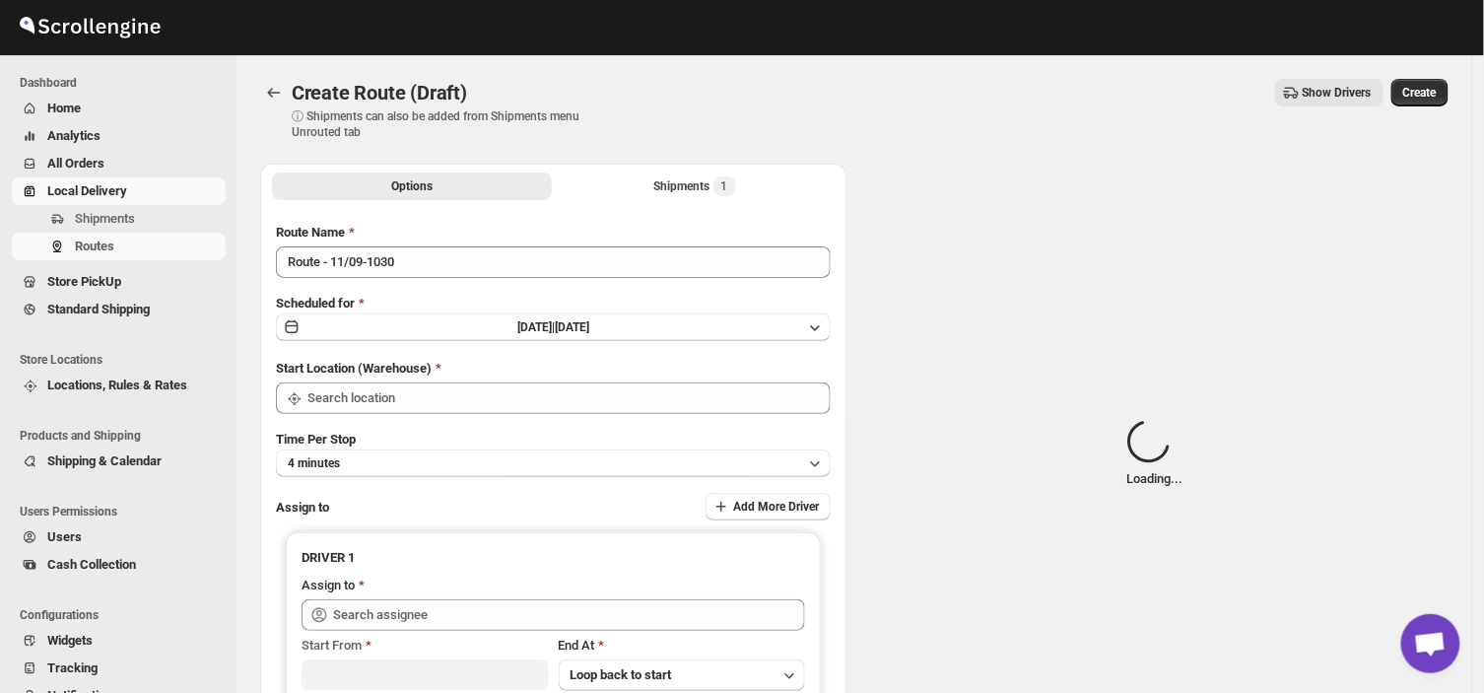
type input "DS03 Kengeri"
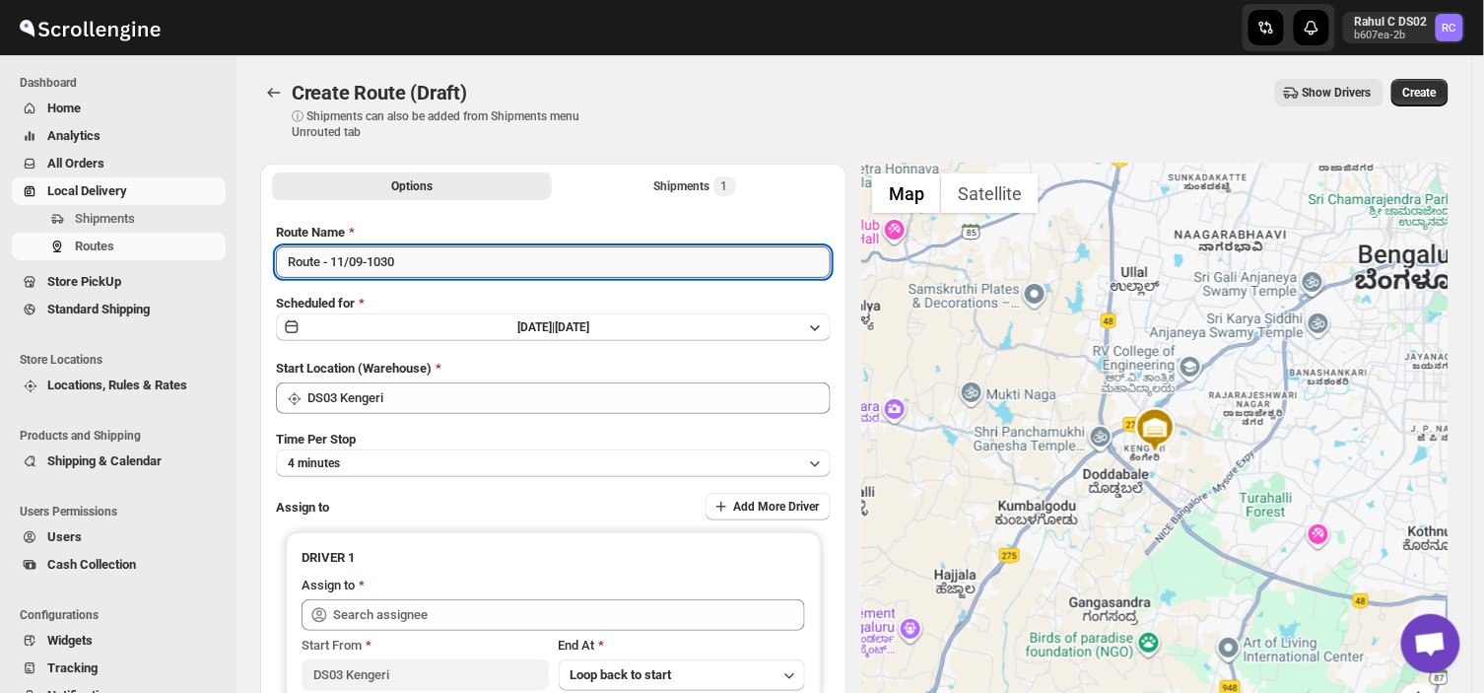
click at [411, 263] on input "Route - 11/09-1030" at bounding box center [553, 262] width 555 height 32
type input "R"
type input "Order no 28356"
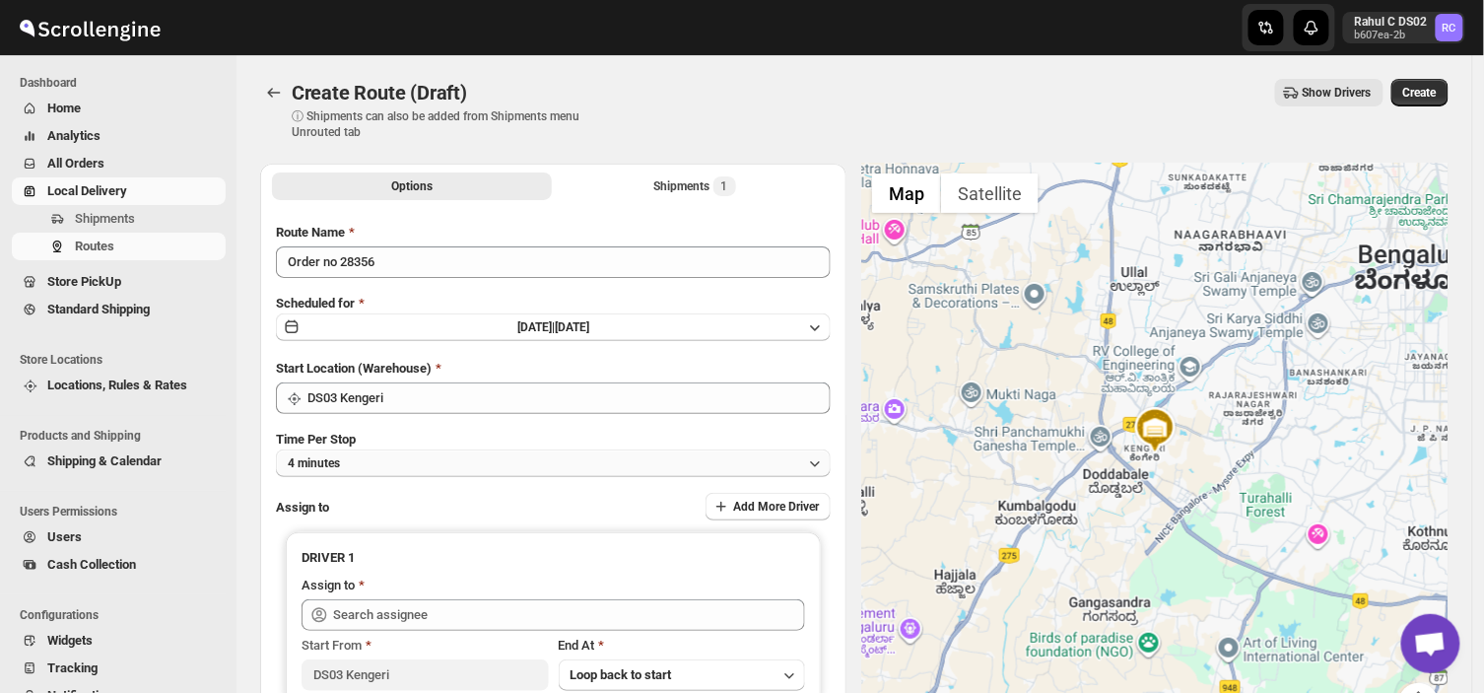
click at [435, 460] on button "4 minutes" at bounding box center [553, 463] width 555 height 28
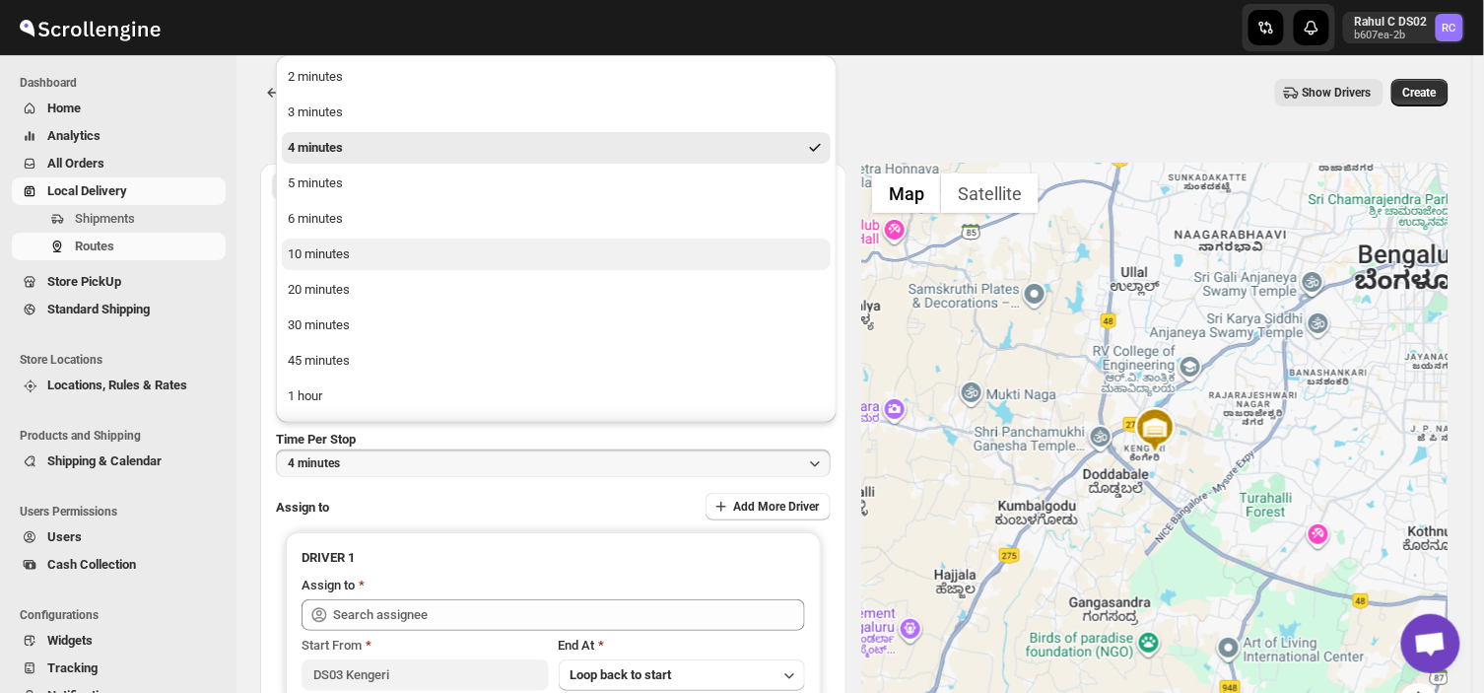
click at [343, 252] on div "10 minutes" at bounding box center [319, 254] width 62 height 20
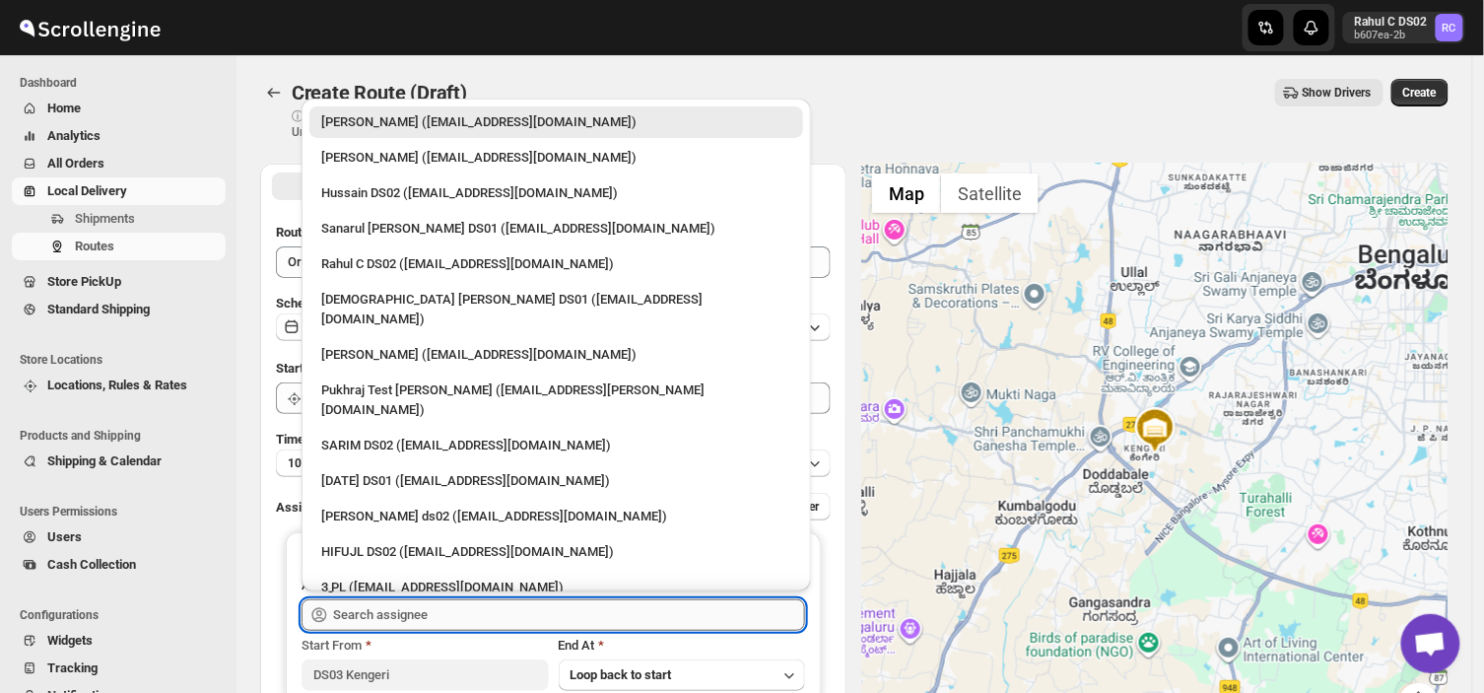
click at [450, 609] on input "text" at bounding box center [569, 615] width 472 height 32
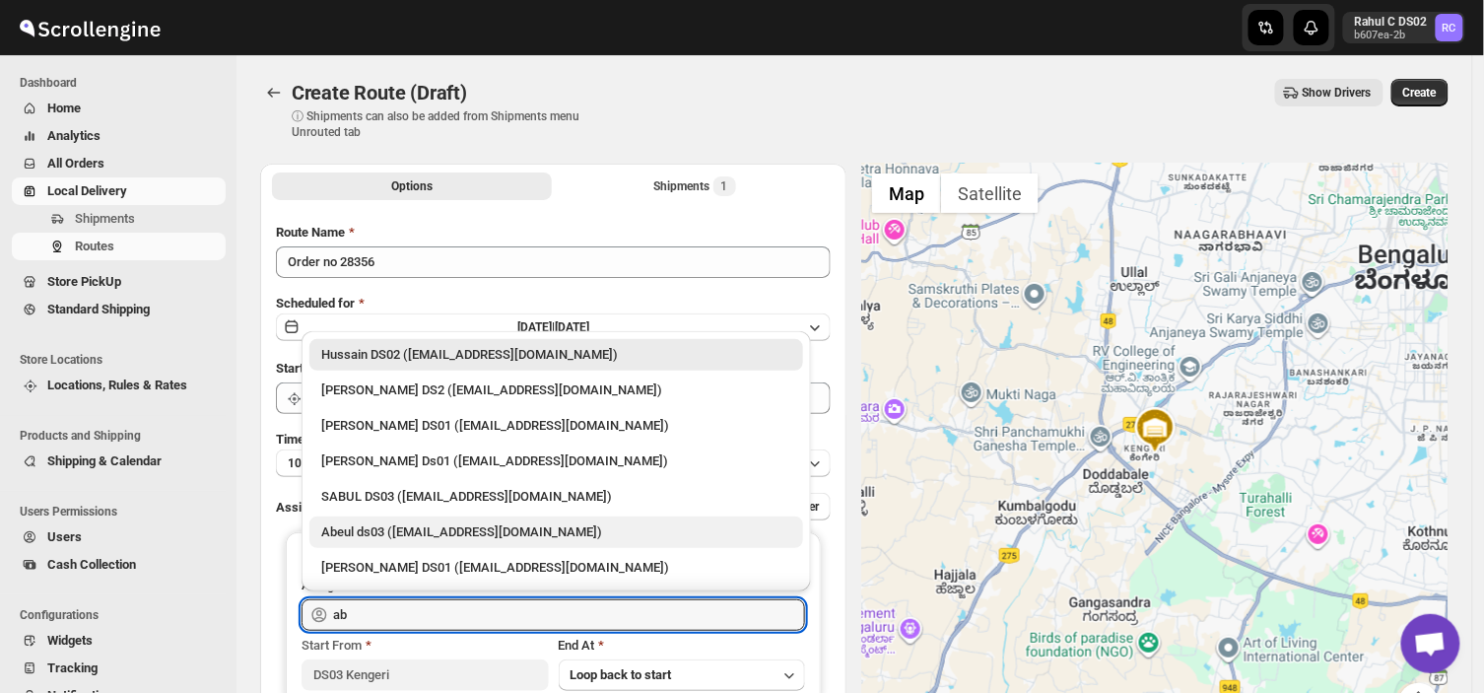
click at [371, 537] on div "Abeul ds03 ([EMAIL_ADDRESS][DOMAIN_NAME])" at bounding box center [556, 532] width 470 height 20
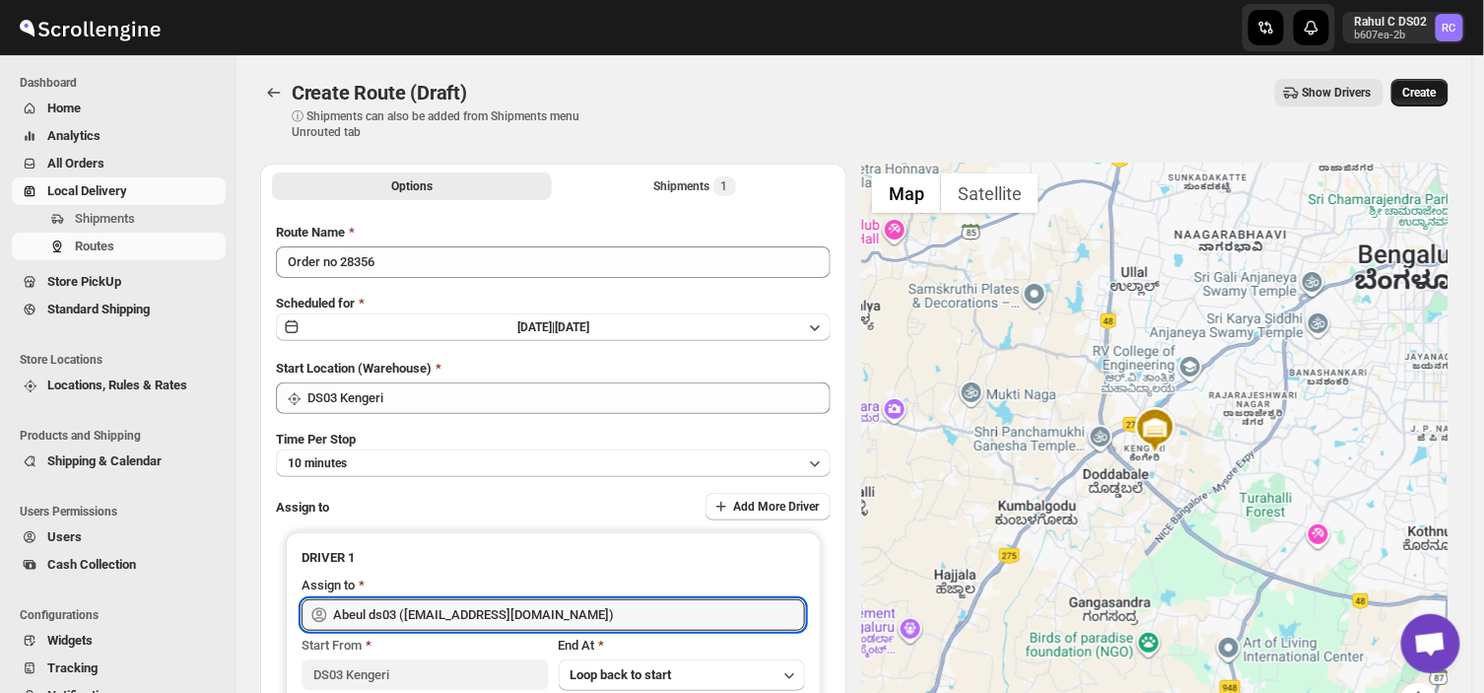
type input "Abeul ds03 ([EMAIL_ADDRESS][DOMAIN_NAME])"
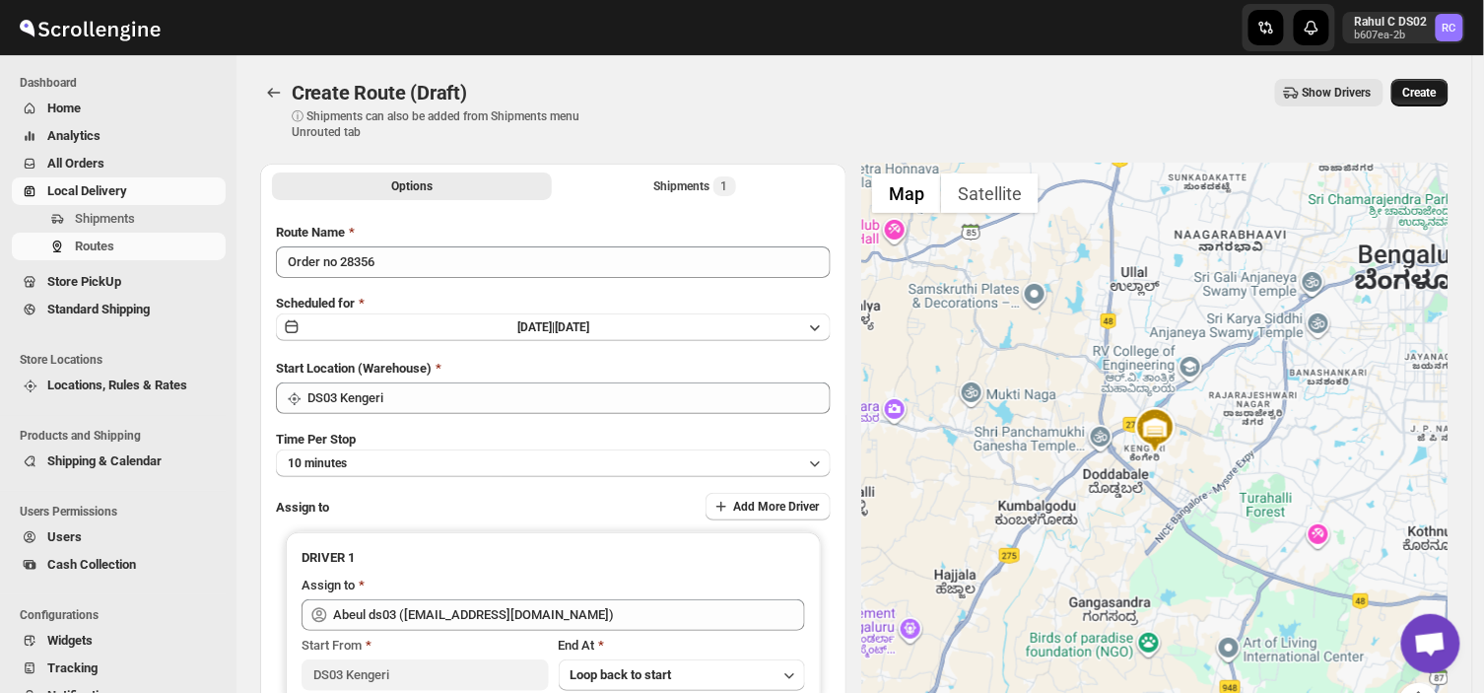
click at [1435, 92] on span "Create" at bounding box center [1420, 93] width 34 height 16
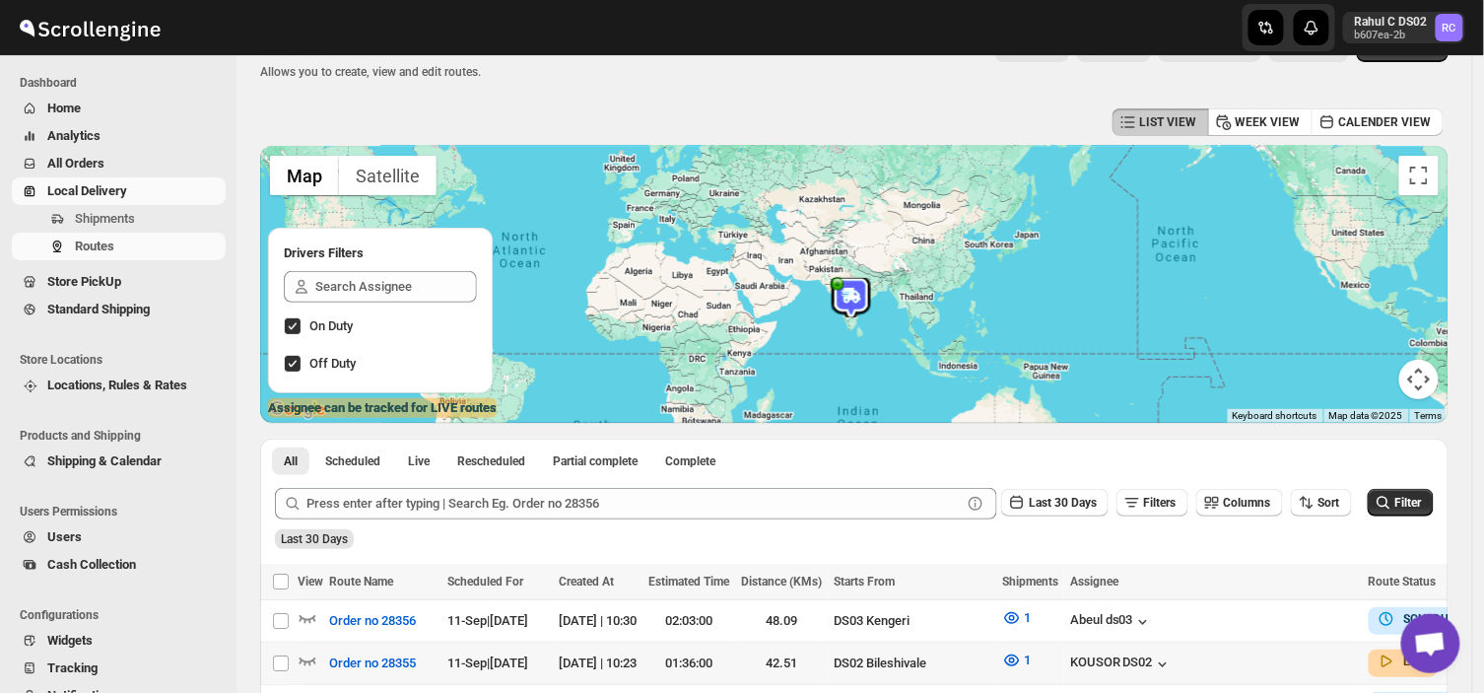
scroll to position [45, 0]
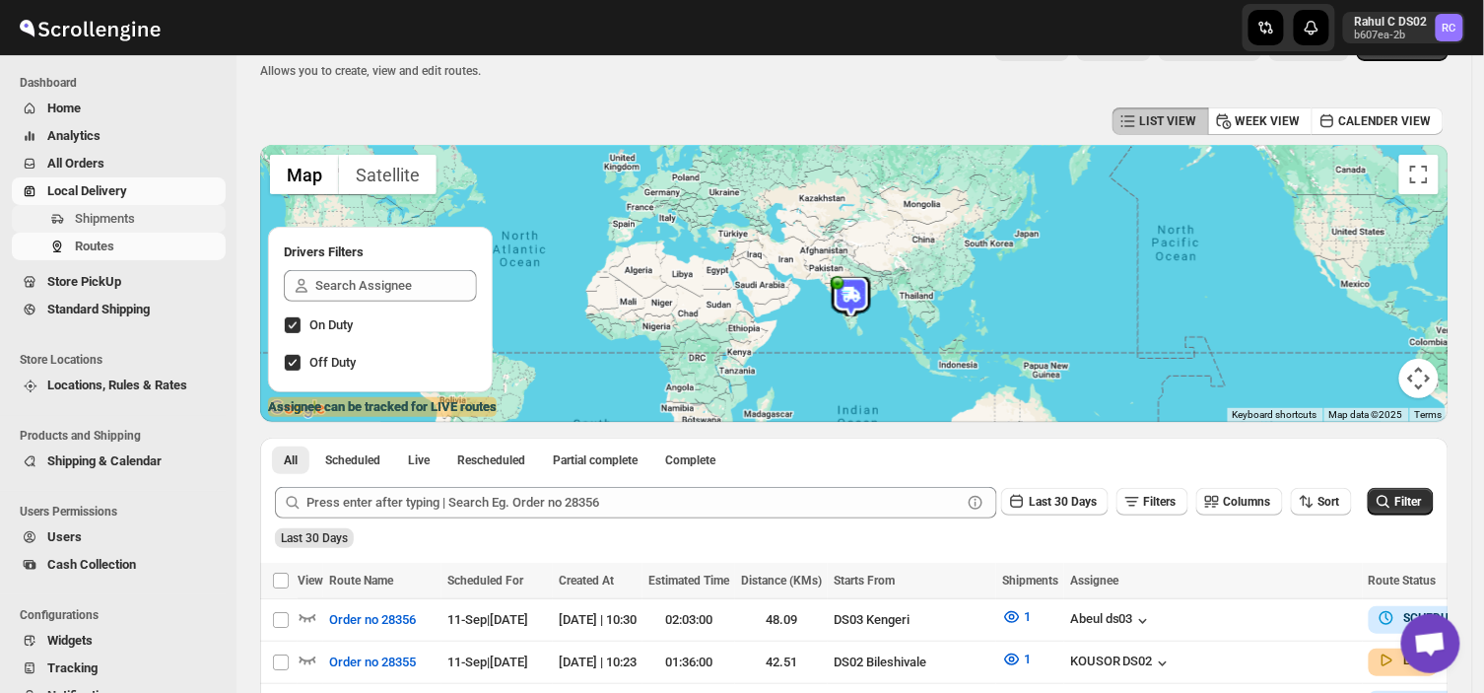
click at [118, 214] on span "Shipments" at bounding box center [105, 218] width 60 height 15
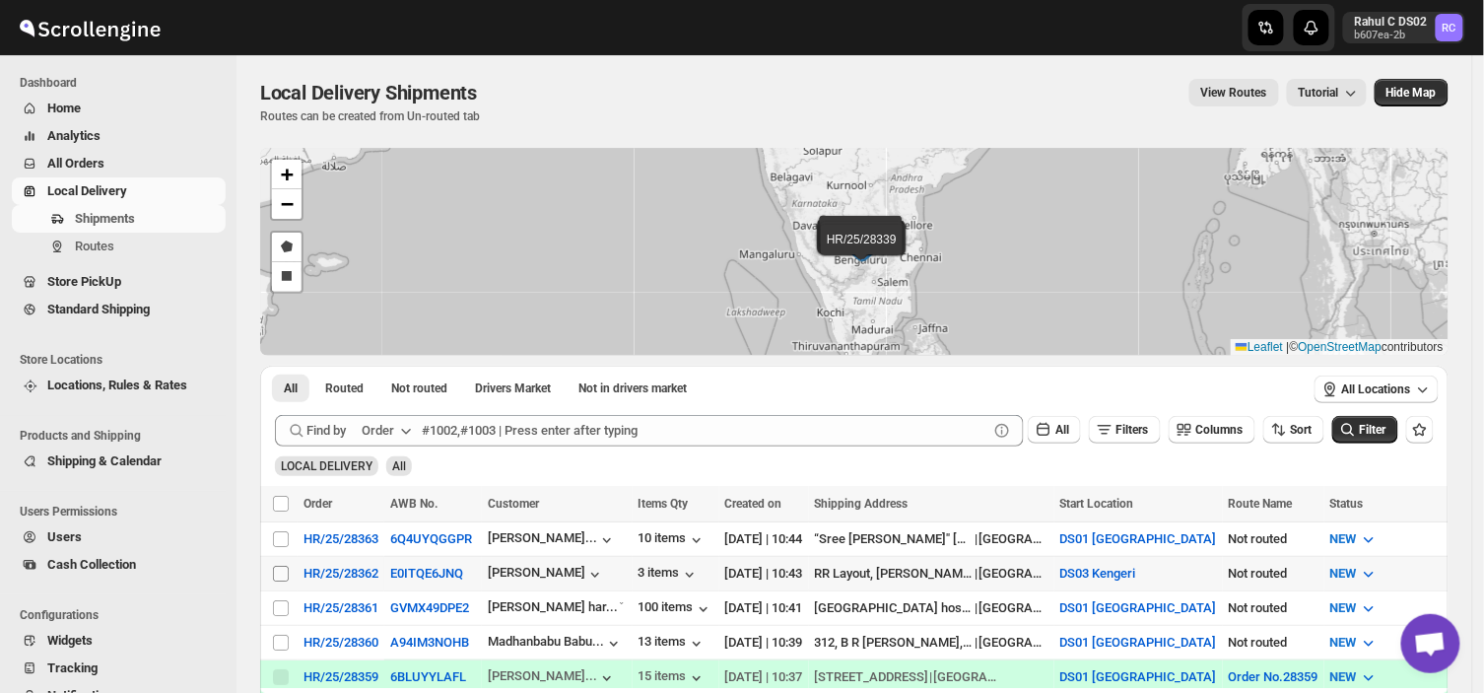
click at [280, 567] on input "Select shipment" at bounding box center [281, 574] width 16 height 16
checkbox input "true"
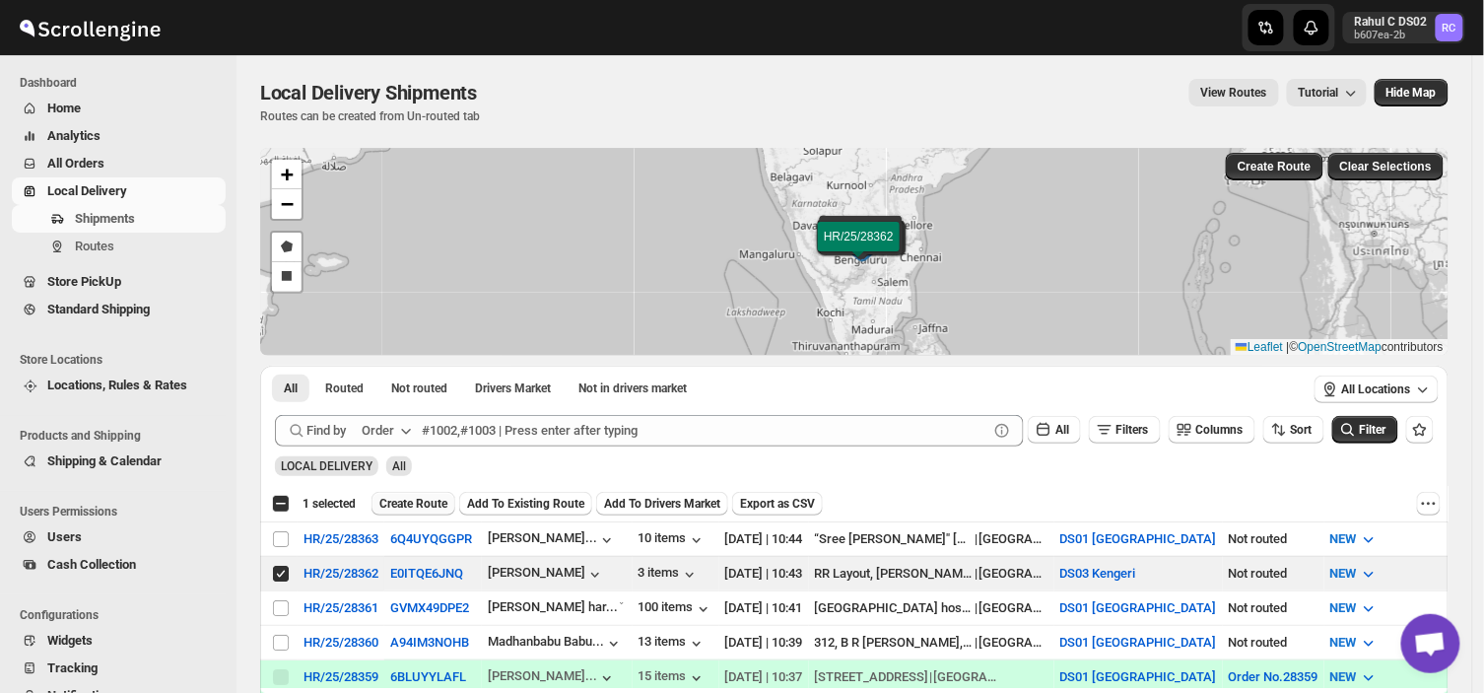
click at [418, 505] on span "Create Route" at bounding box center [413, 504] width 68 height 16
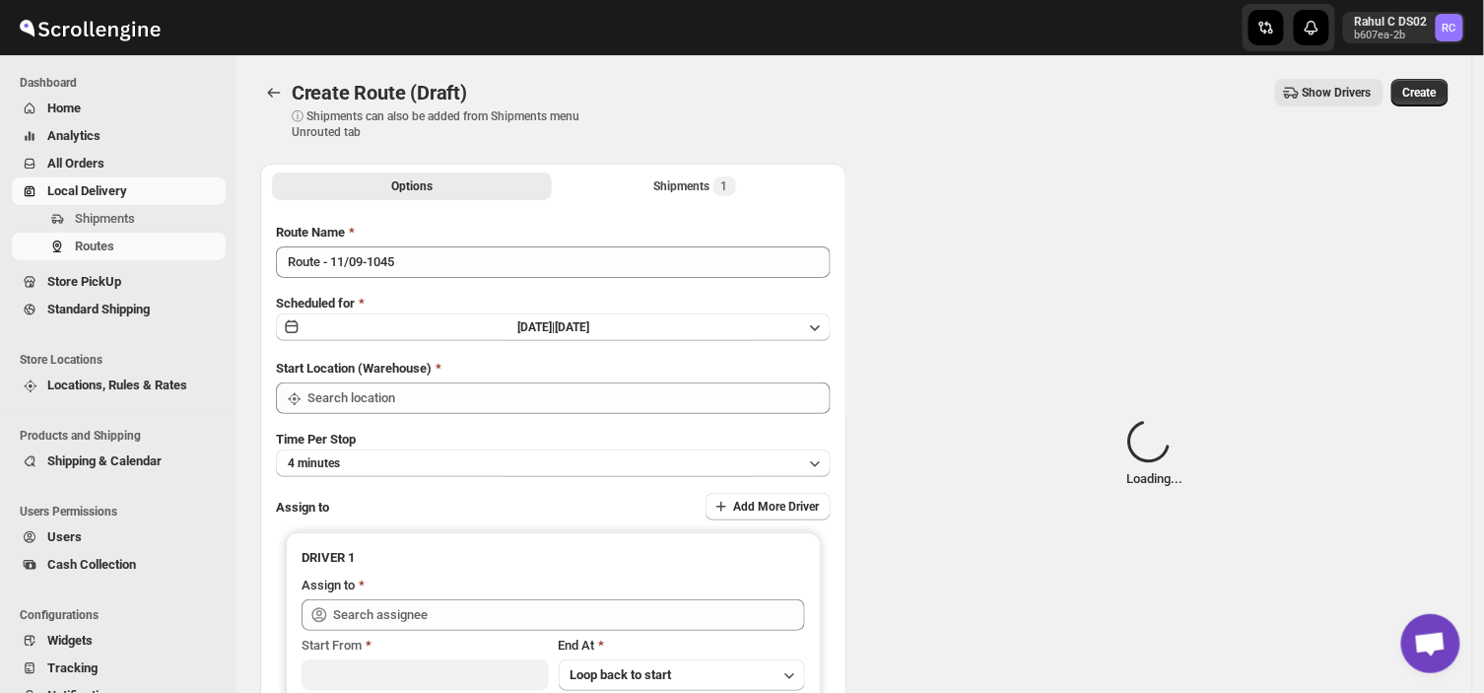
type input "DS03 Kengeri"
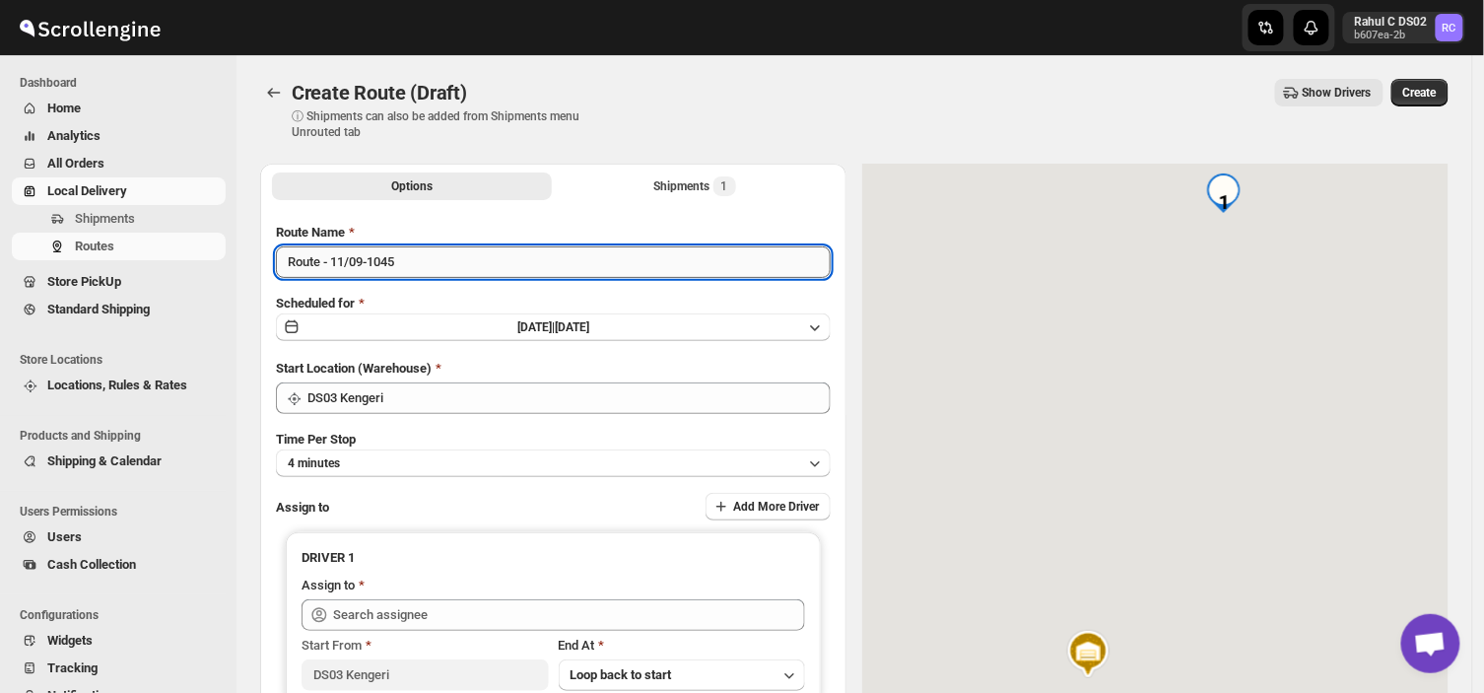
click at [400, 257] on input "Route - 11/09-1045" at bounding box center [553, 262] width 555 height 32
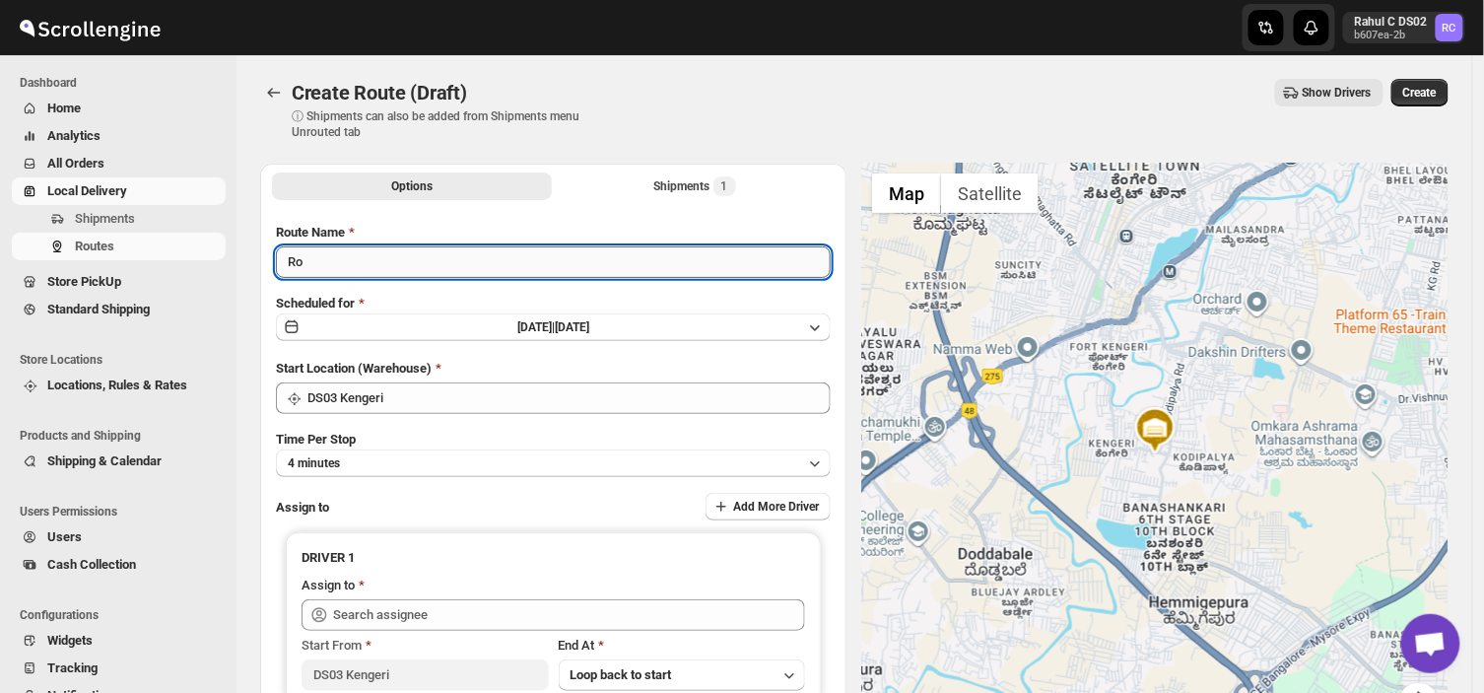
type input "R"
type input "Order no 28362"
click at [386, 466] on button "4 minutes" at bounding box center [553, 463] width 555 height 28
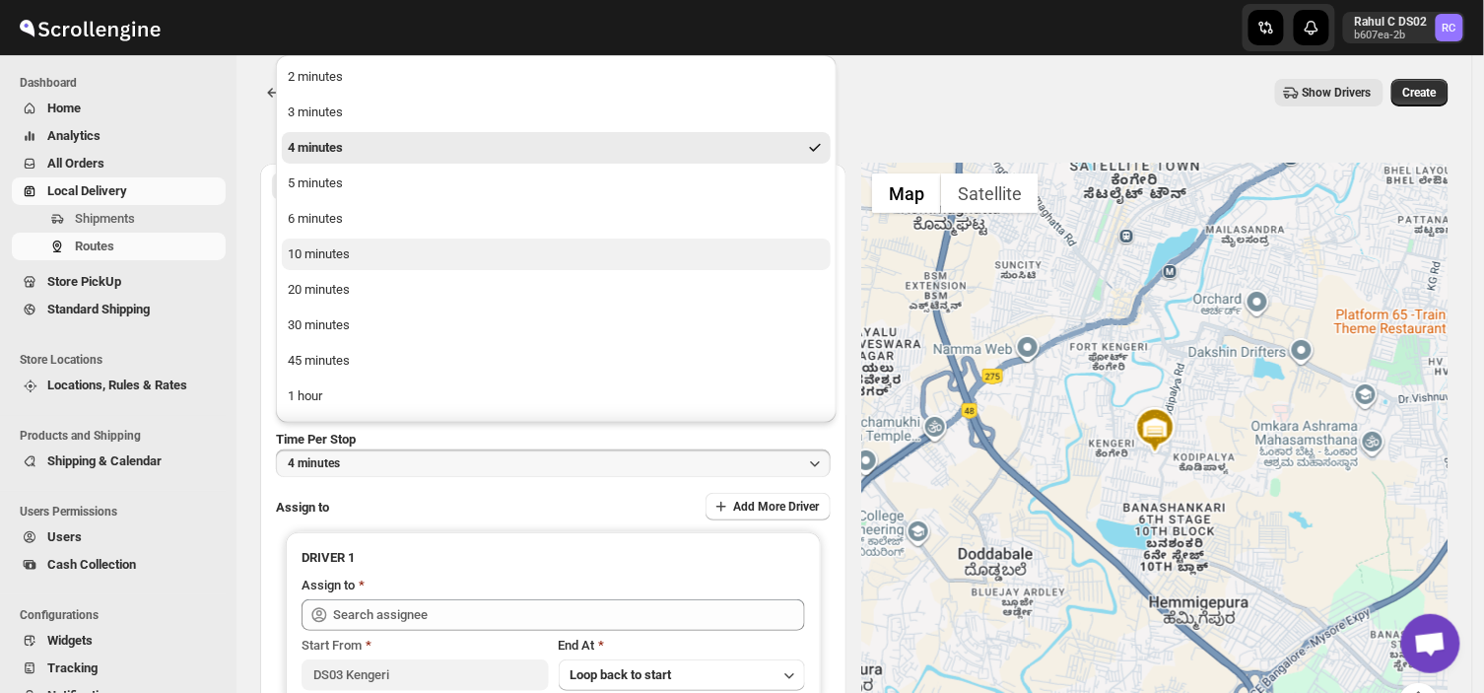
click at [312, 257] on div "10 minutes" at bounding box center [319, 254] width 62 height 20
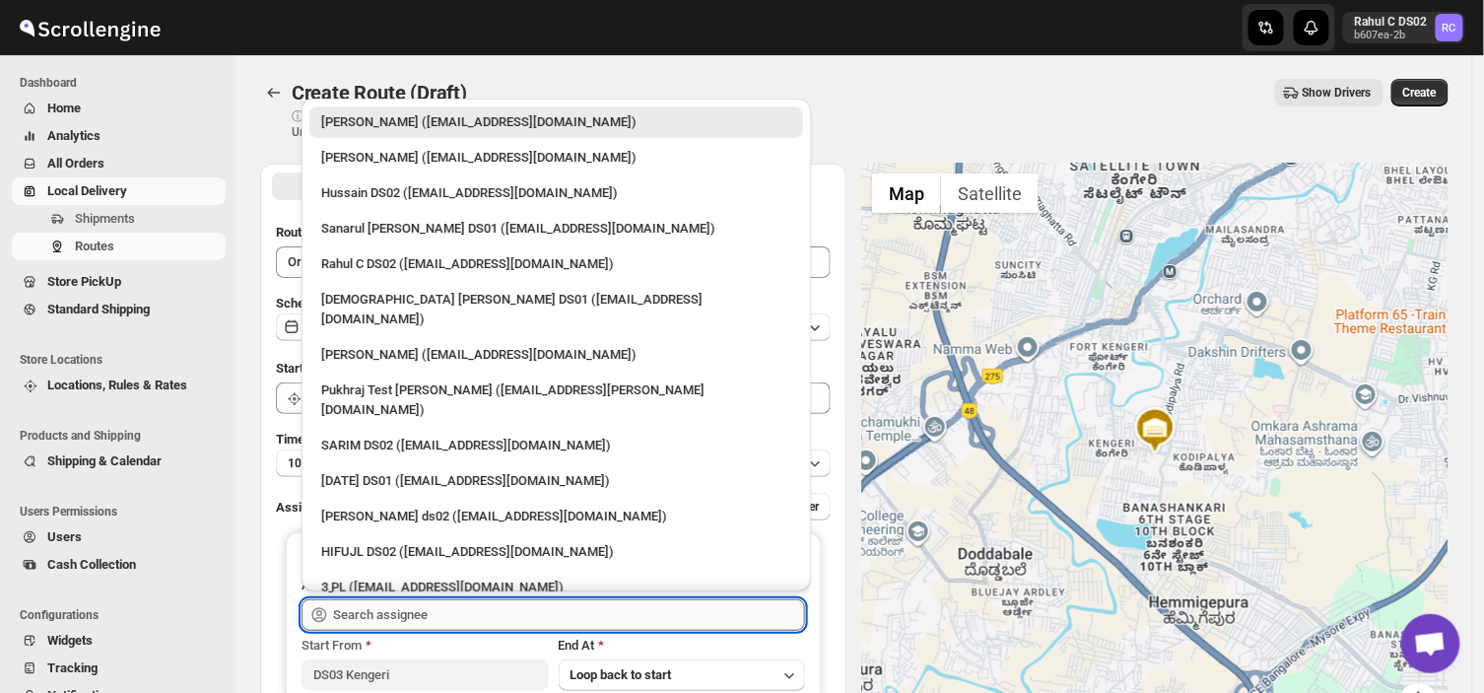
click at [455, 607] on input "text" at bounding box center [569, 615] width 472 height 32
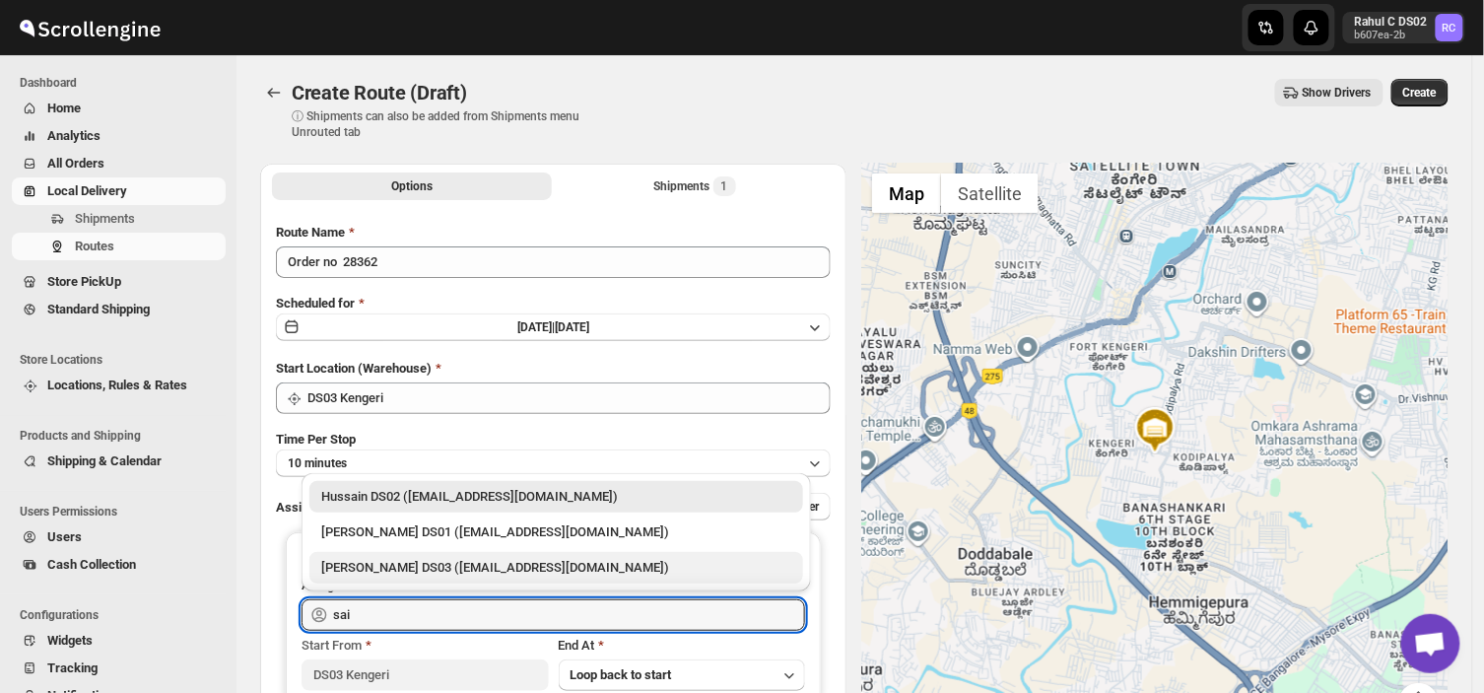
click at [373, 570] on div "[PERSON_NAME] DS03 ([EMAIL_ADDRESS][DOMAIN_NAME])" at bounding box center [556, 568] width 470 height 20
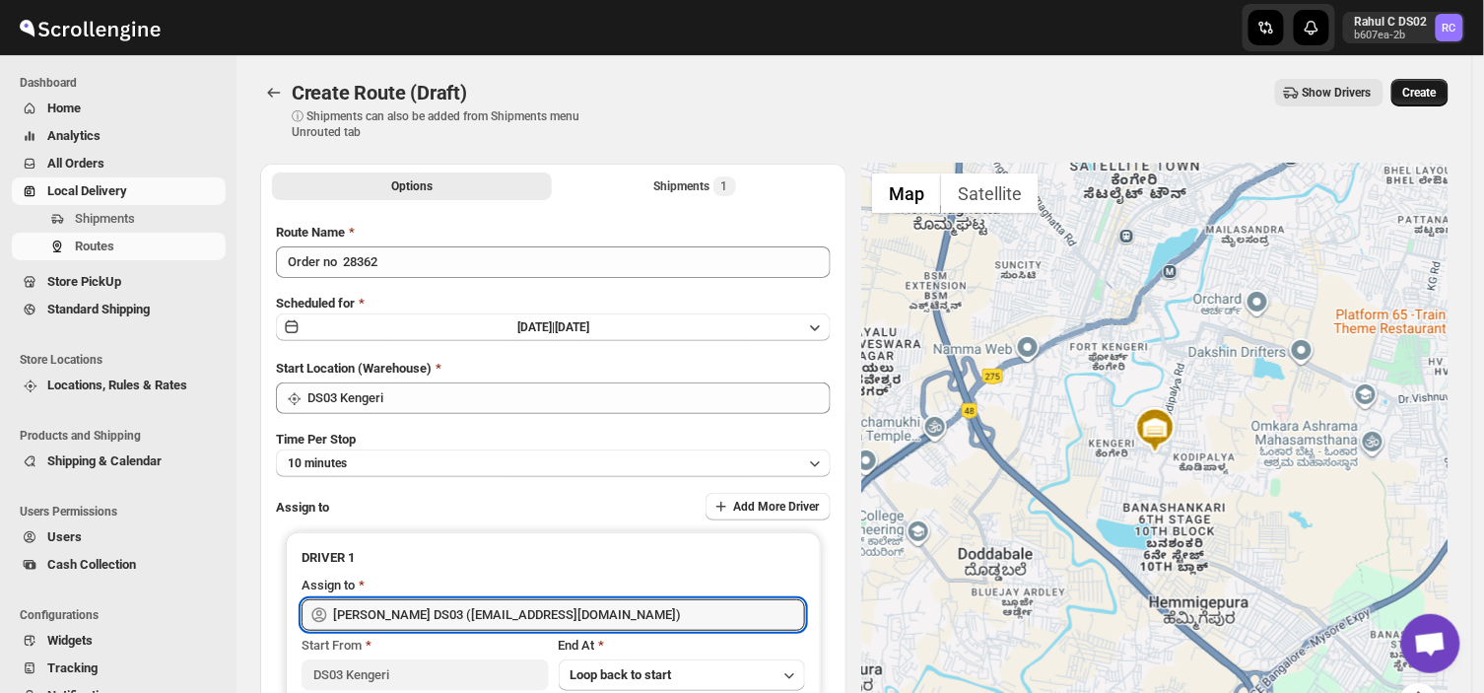
type input "[PERSON_NAME] DS03 ([EMAIL_ADDRESS][DOMAIN_NAME])"
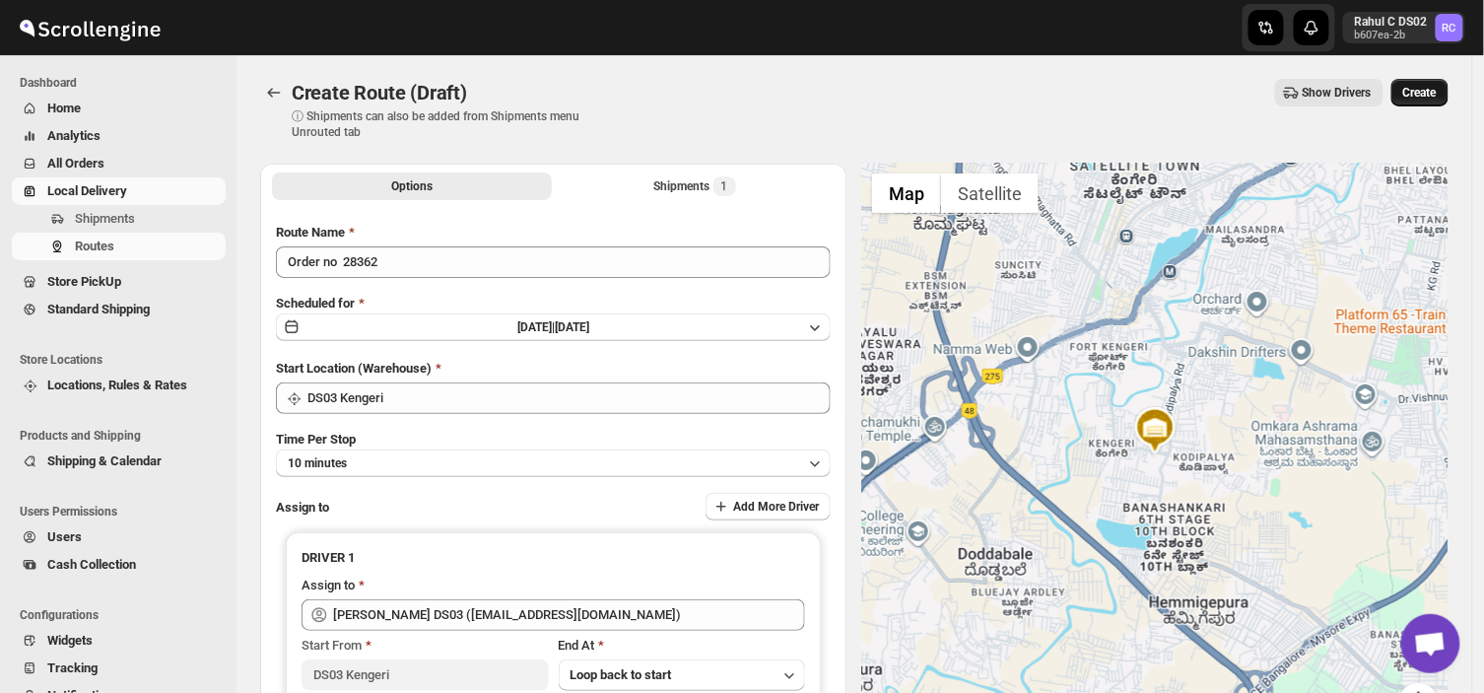
click at [1429, 87] on span "Create" at bounding box center [1420, 93] width 34 height 16
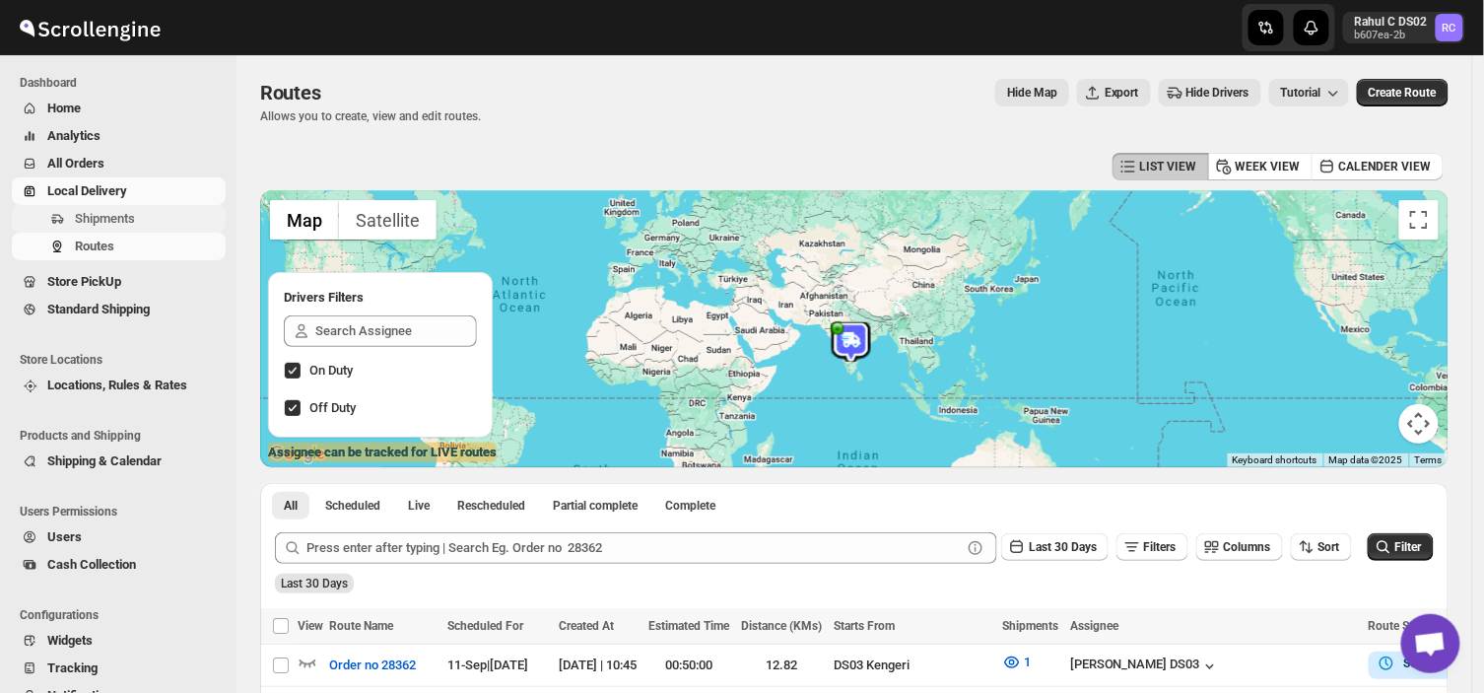
click at [118, 214] on span "Shipments" at bounding box center [105, 218] width 60 height 15
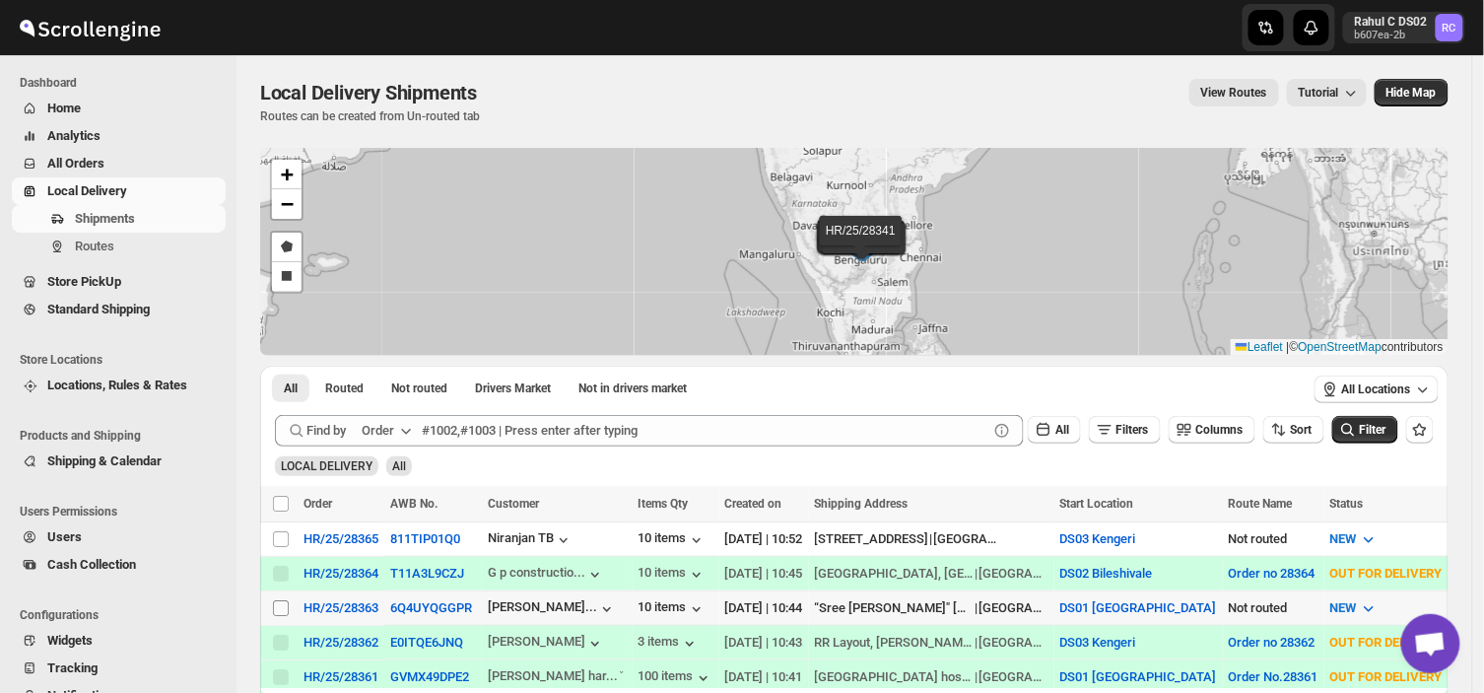
click at [288, 609] on input "Select shipment" at bounding box center [281, 608] width 16 height 16
checkbox input "true"
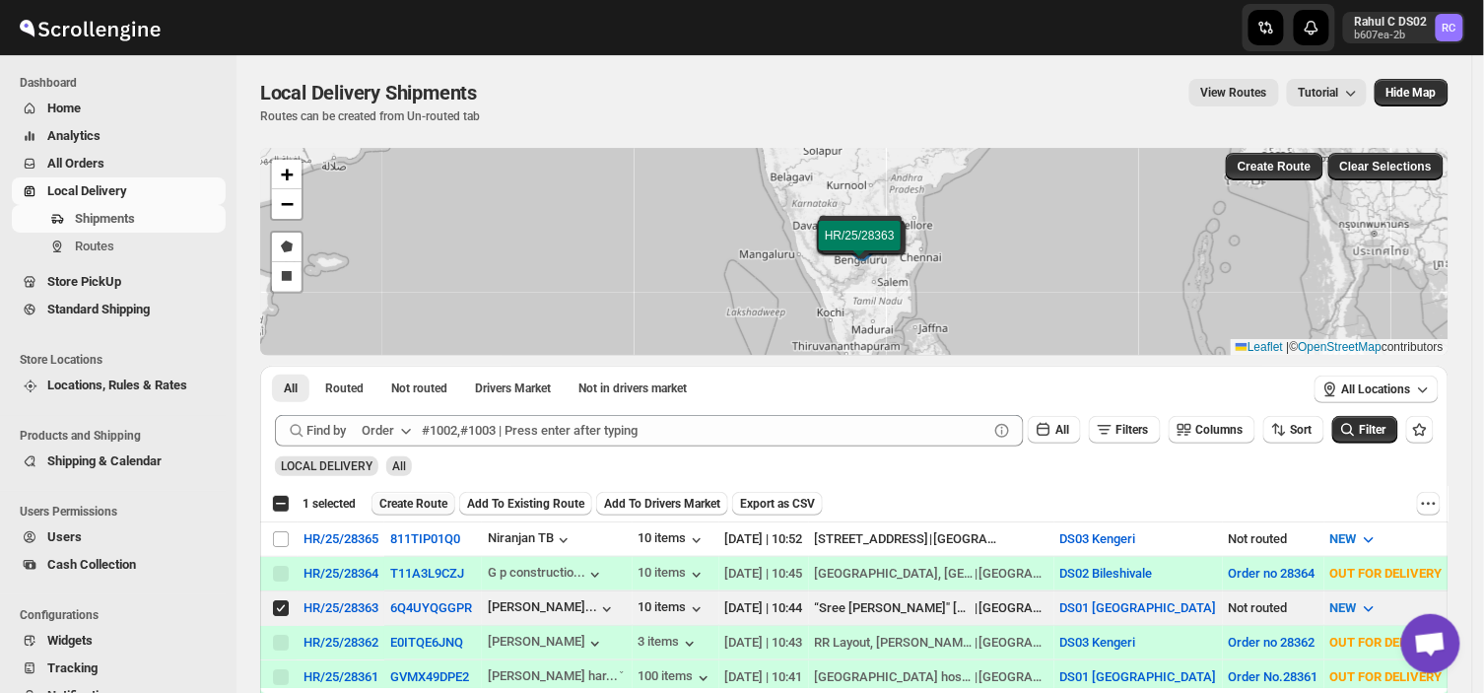
click at [414, 503] on span "Create Route" at bounding box center [413, 504] width 68 height 16
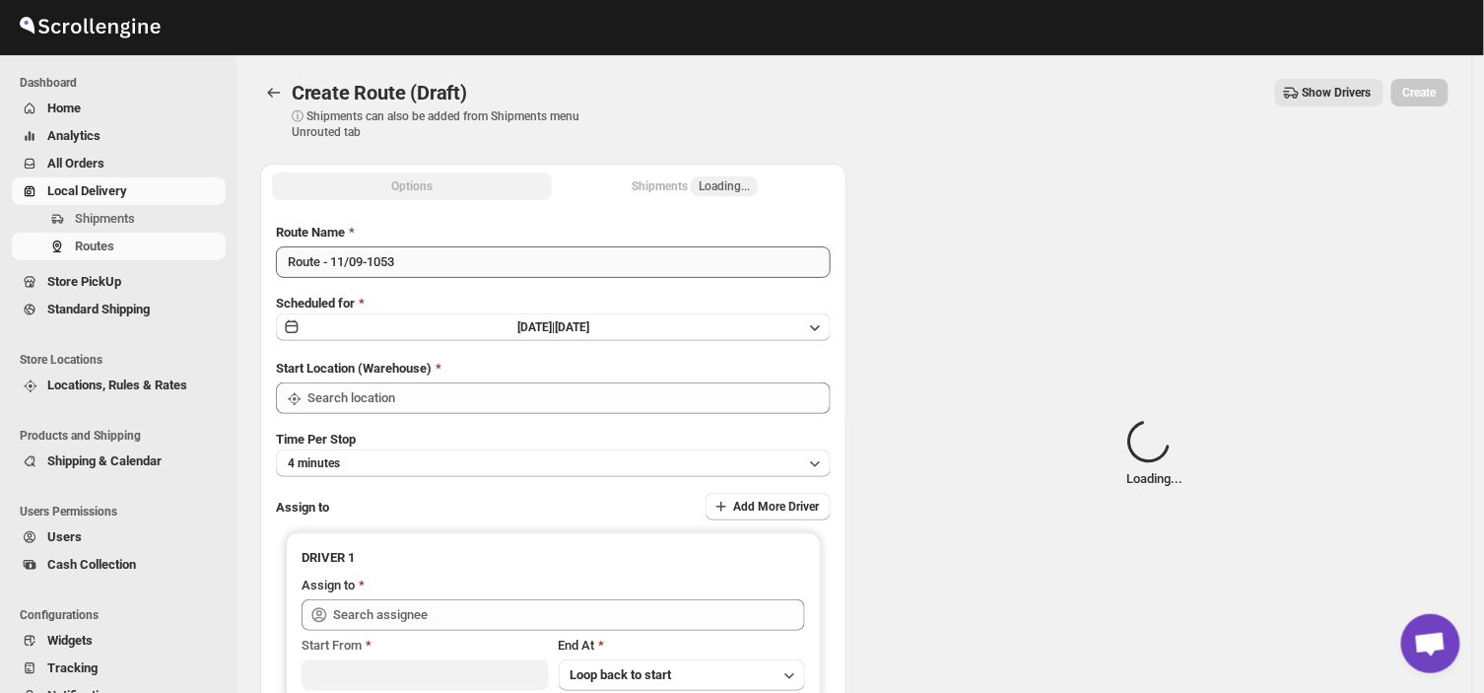
type input "DS01 [GEOGRAPHIC_DATA]"
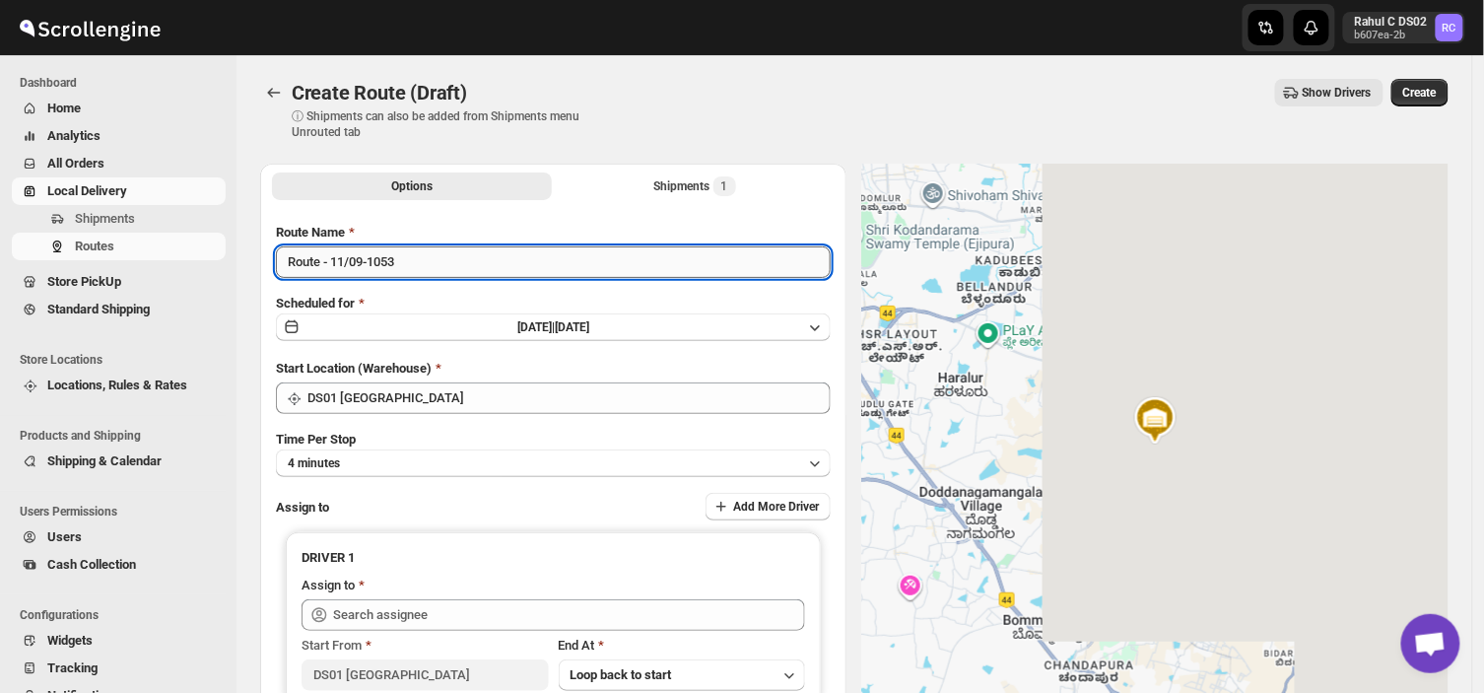
click at [407, 260] on input "Route - 11/09-1053" at bounding box center [553, 262] width 555 height 32
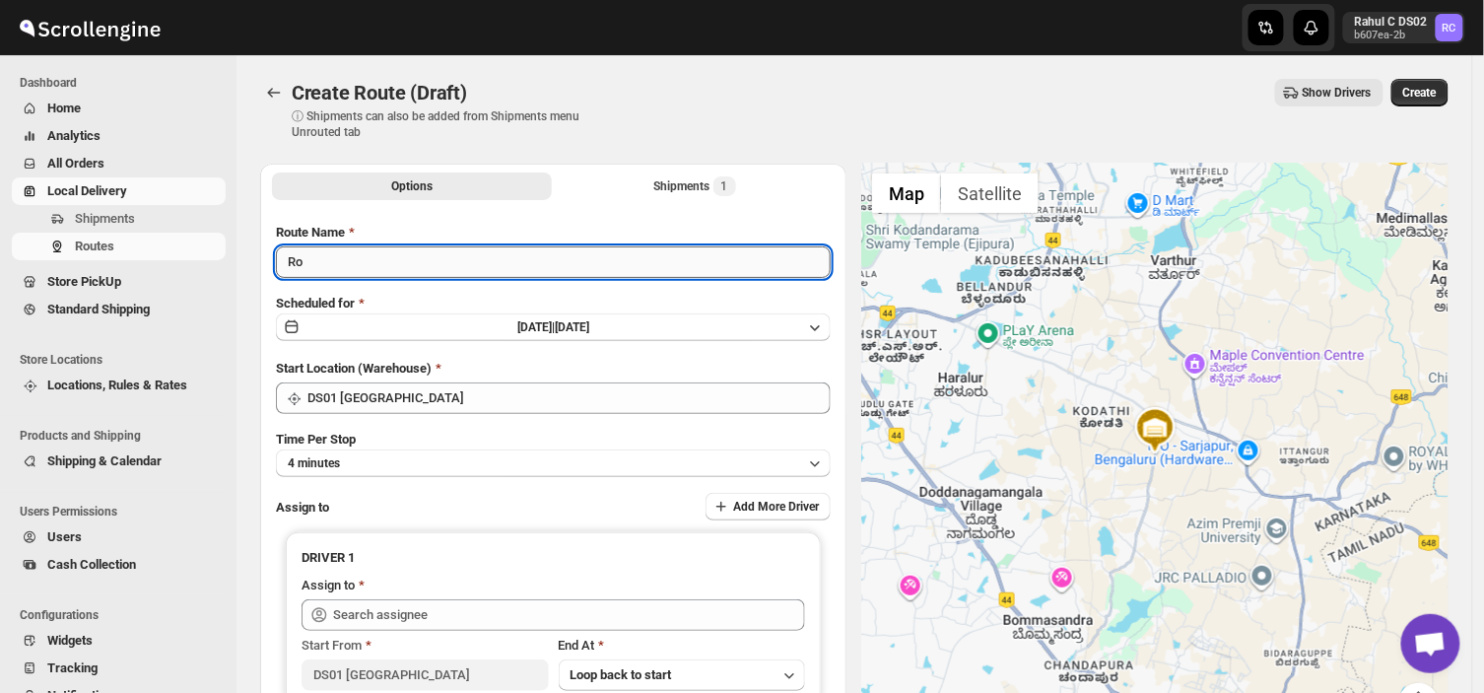
type input "R"
type input "Order no 28363"
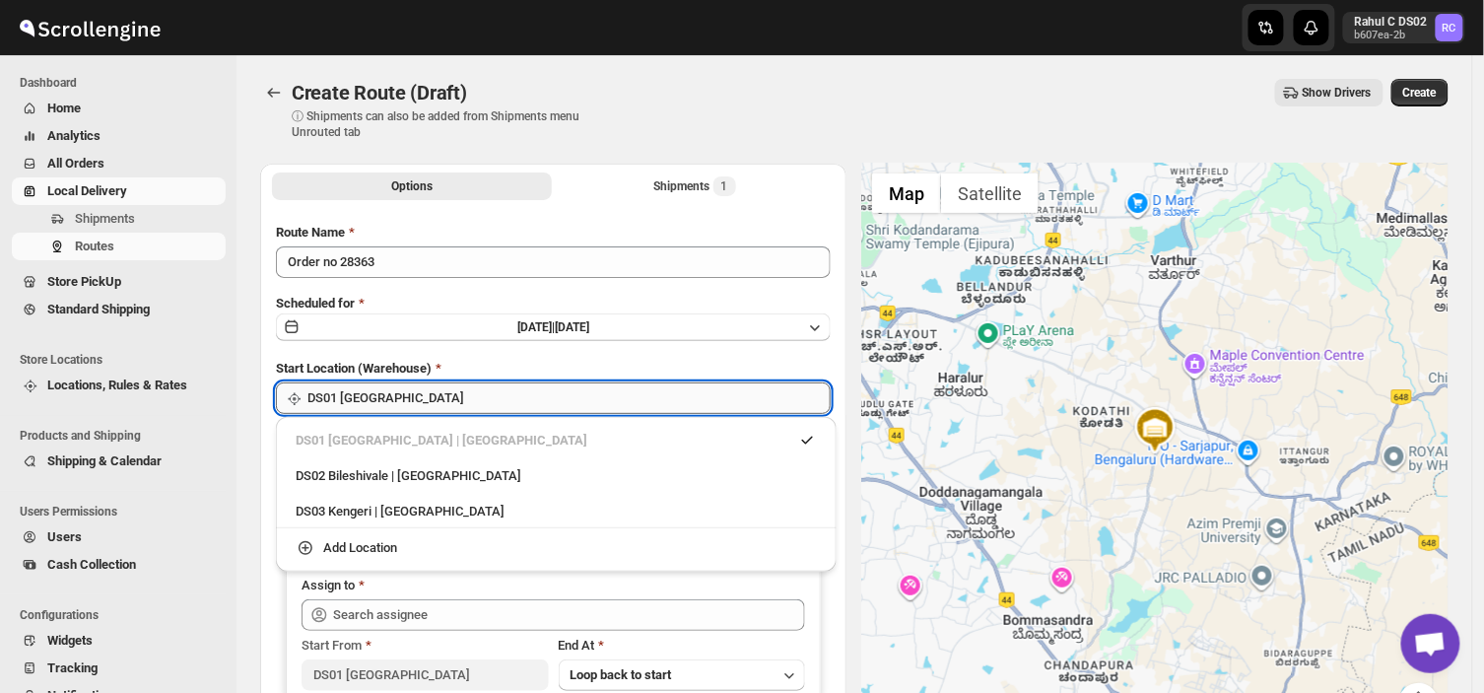
click at [425, 400] on input "DS01 [GEOGRAPHIC_DATA]" at bounding box center [568, 398] width 523 height 32
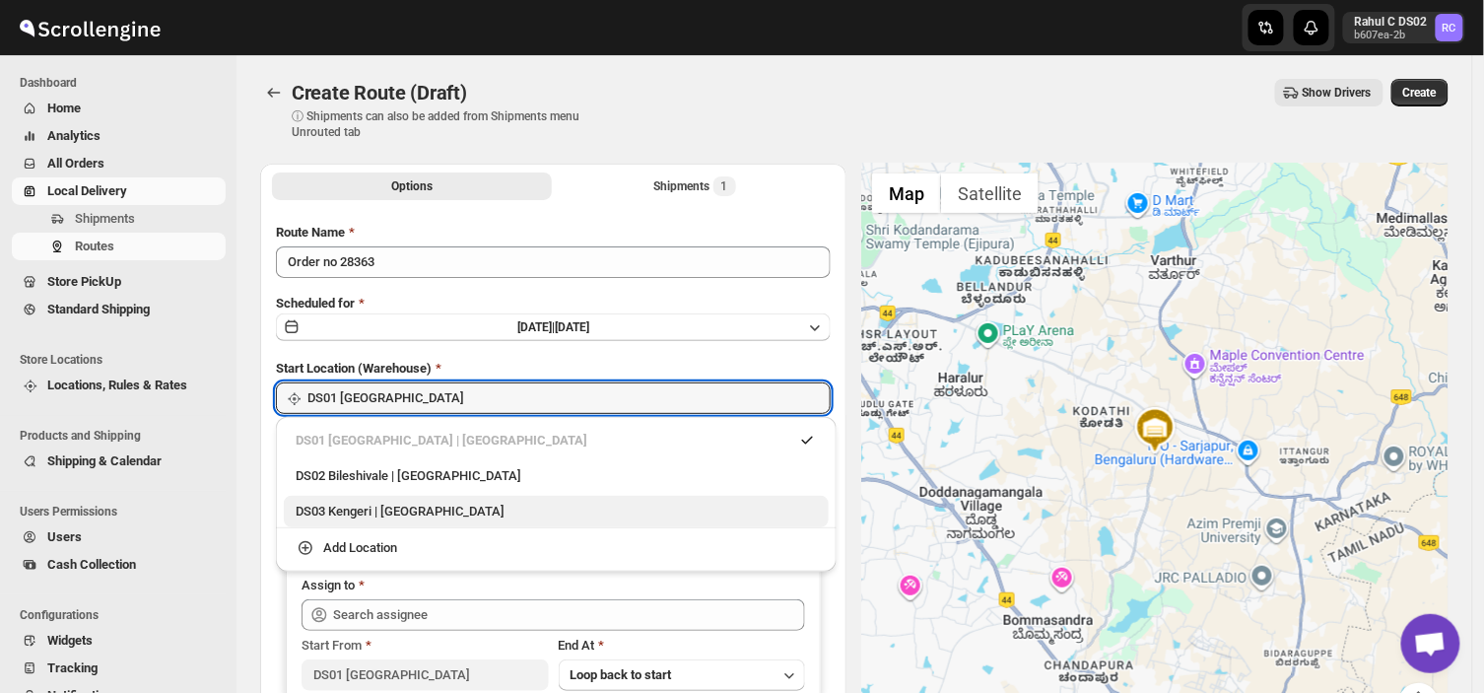
click at [350, 513] on div "DS03 Kengeri | [GEOGRAPHIC_DATA]" at bounding box center [556, 512] width 521 height 20
type input "DS03 Kengeri"
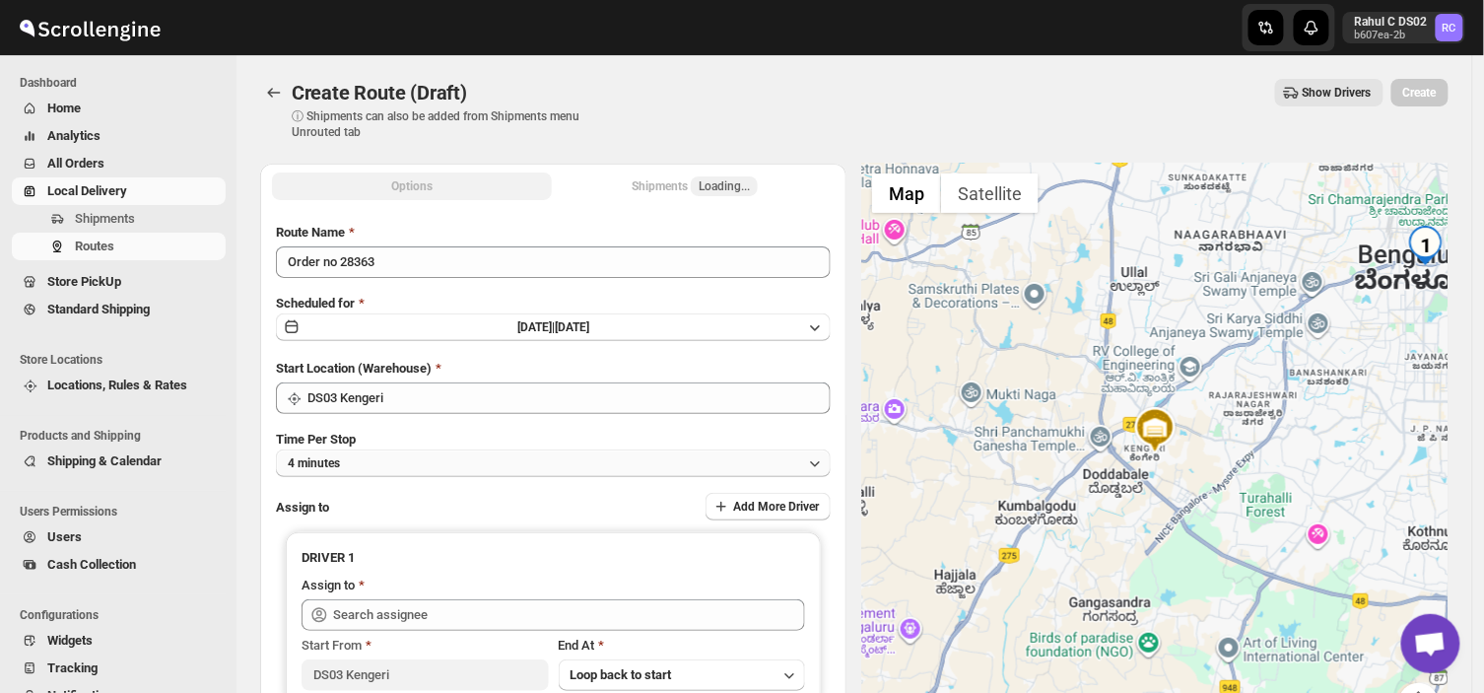
click at [389, 459] on button "4 minutes" at bounding box center [553, 463] width 555 height 28
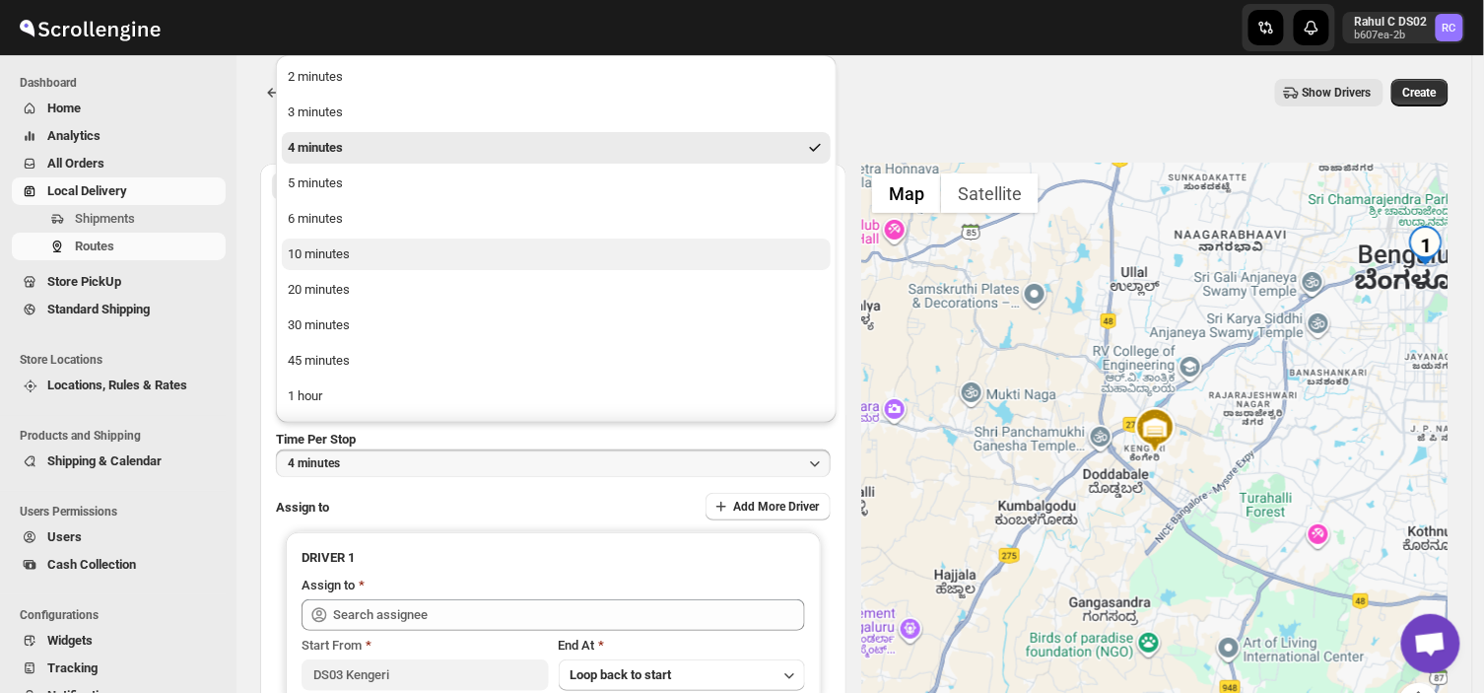
click at [331, 249] on div "10 minutes" at bounding box center [319, 254] width 62 height 20
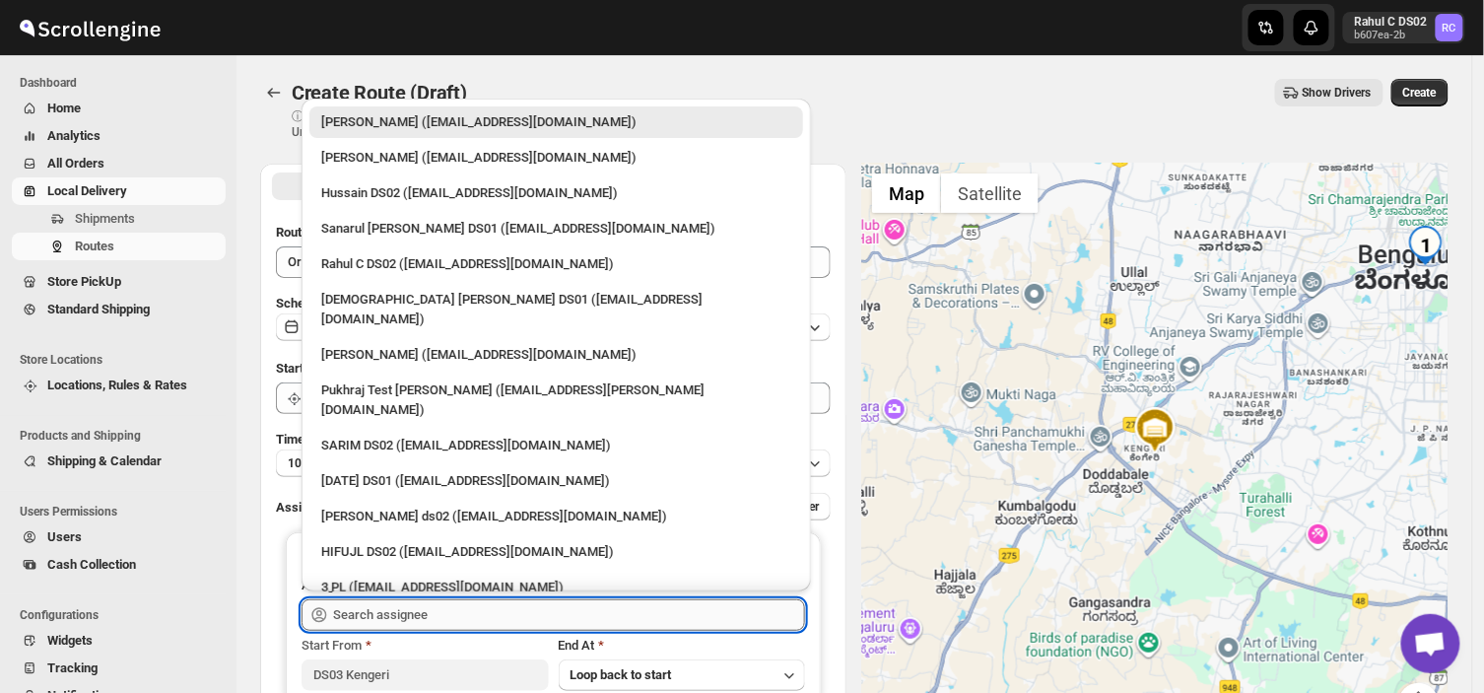
click at [422, 613] on input "text" at bounding box center [569, 615] width 472 height 32
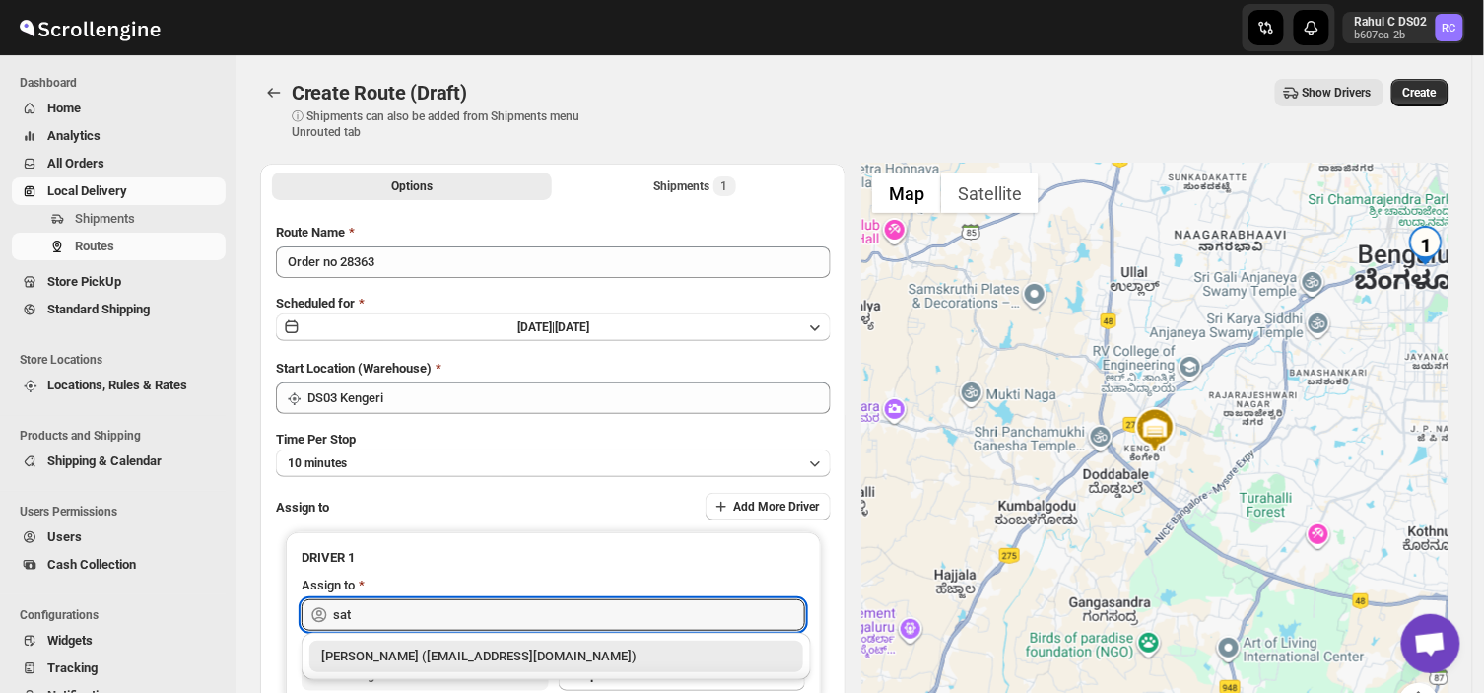
click at [428, 655] on div "[PERSON_NAME] ([EMAIL_ADDRESS][DOMAIN_NAME])" at bounding box center [556, 656] width 470 height 20
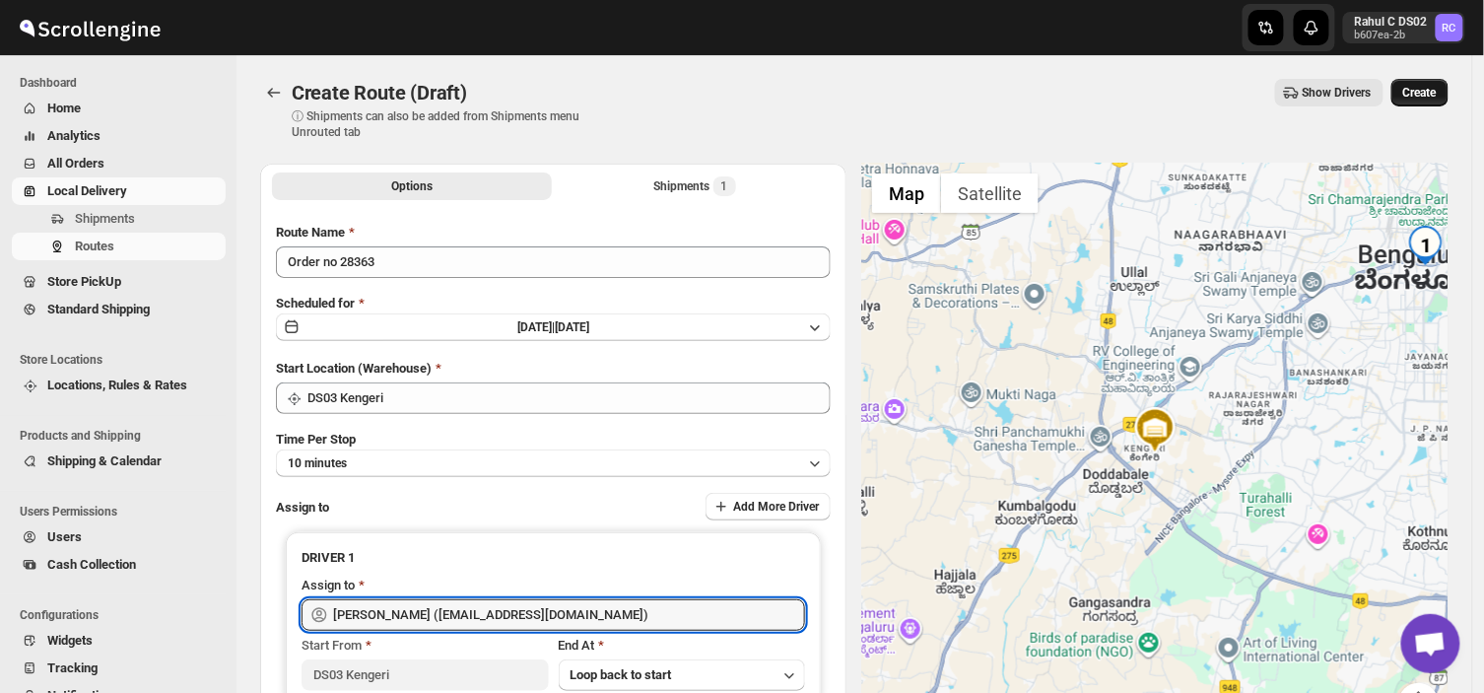
type input "[PERSON_NAME] ([EMAIL_ADDRESS][DOMAIN_NAME])"
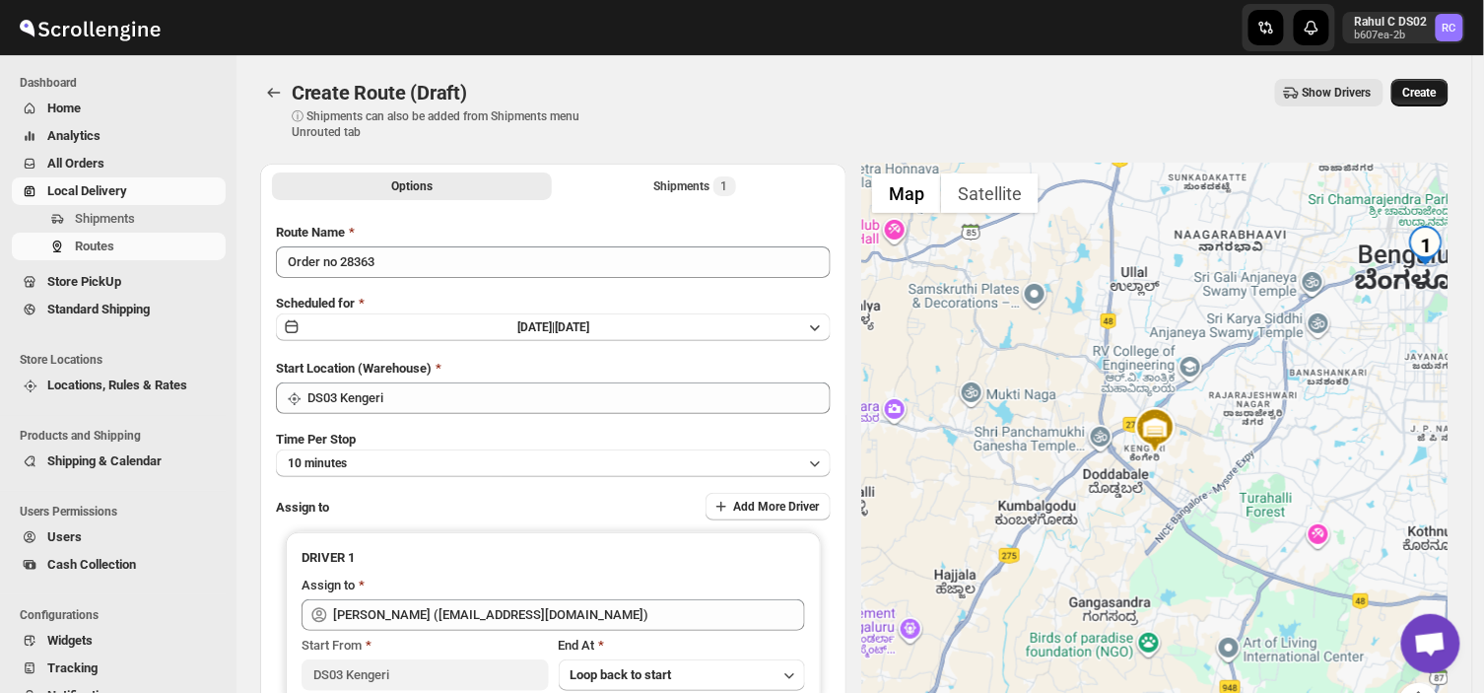
click at [1432, 89] on span "Create" at bounding box center [1420, 93] width 34 height 16
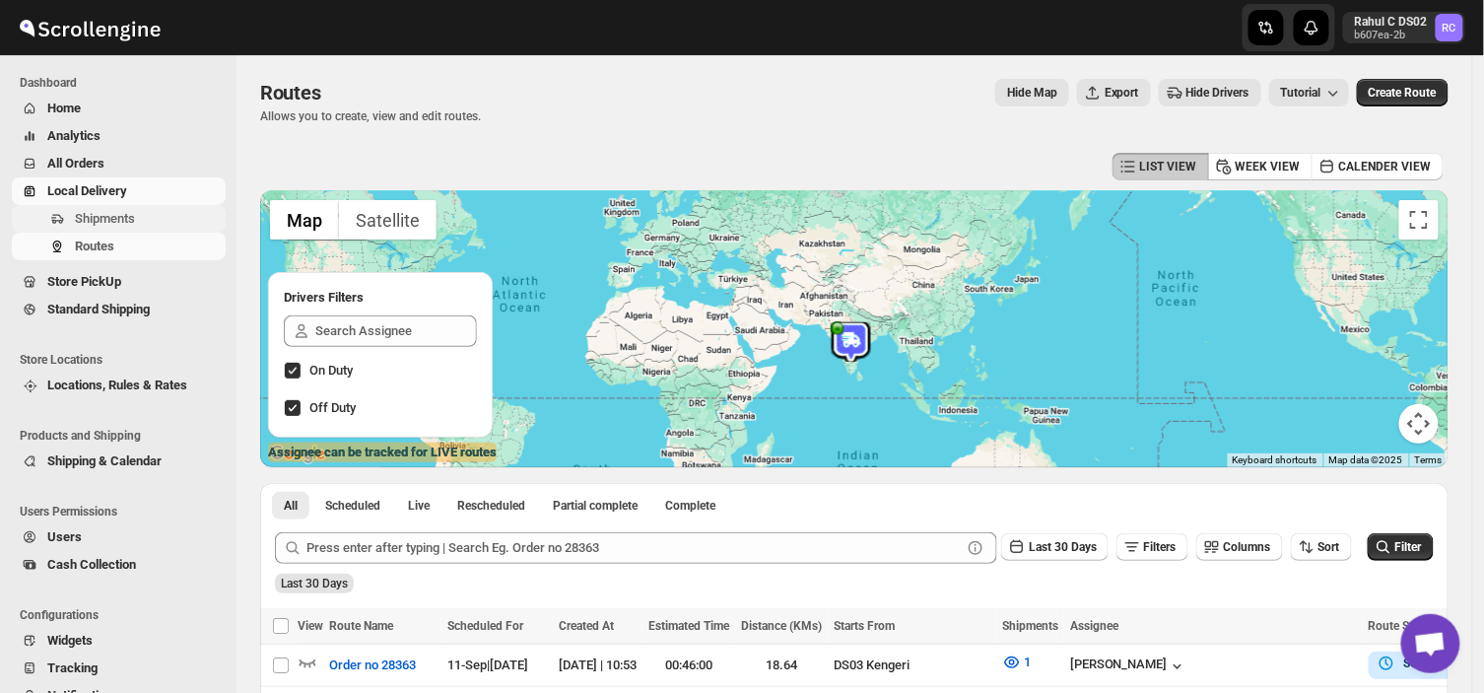
click at [131, 217] on span "Shipments" at bounding box center [105, 218] width 60 height 15
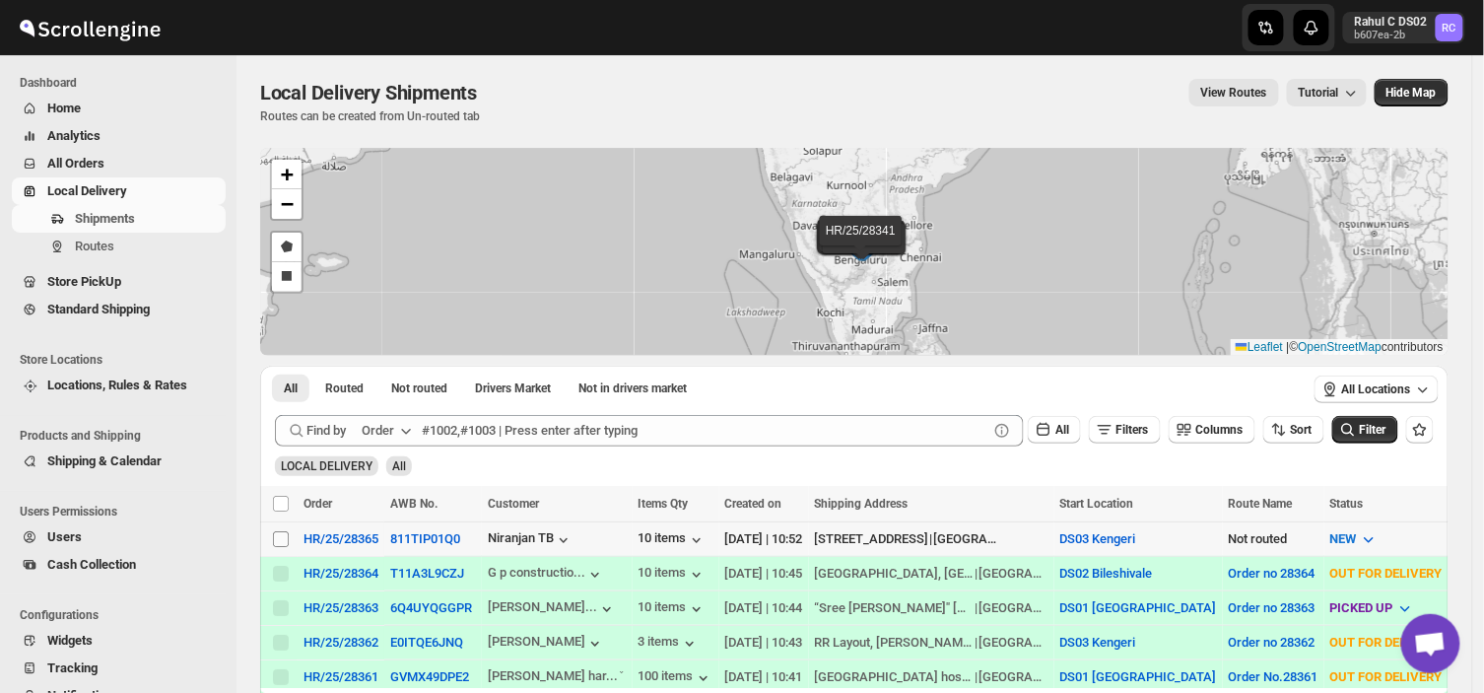
click at [279, 533] on input "Select shipment" at bounding box center [281, 539] width 16 height 16
checkbox input "true"
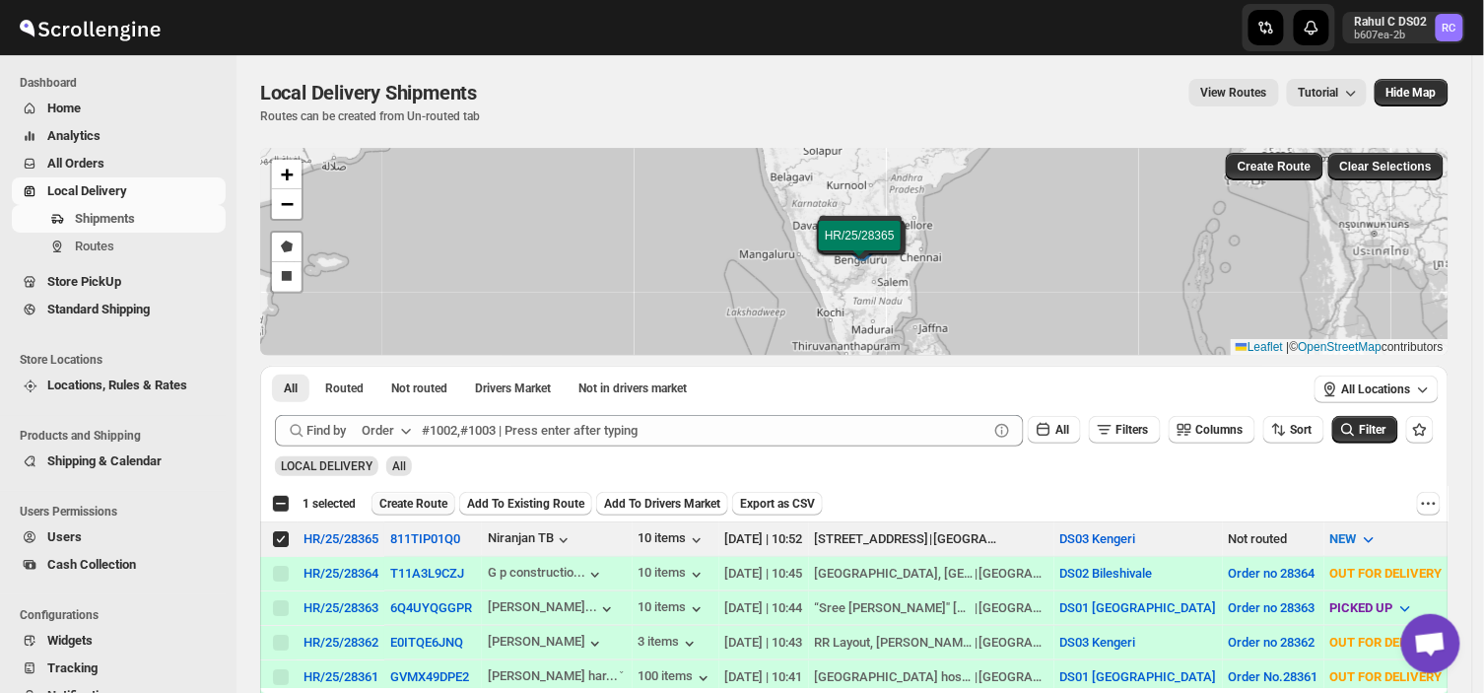
click at [425, 503] on span "Create Route" at bounding box center [413, 504] width 68 height 16
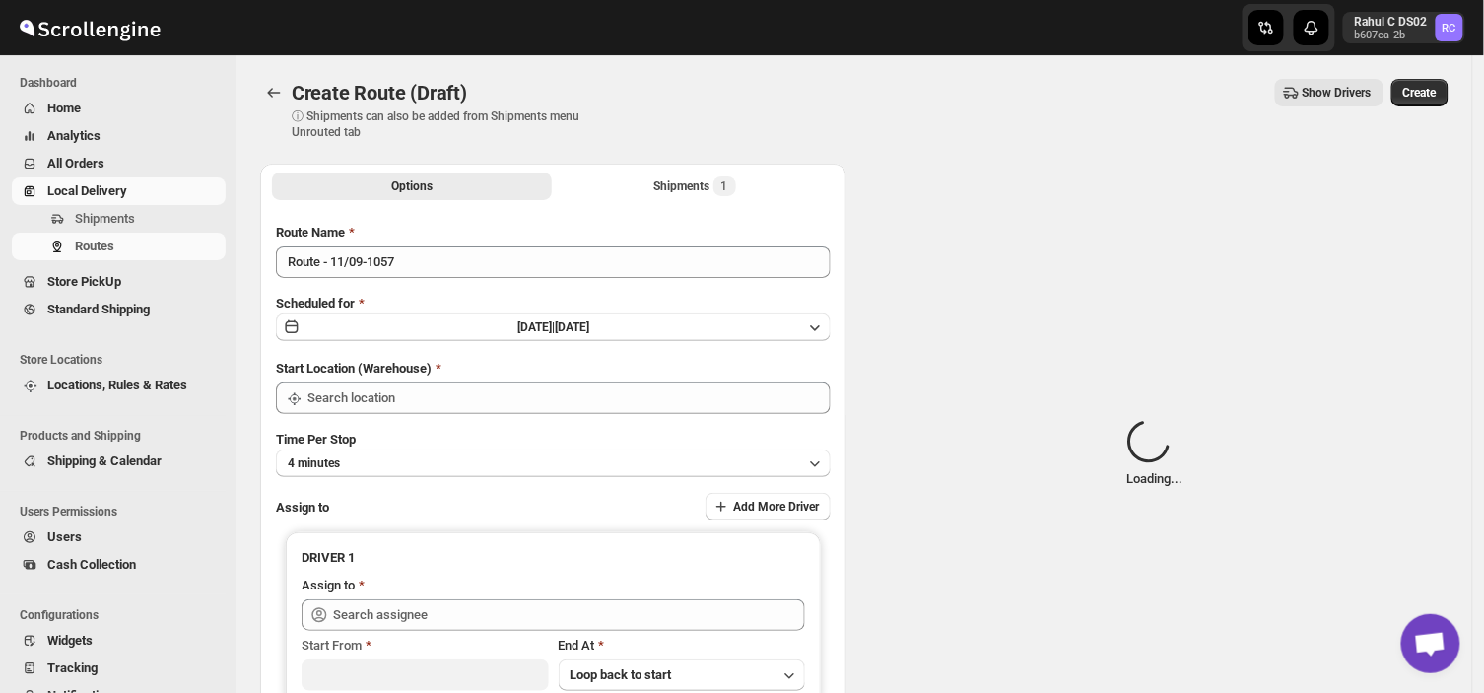
type input "DS03 Kengeri"
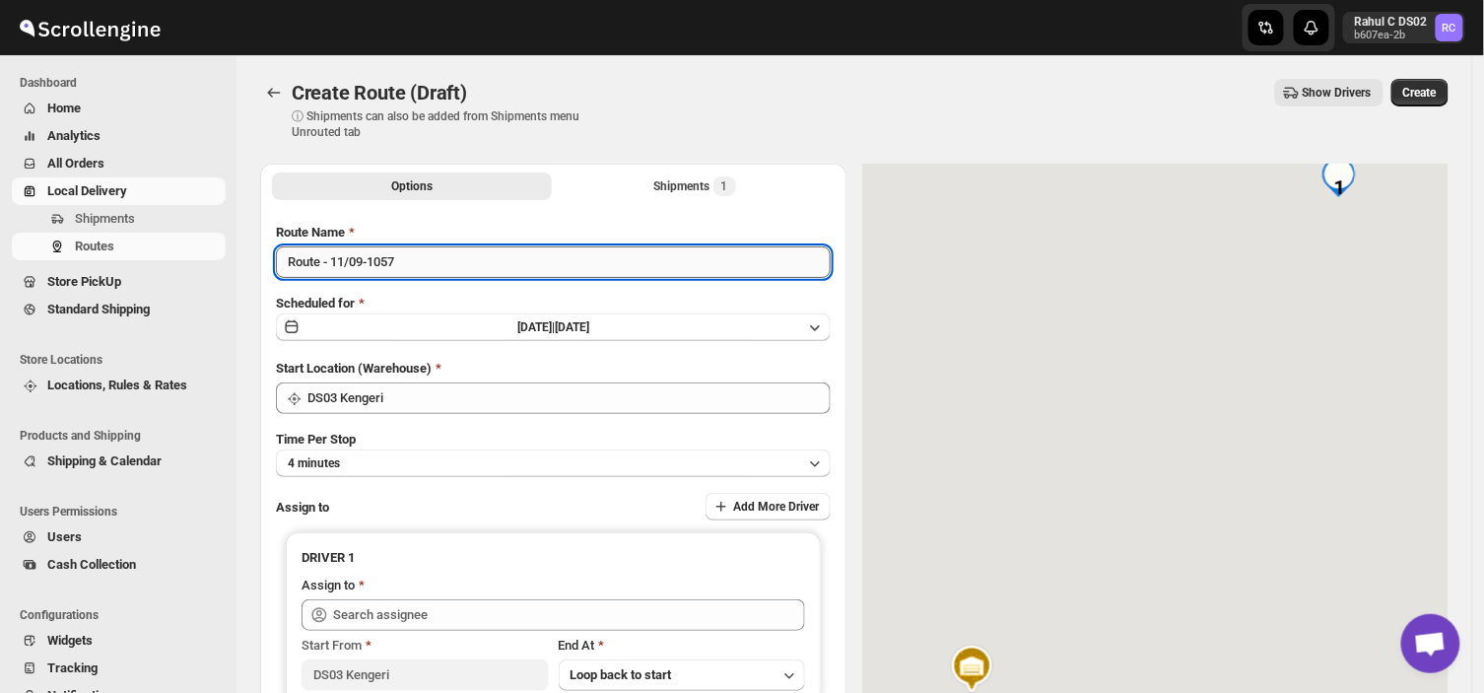
click at [411, 260] on input "Route - 11/09-1057" at bounding box center [553, 262] width 555 height 32
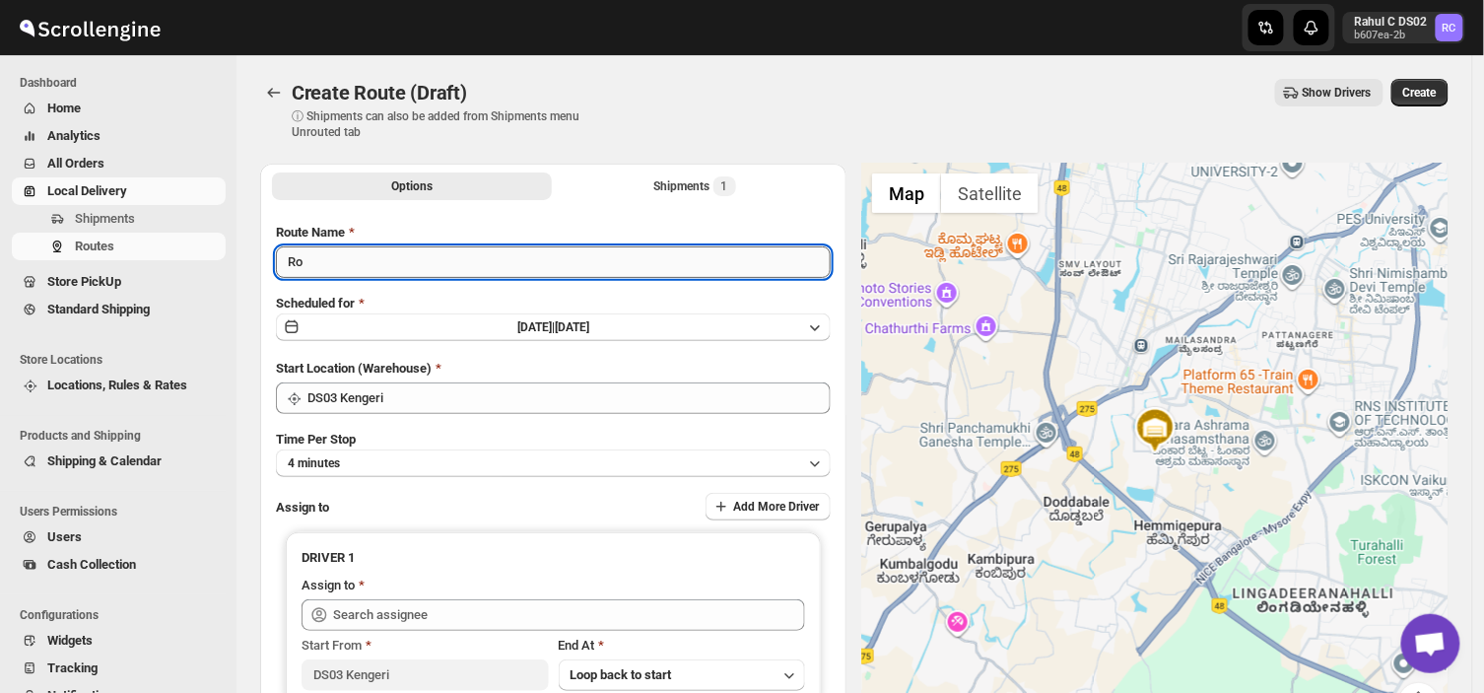
type input "R"
type input "2"
type input "Order no 28365"
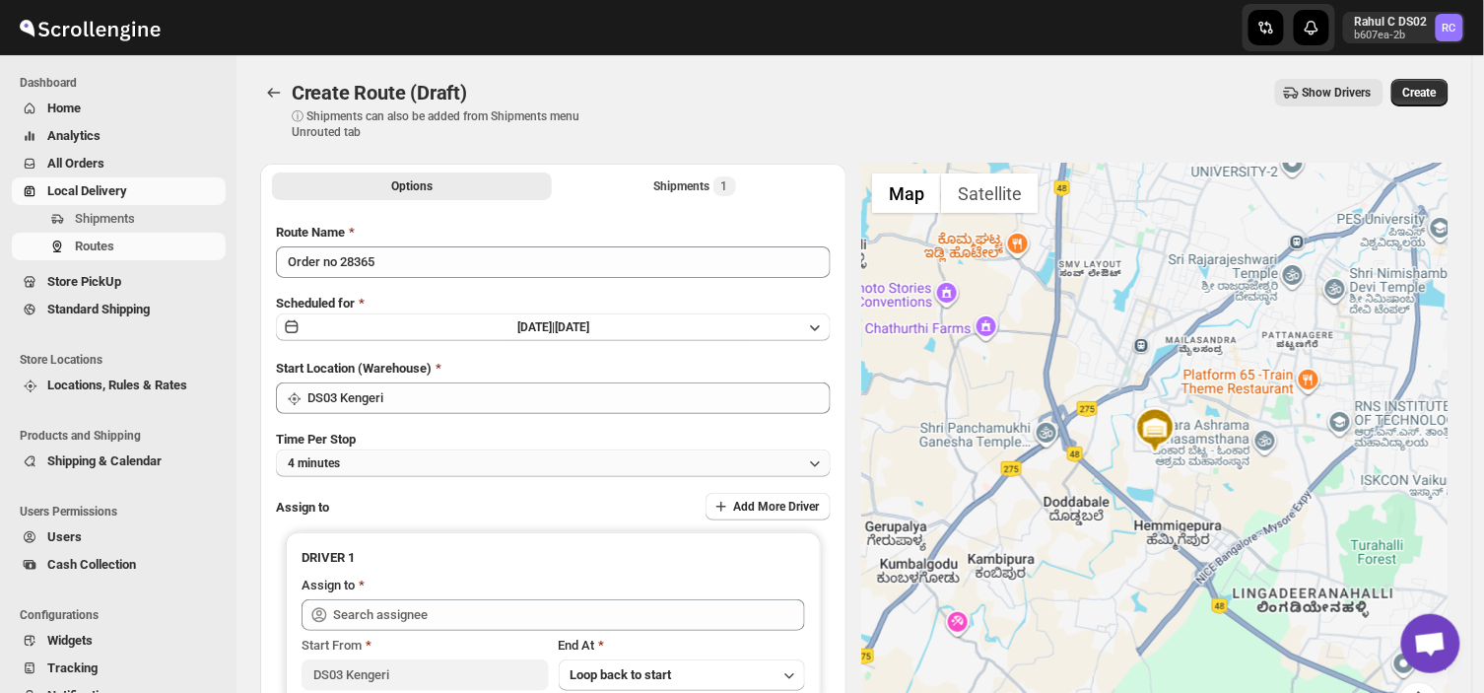
click at [414, 466] on button "4 minutes" at bounding box center [553, 463] width 555 height 28
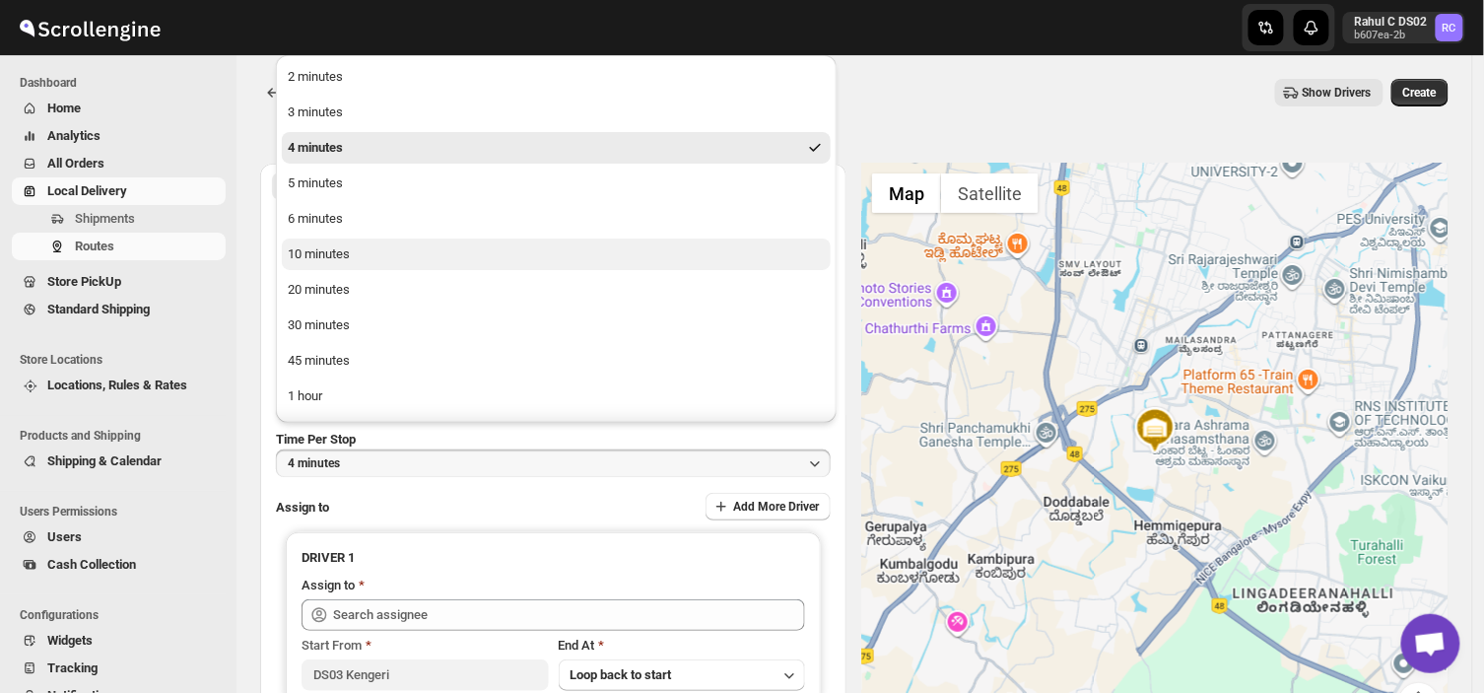
click at [338, 249] on div "10 minutes" at bounding box center [319, 254] width 62 height 20
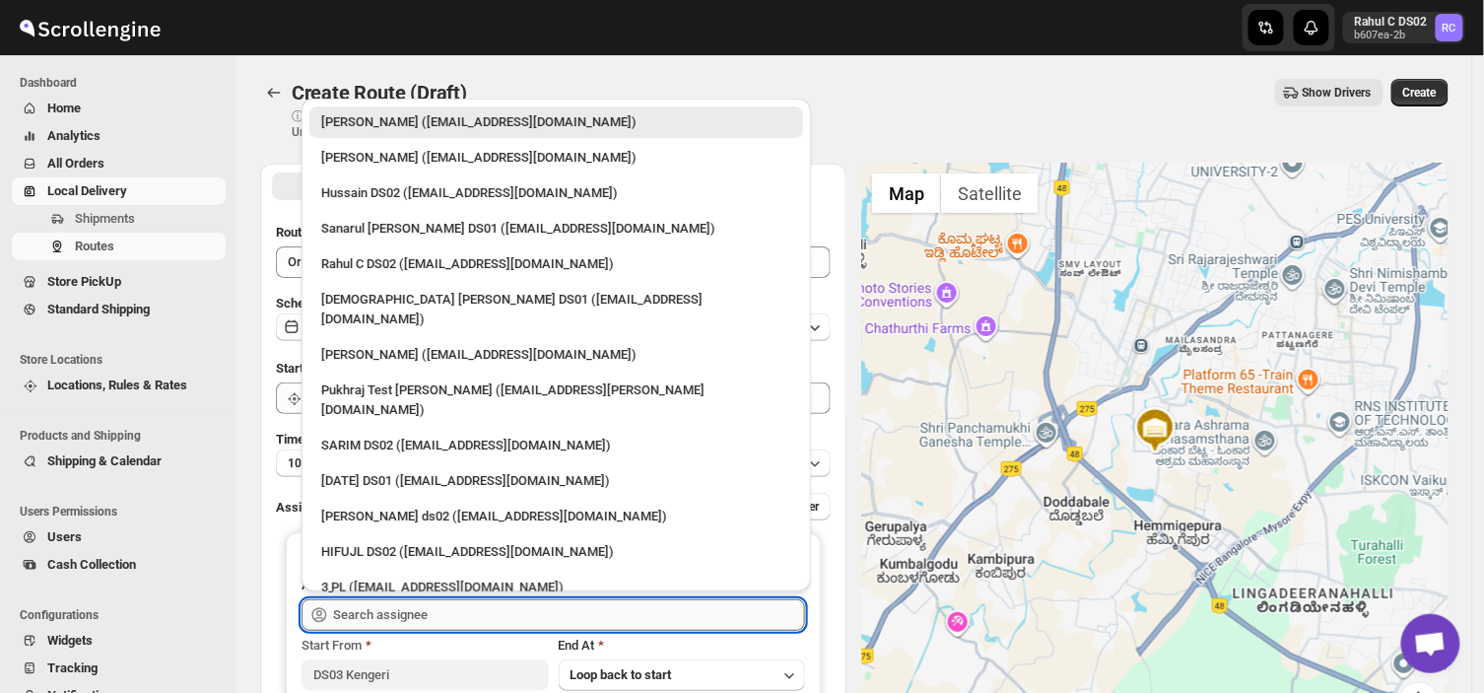
click at [456, 613] on input "text" at bounding box center [569, 615] width 472 height 32
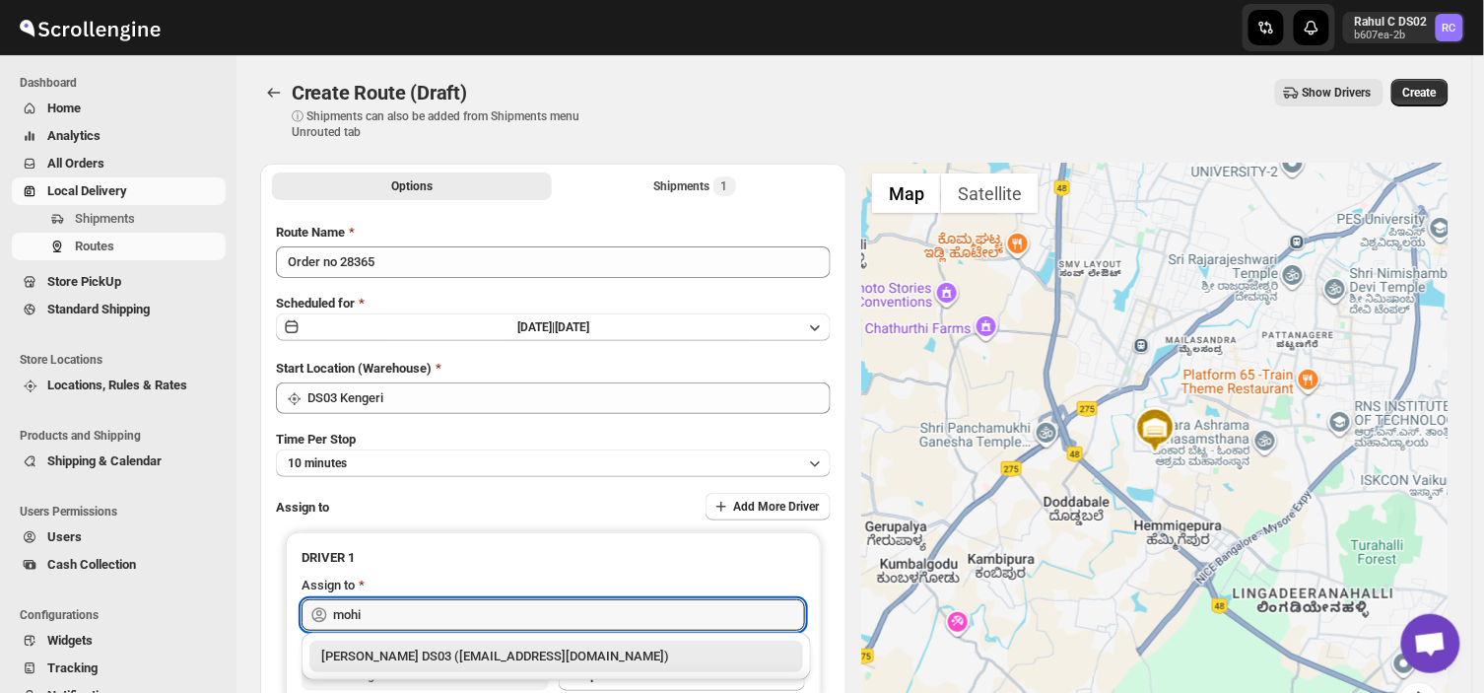
click at [459, 662] on div "[PERSON_NAME] DS03 ([EMAIL_ADDRESS][DOMAIN_NAME])" at bounding box center [556, 656] width 470 height 20
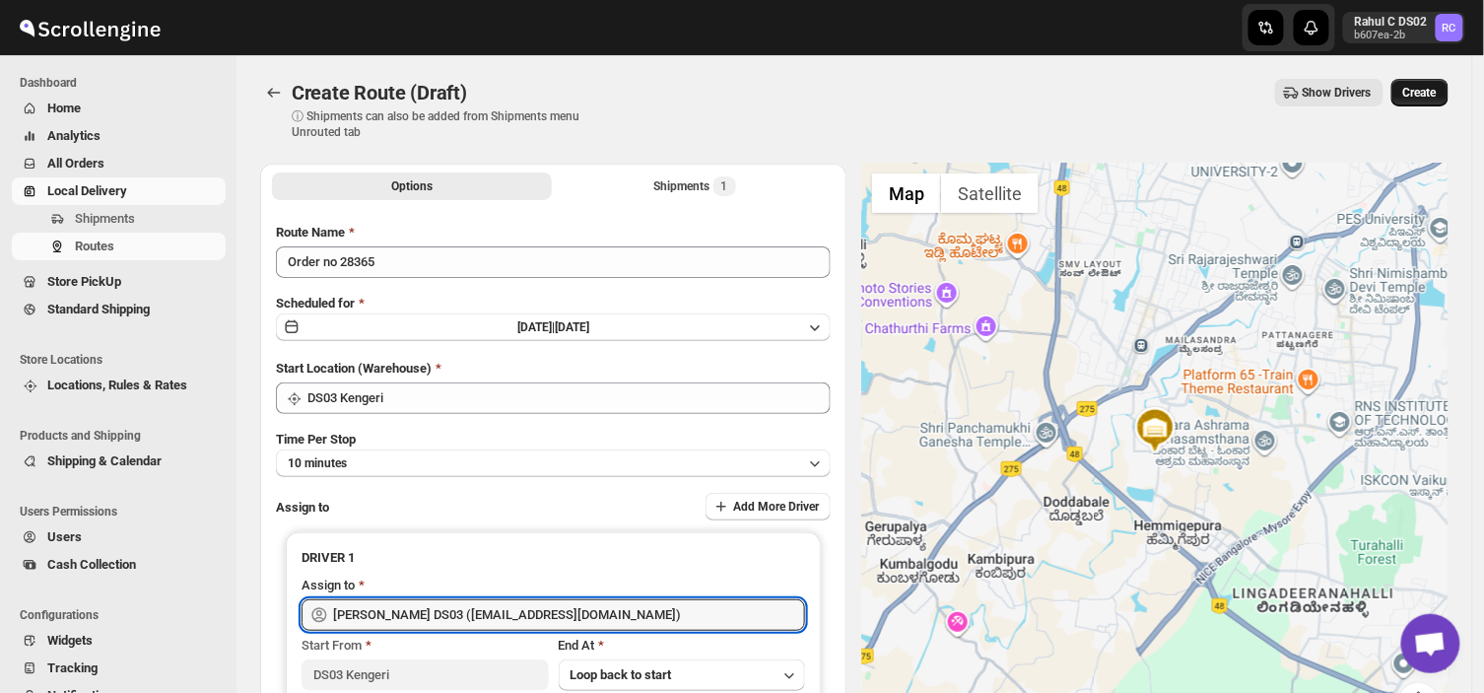
type input "[PERSON_NAME] DS03 ([EMAIL_ADDRESS][DOMAIN_NAME])"
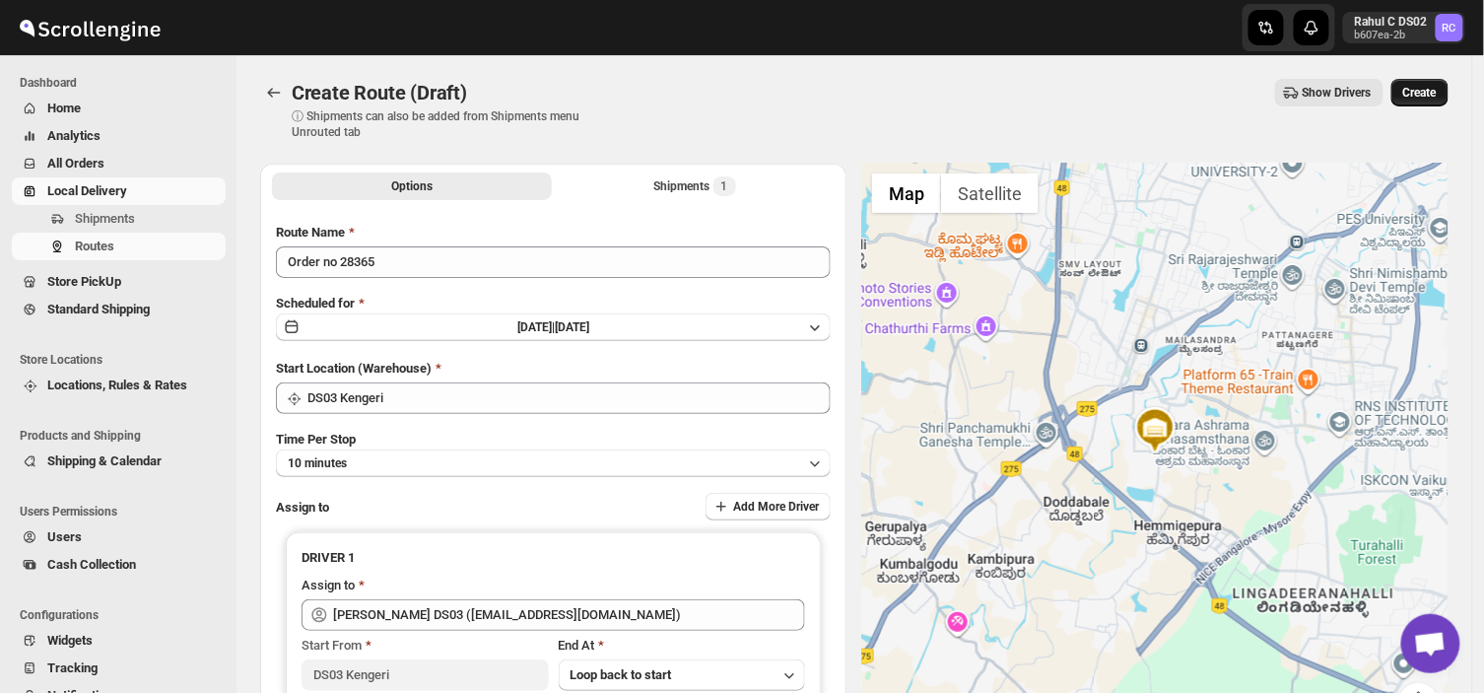
click at [1422, 95] on span "Create" at bounding box center [1420, 93] width 34 height 16
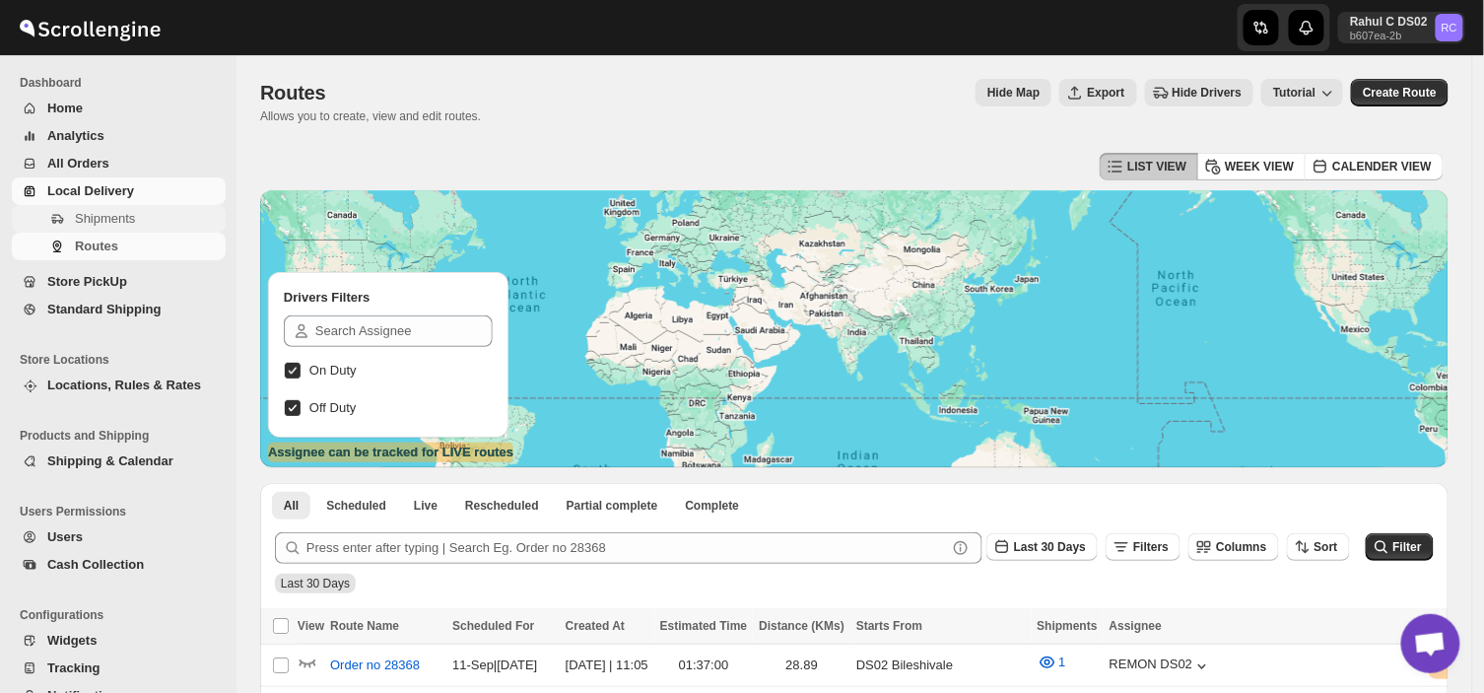
click at [116, 222] on span "Shipments" at bounding box center [105, 218] width 60 height 15
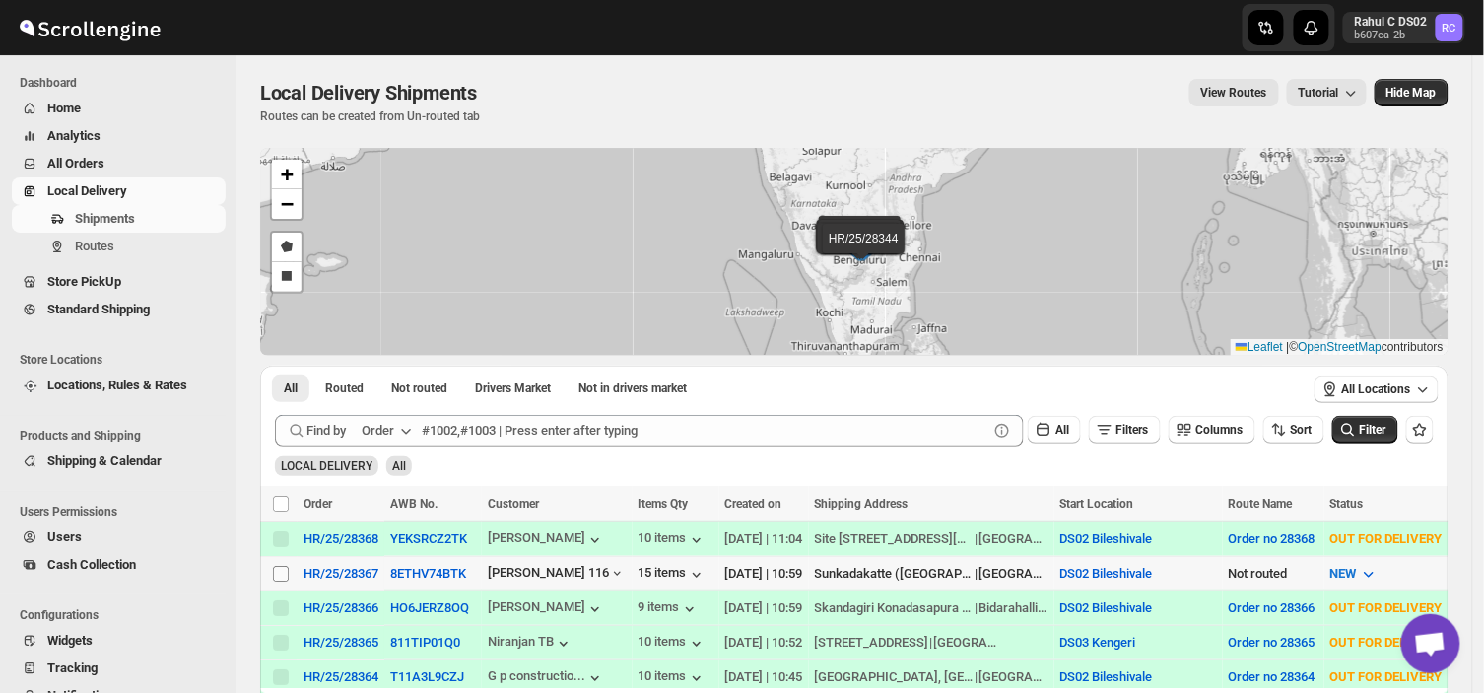
click at [274, 566] on input "Select shipment" at bounding box center [281, 574] width 16 height 16
checkbox input "true"
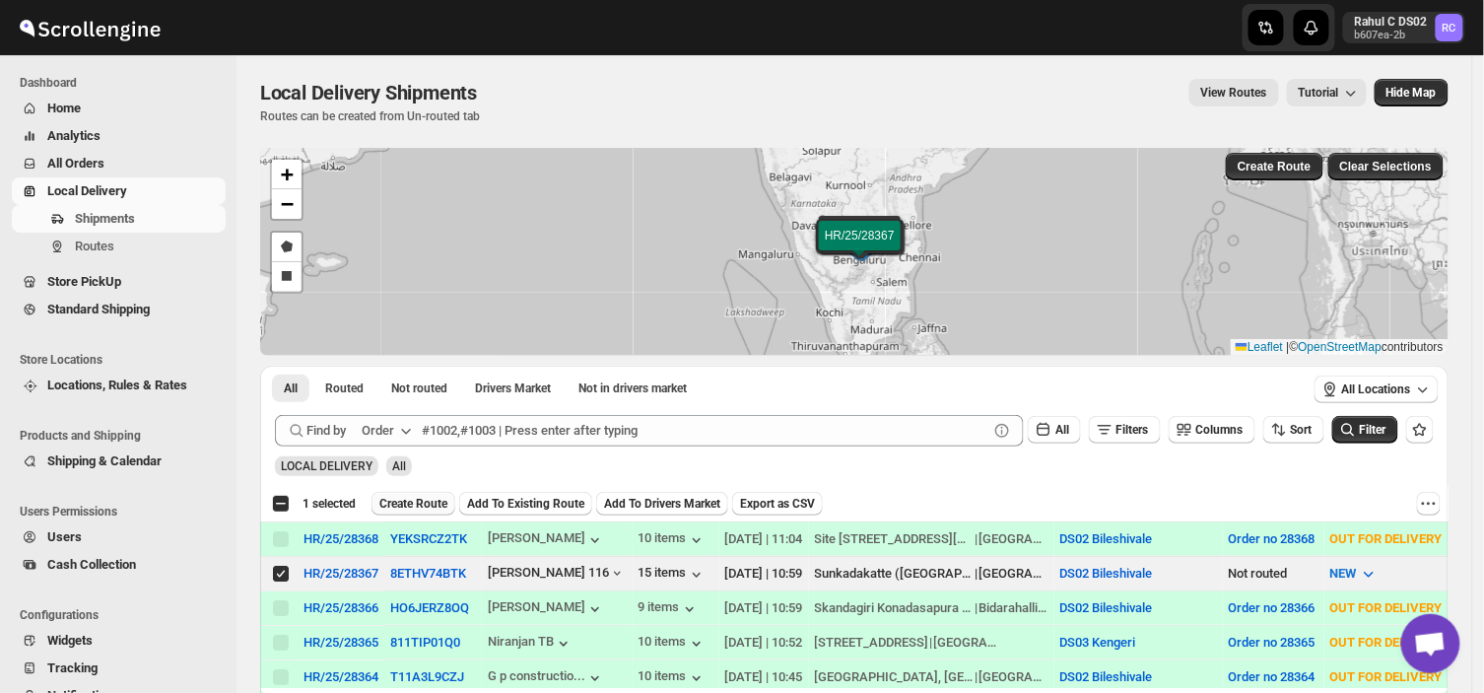
click at [409, 506] on span "Create Route" at bounding box center [413, 504] width 68 height 16
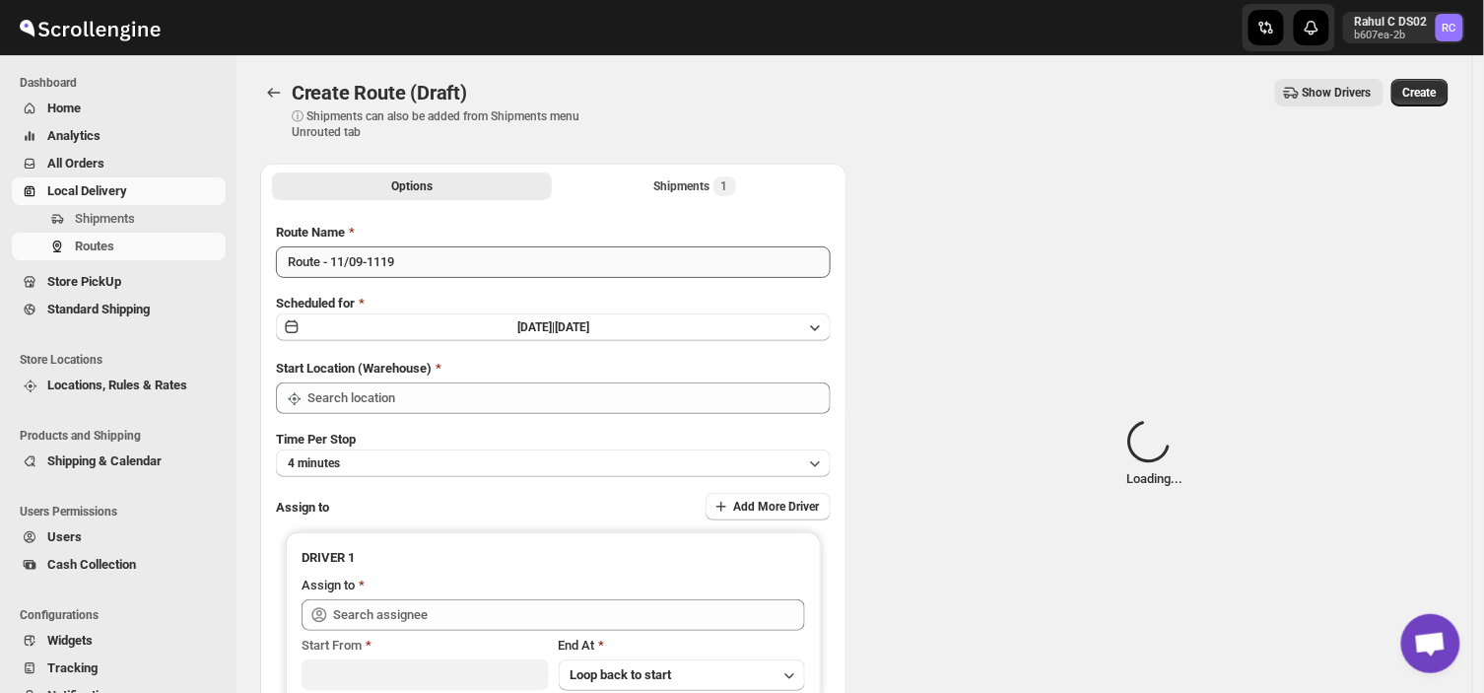
type input "DS02 Bileshivale"
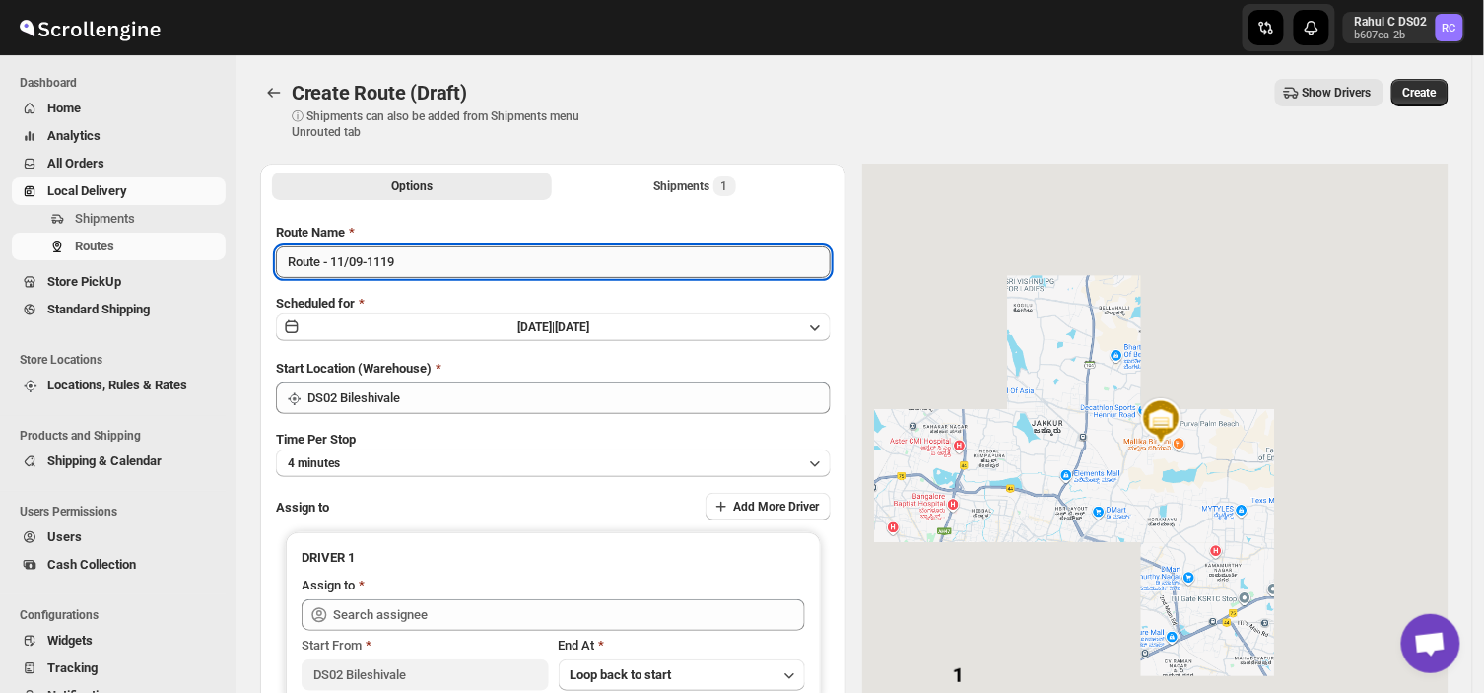
click at [414, 262] on input "Route - 11/09-1119" at bounding box center [553, 262] width 555 height 32
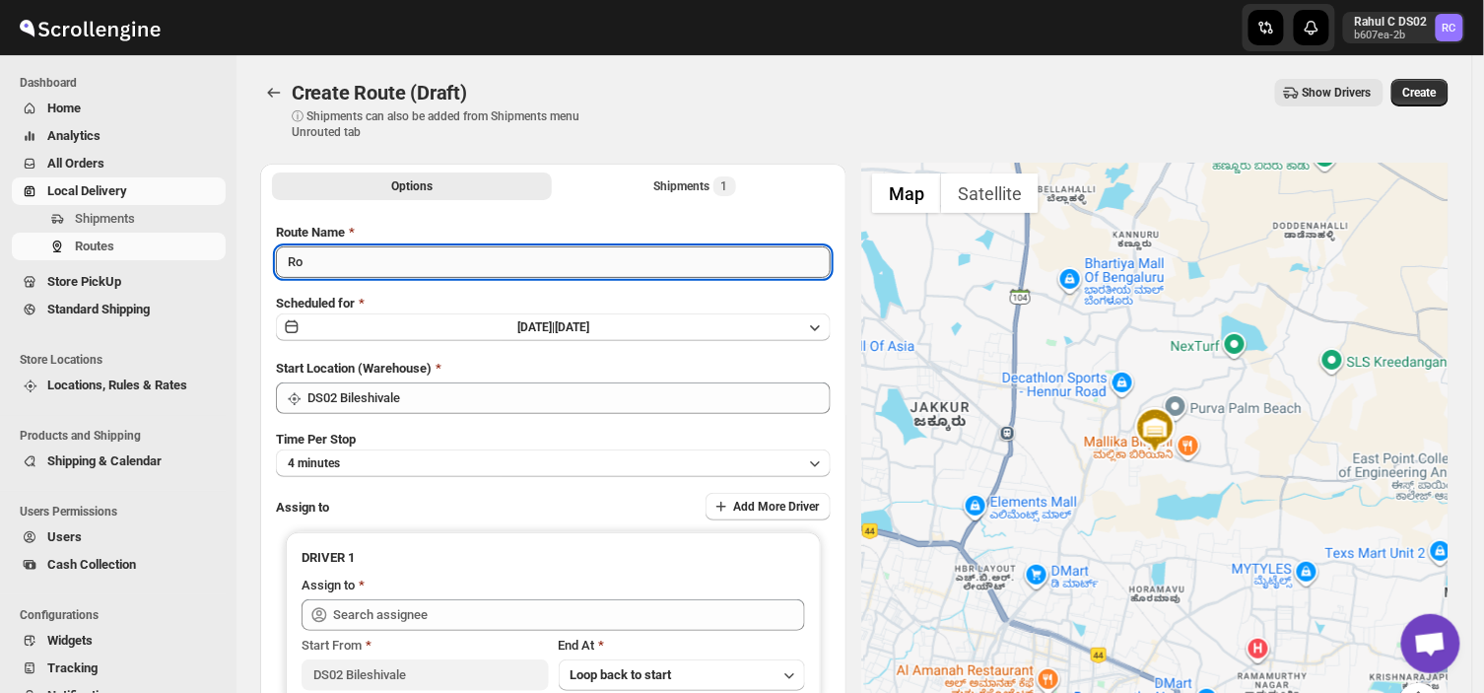
type input "R"
type input "Order no 28367"
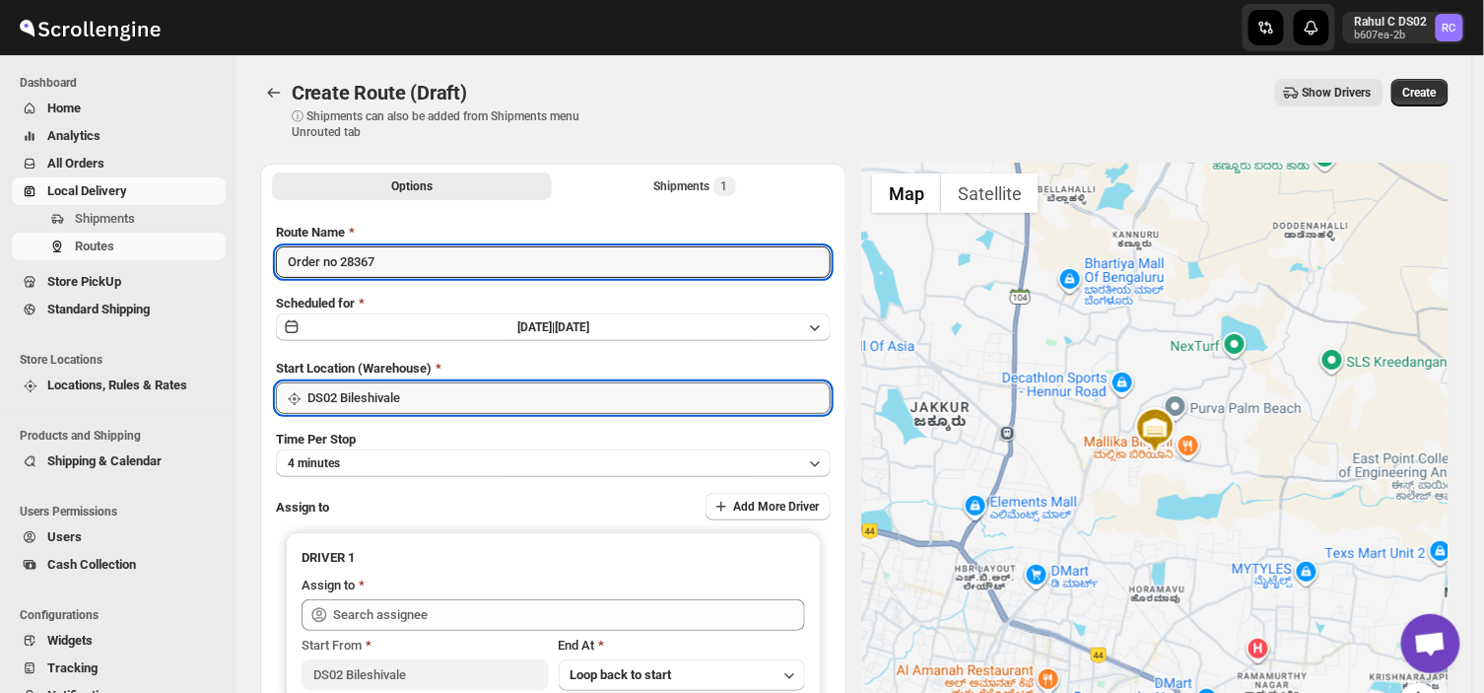
click at [440, 389] on input "DS02 Bileshivale" at bounding box center [568, 398] width 523 height 32
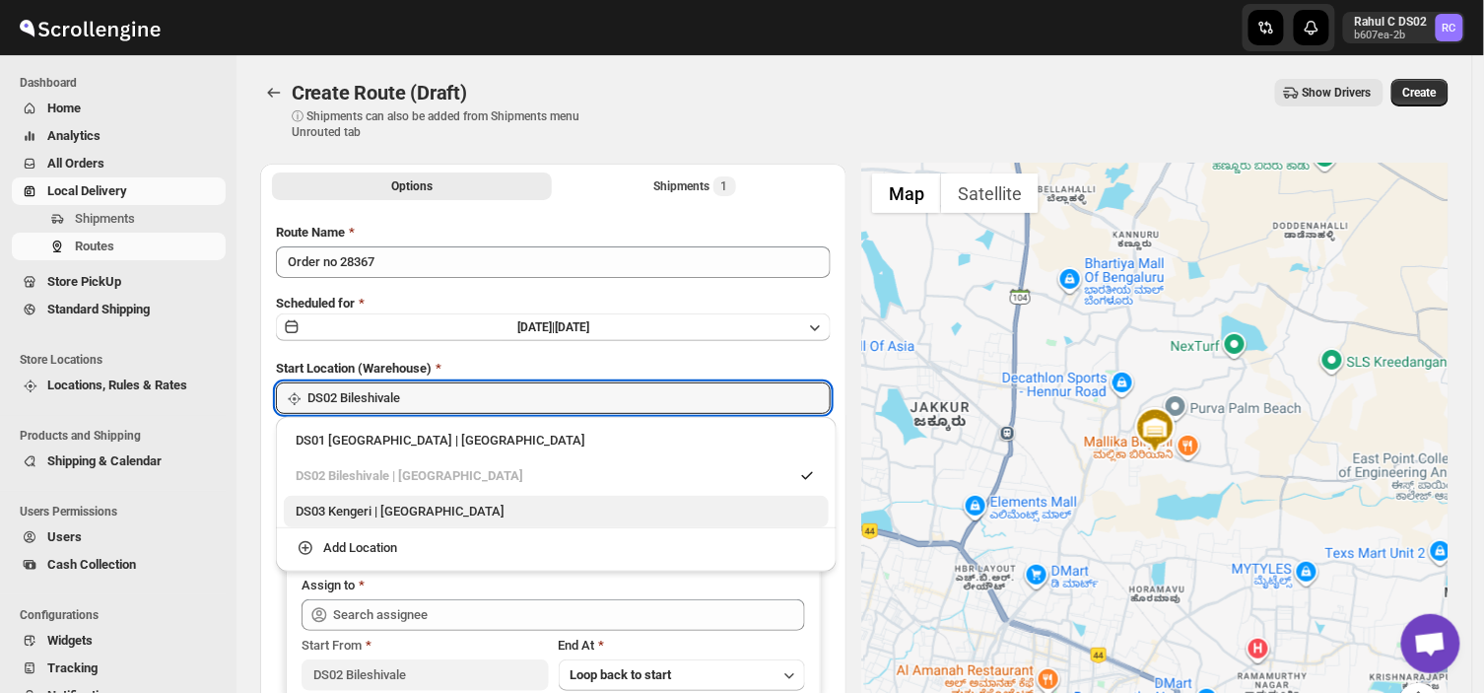
click at [368, 514] on div "DS03 Kengeri | [GEOGRAPHIC_DATA]" at bounding box center [556, 512] width 521 height 20
type input "DS03 Kengeri"
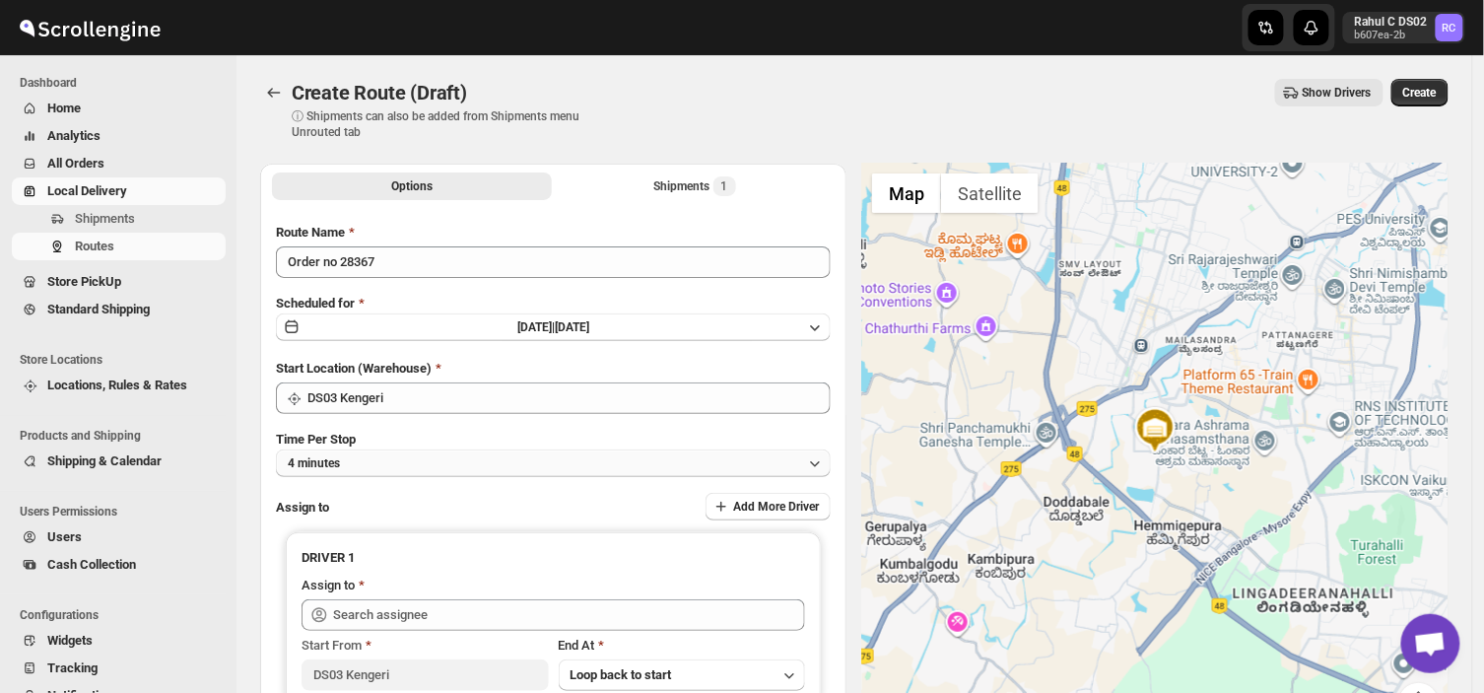
click at [376, 454] on button "4 minutes" at bounding box center [553, 463] width 555 height 28
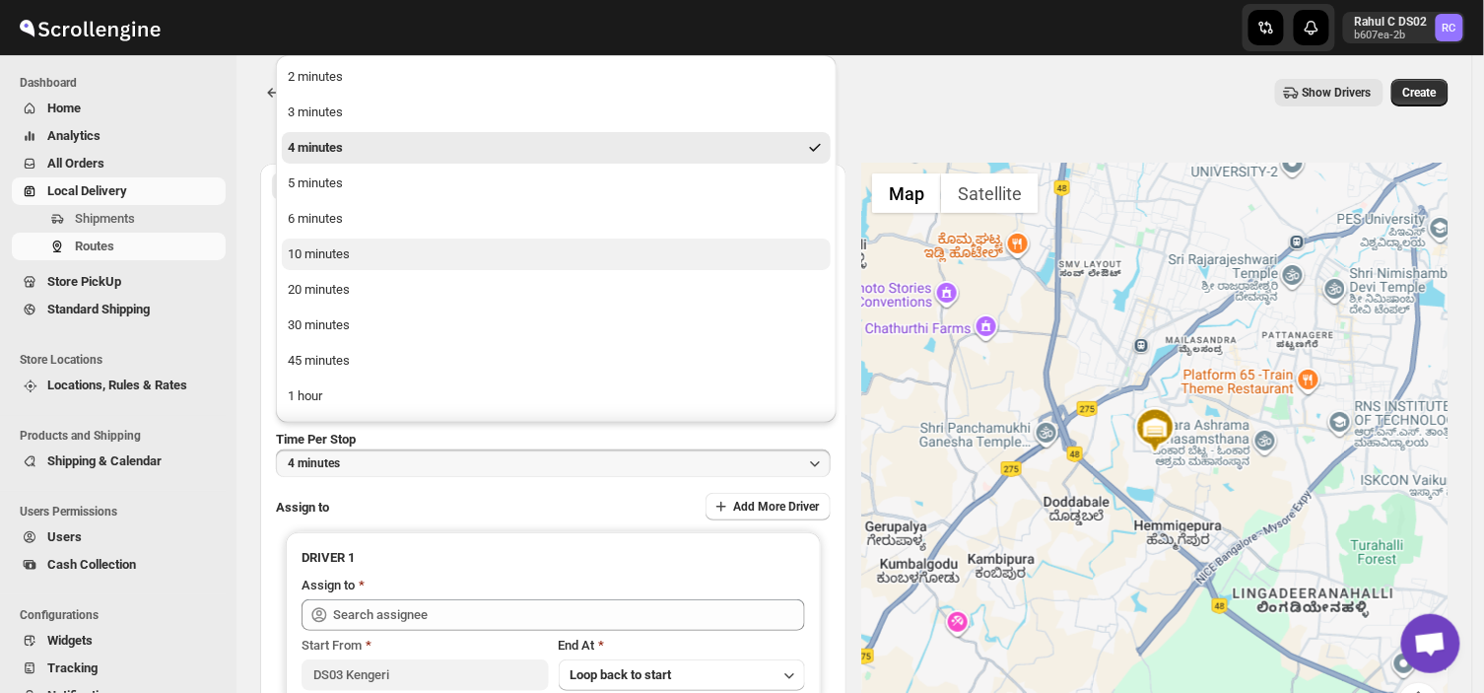
click at [325, 257] on div "10 minutes" at bounding box center [319, 254] width 62 height 20
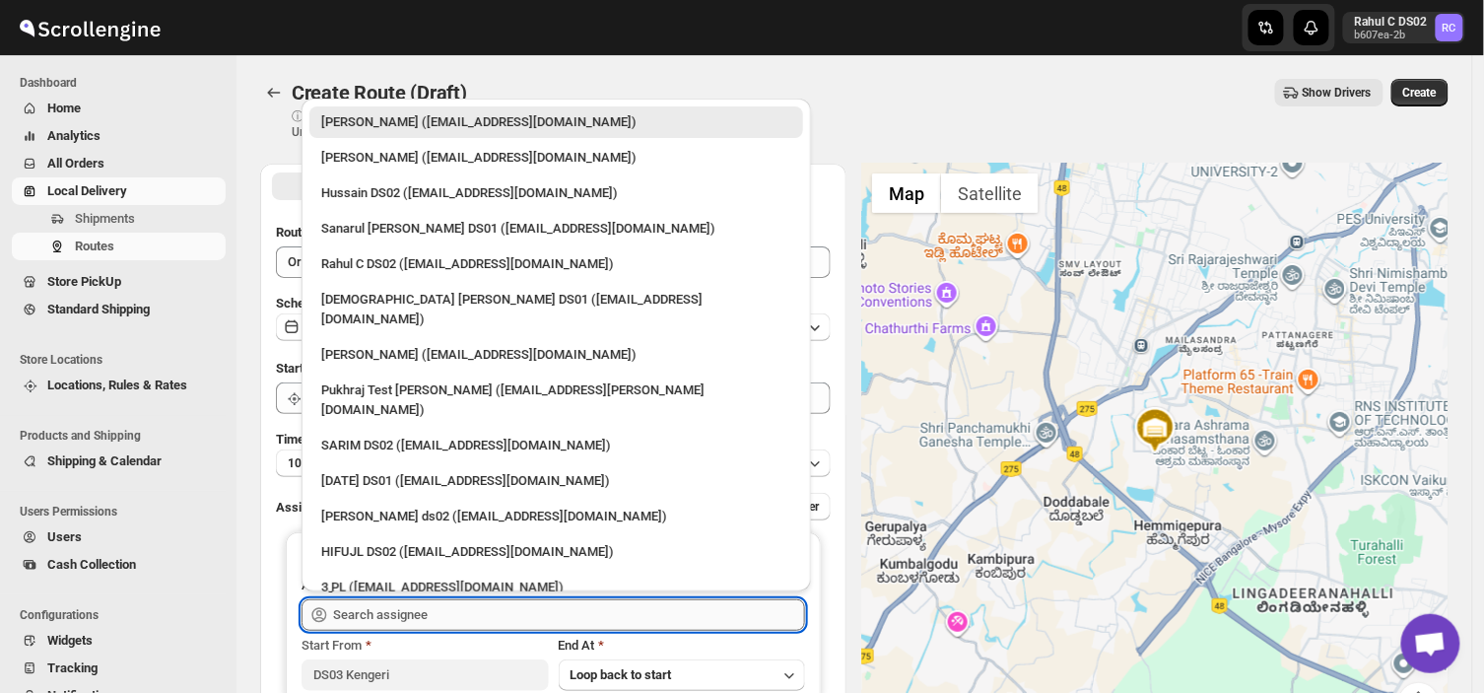
click at [444, 607] on input "text" at bounding box center [569, 615] width 472 height 32
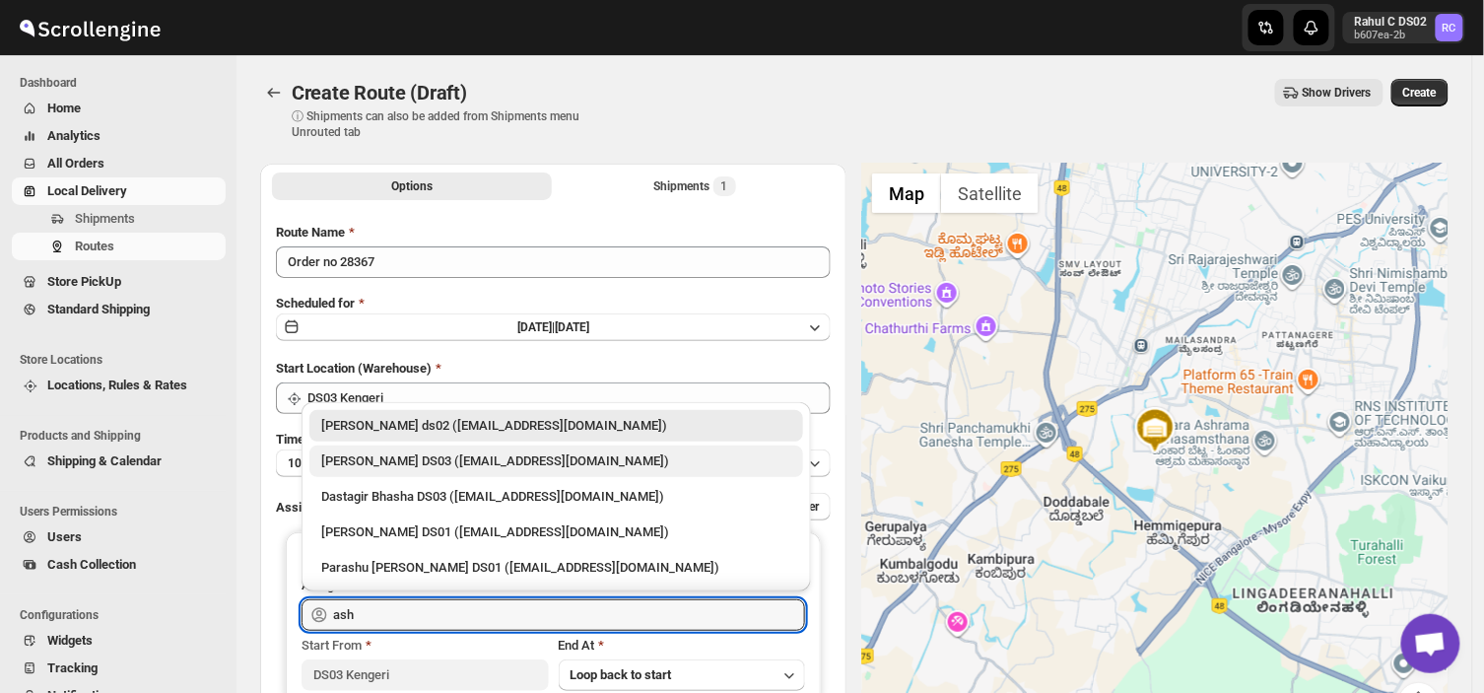
click at [368, 456] on div "[PERSON_NAME] DS03 ([EMAIL_ADDRESS][DOMAIN_NAME])" at bounding box center [556, 461] width 470 height 20
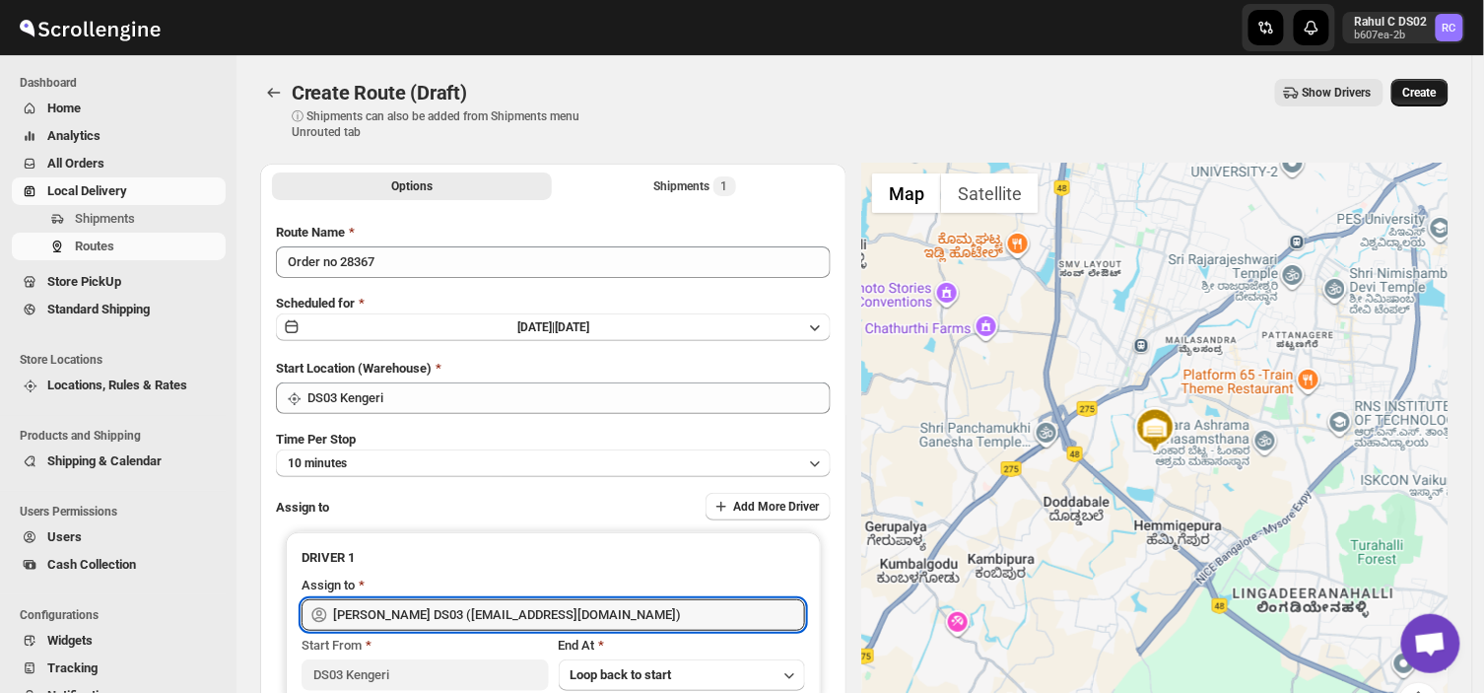
type input "[PERSON_NAME] DS03 ([EMAIL_ADDRESS][DOMAIN_NAME])"
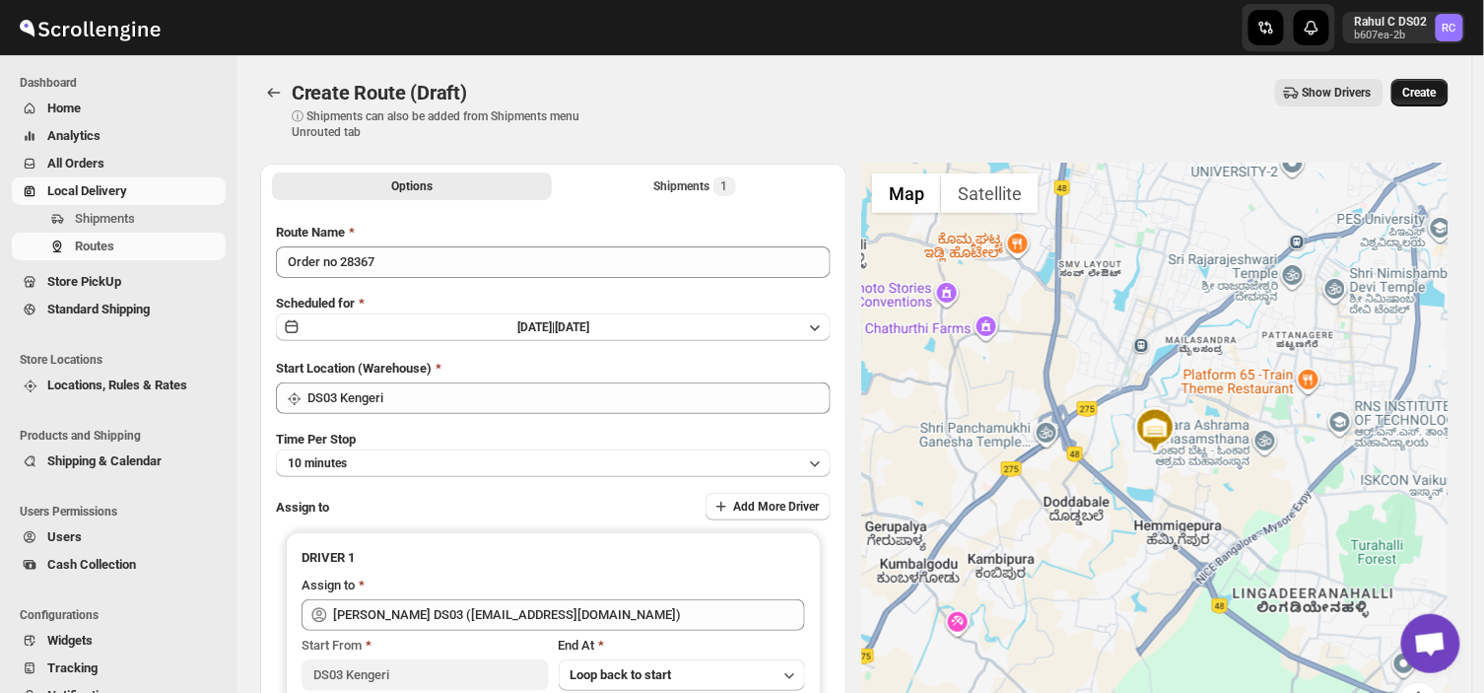
click at [1437, 85] on span "Create" at bounding box center [1420, 93] width 34 height 16
